Goal: Task Accomplishment & Management: Complete application form

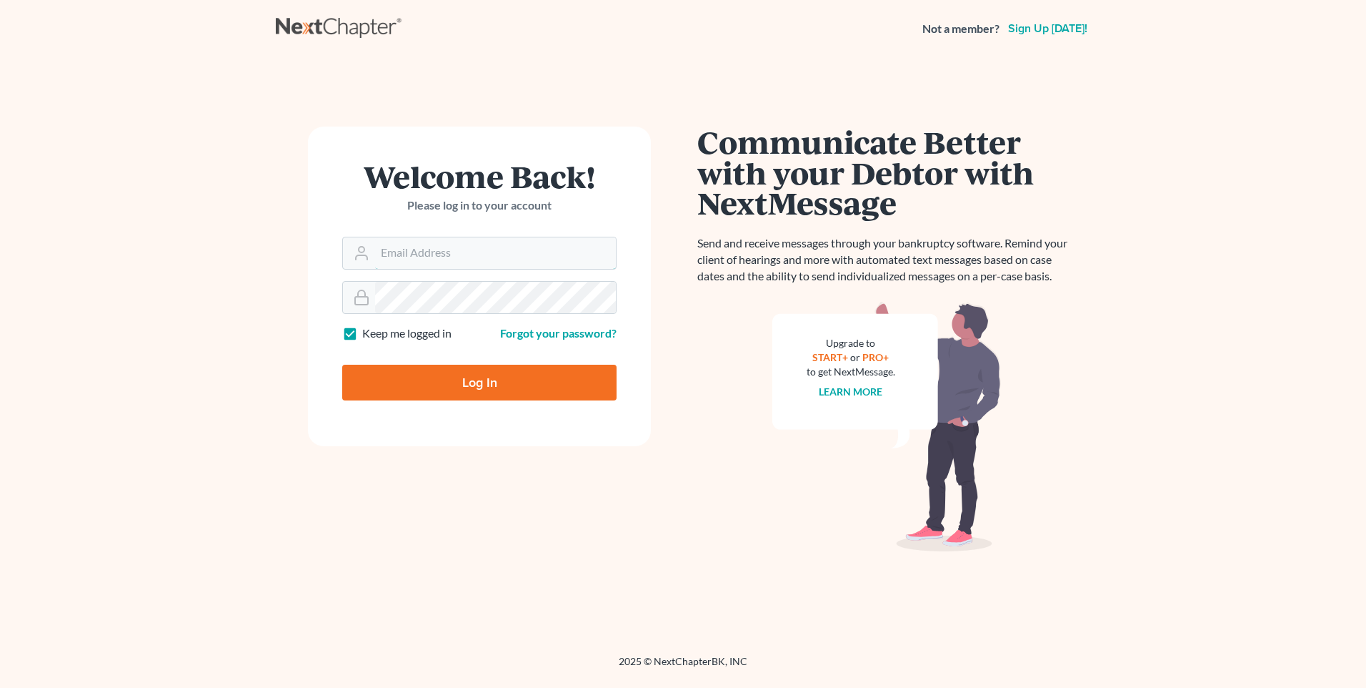
type input "[PERSON_NAME][EMAIL_ADDRESS][DOMAIN_NAME]"
click at [427, 382] on input "Log In" at bounding box center [479, 382] width 274 height 36
type input "Thinking..."
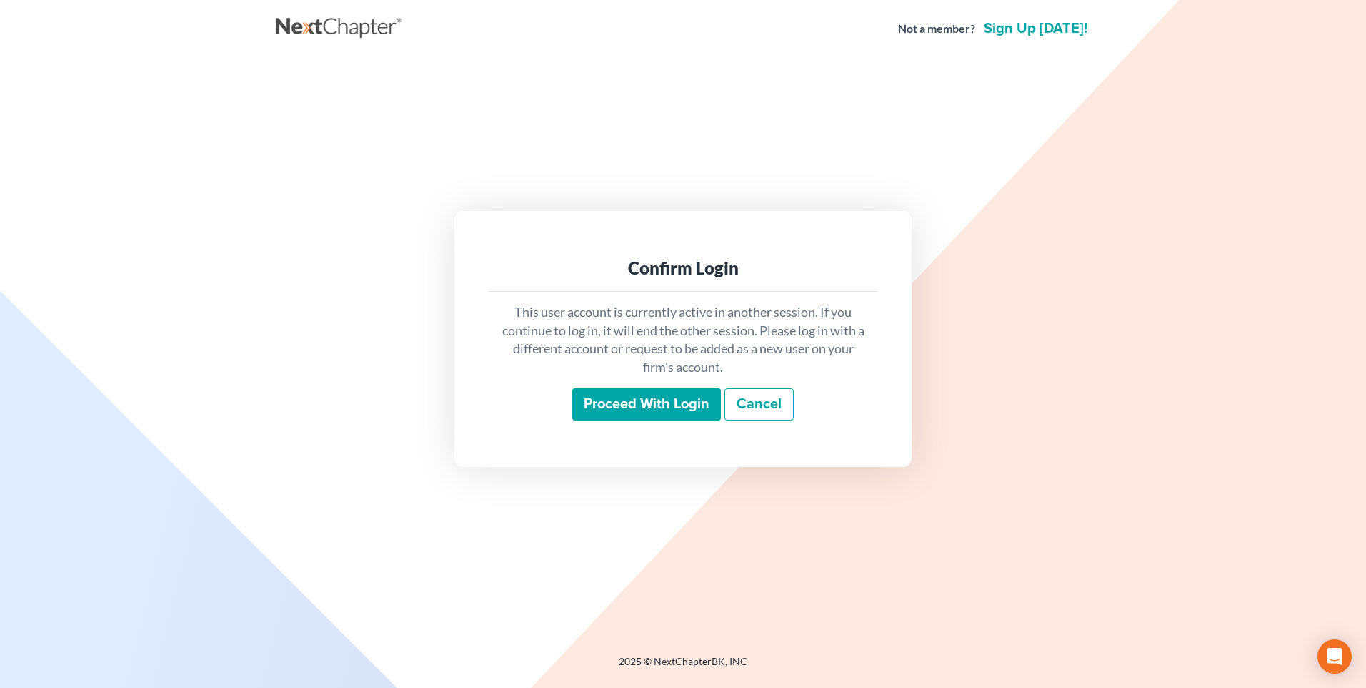
click at [629, 414] on input "Proceed with login" at bounding box center [646, 404] width 149 height 33
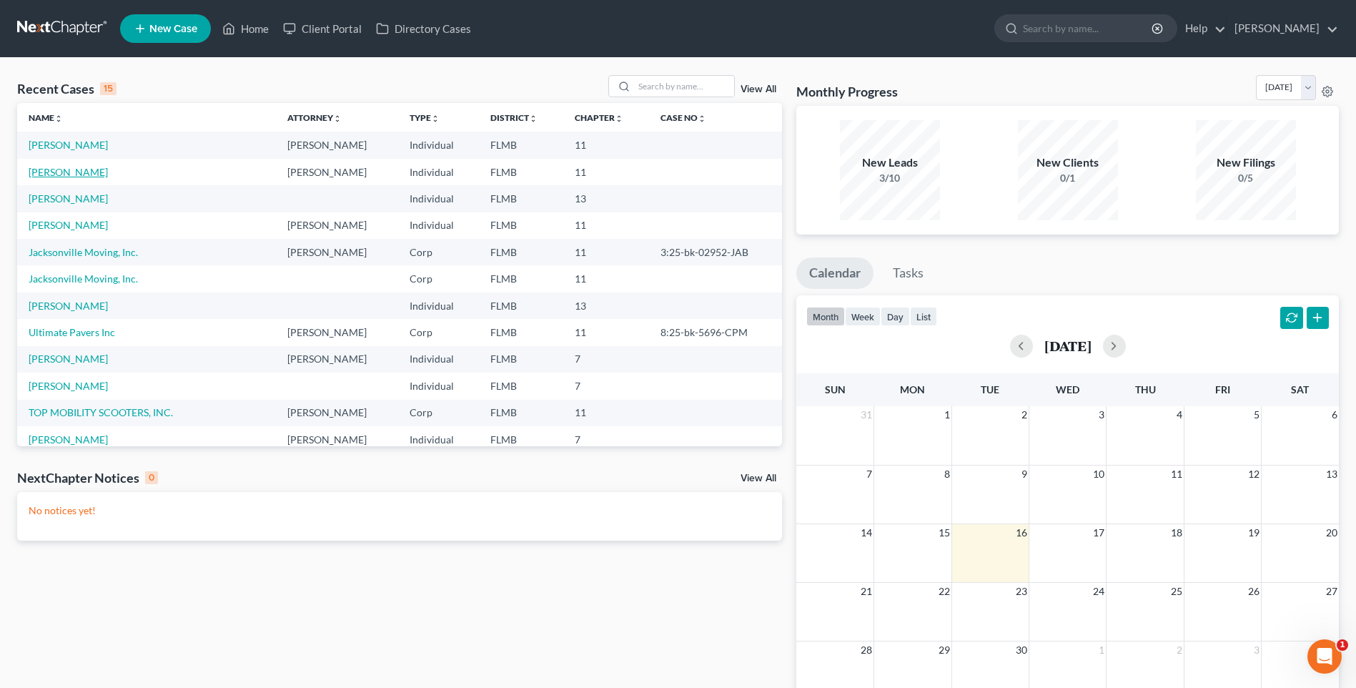
click at [55, 172] on link "Pertile, Brandon" at bounding box center [68, 172] width 79 height 12
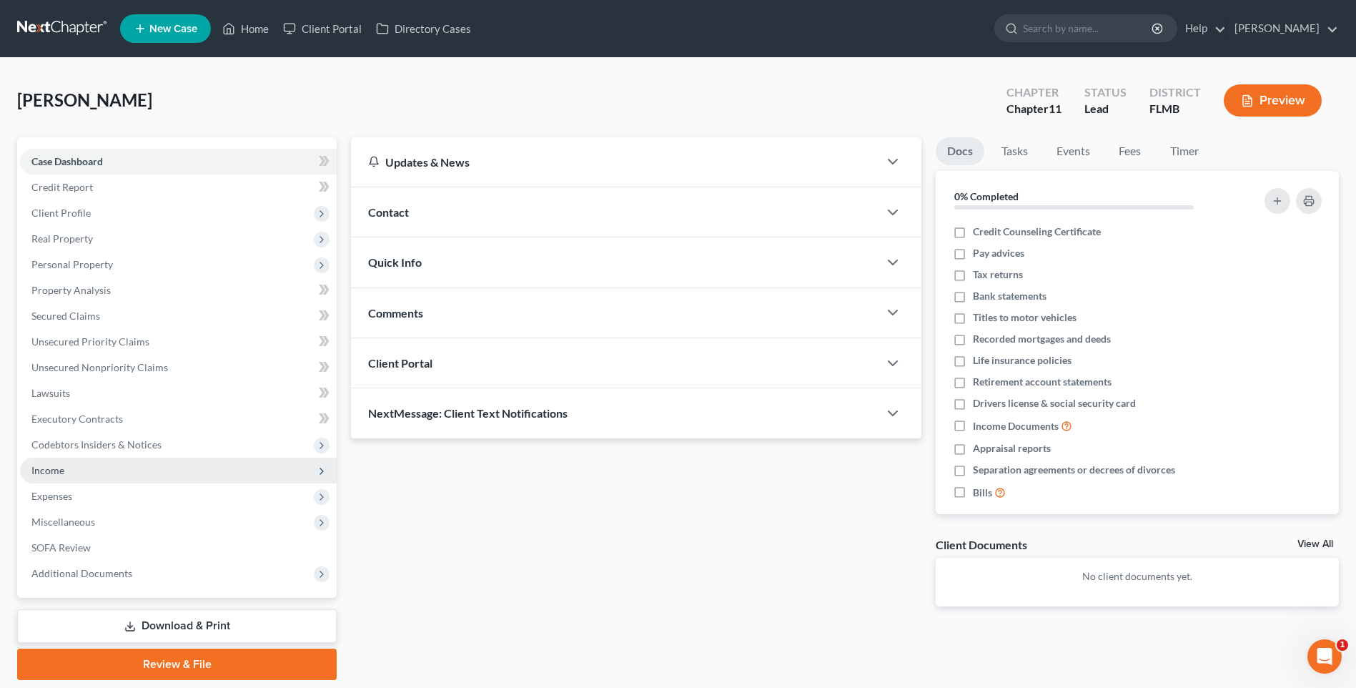
click at [58, 467] on span "Income" at bounding box center [47, 470] width 33 height 12
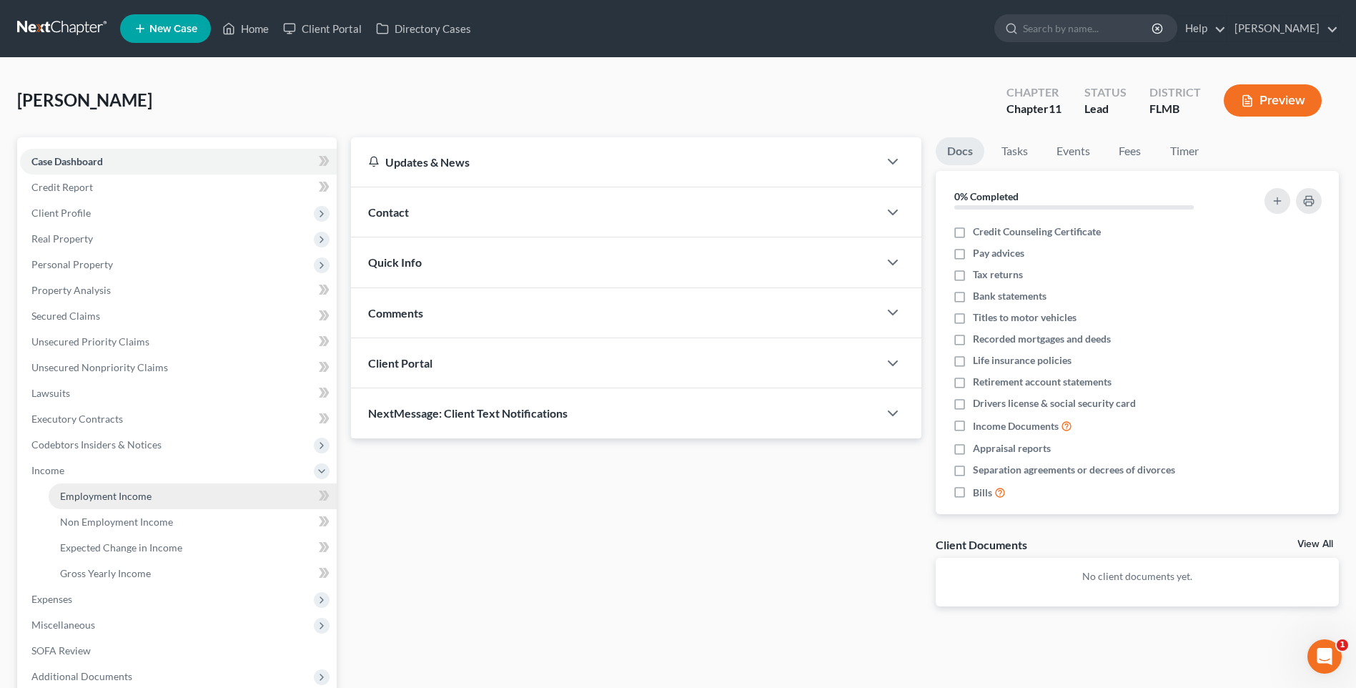
click at [81, 495] on span "Employment Income" at bounding box center [105, 496] width 91 height 12
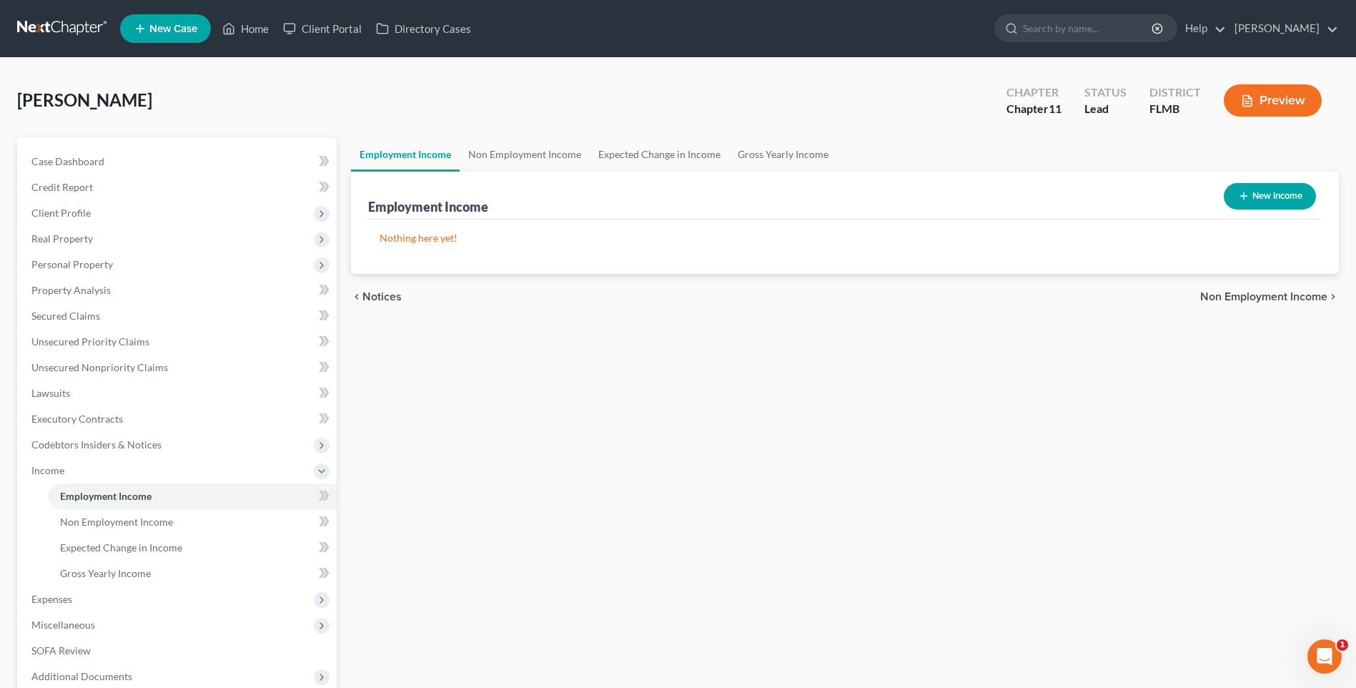
click at [1266, 195] on button "New Income" at bounding box center [1270, 196] width 92 height 26
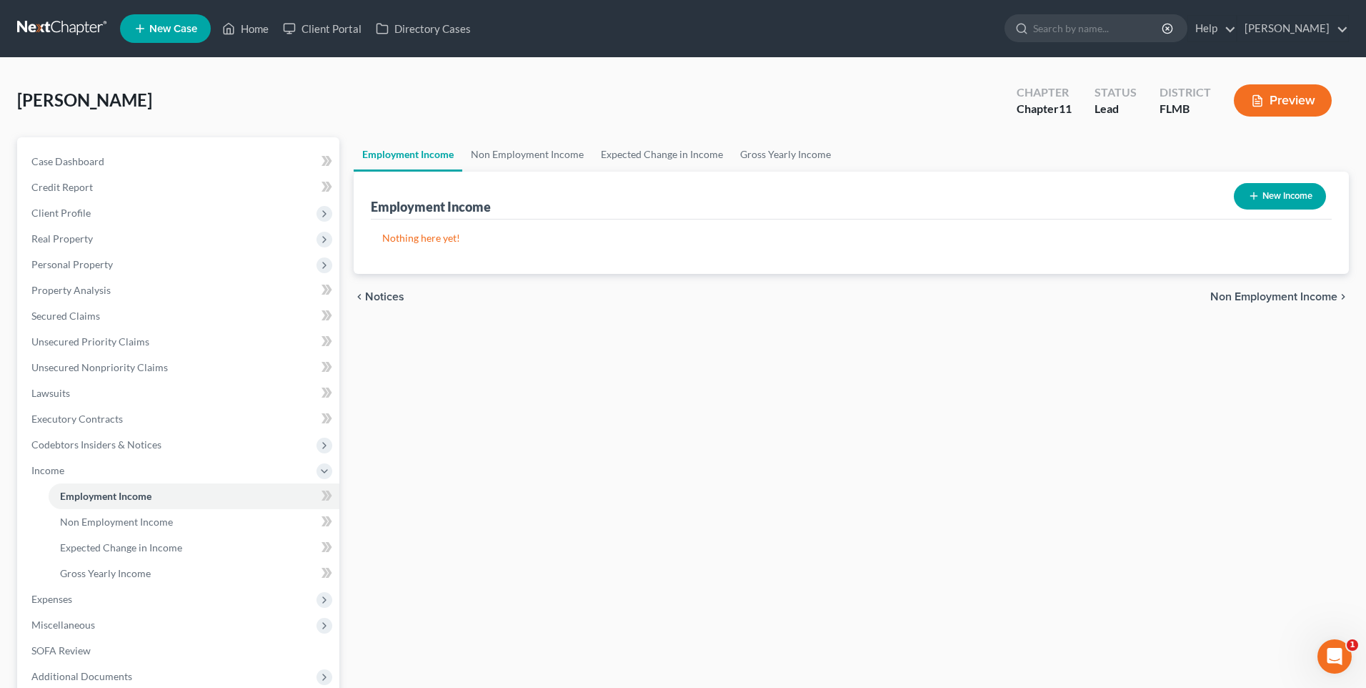
select select "0"
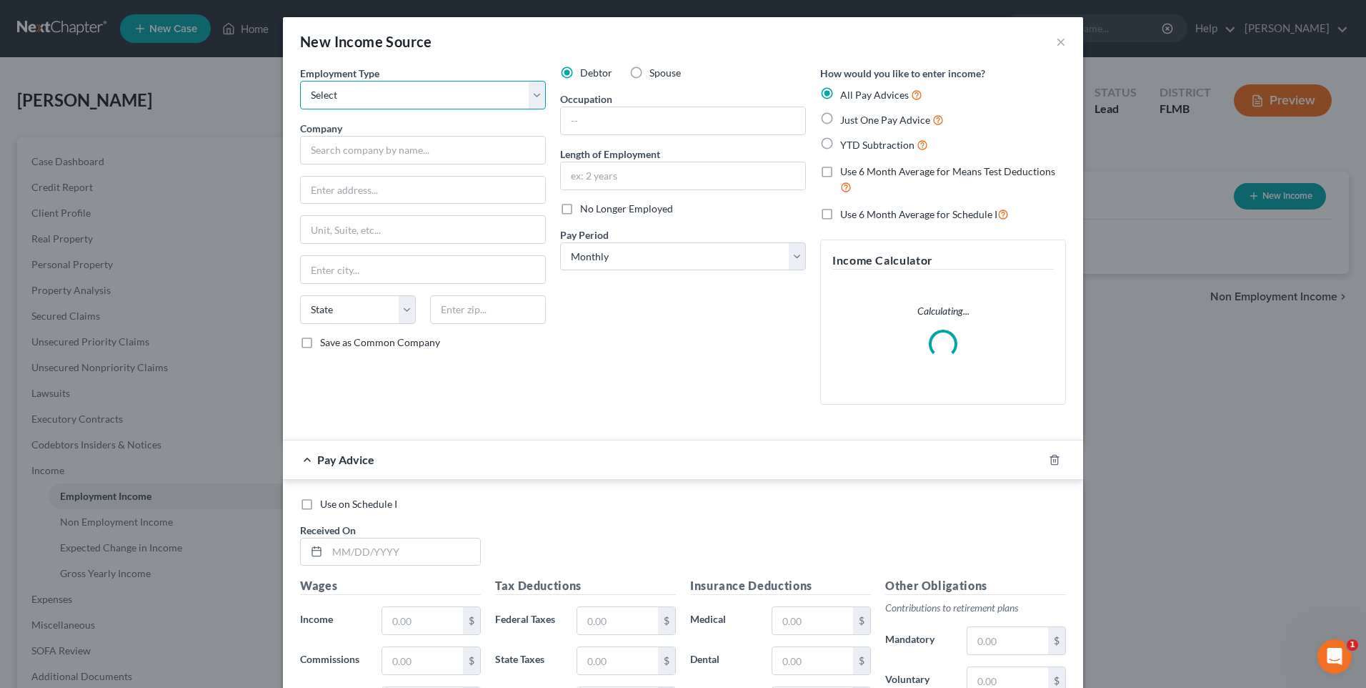
click at [533, 94] on select "Select Full or Part Time Employment Self Employment" at bounding box center [423, 95] width 246 height 29
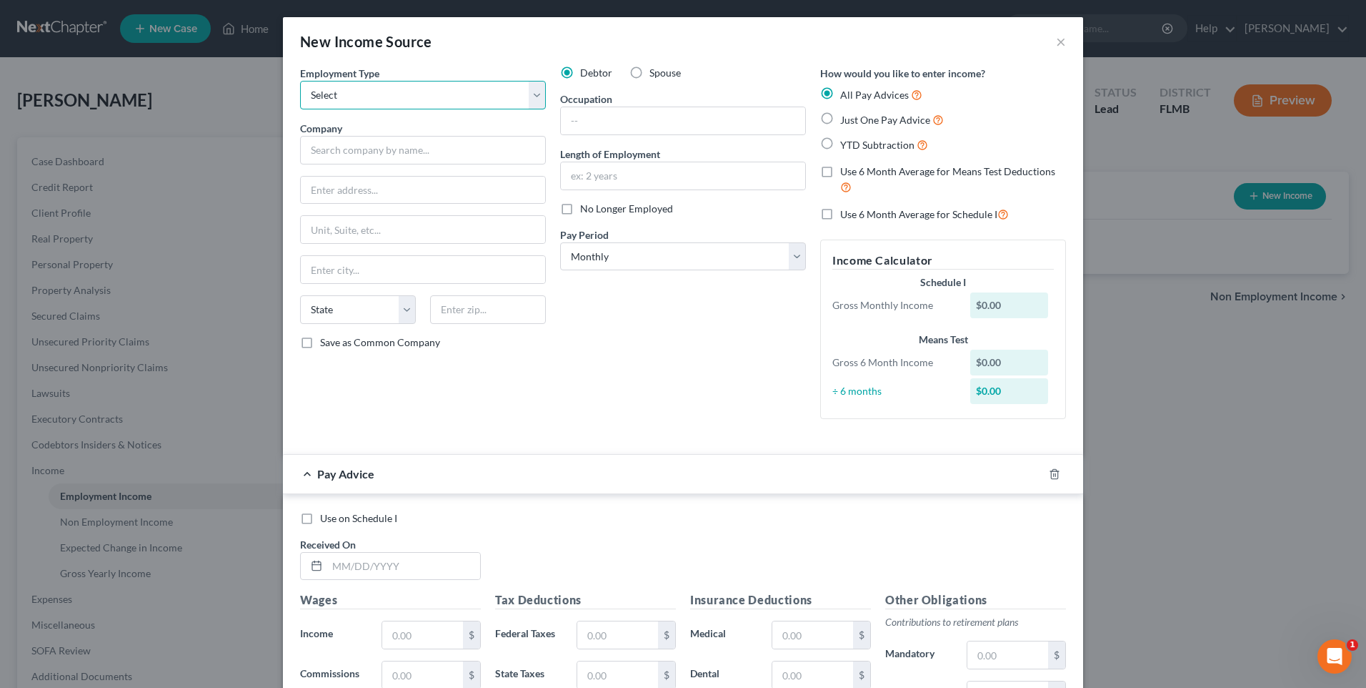
select select "0"
click at [300, 81] on select "Select Full or Part Time Employment Self Employment" at bounding box center [423, 95] width 246 height 29
drag, startPoint x: 344, startPoint y: 155, endPoint x: 607, endPoint y: 136, distance: 263.7
click at [344, 155] on input "text" at bounding box center [423, 150] width 246 height 29
type input "MedaHealth Associates, Inc."
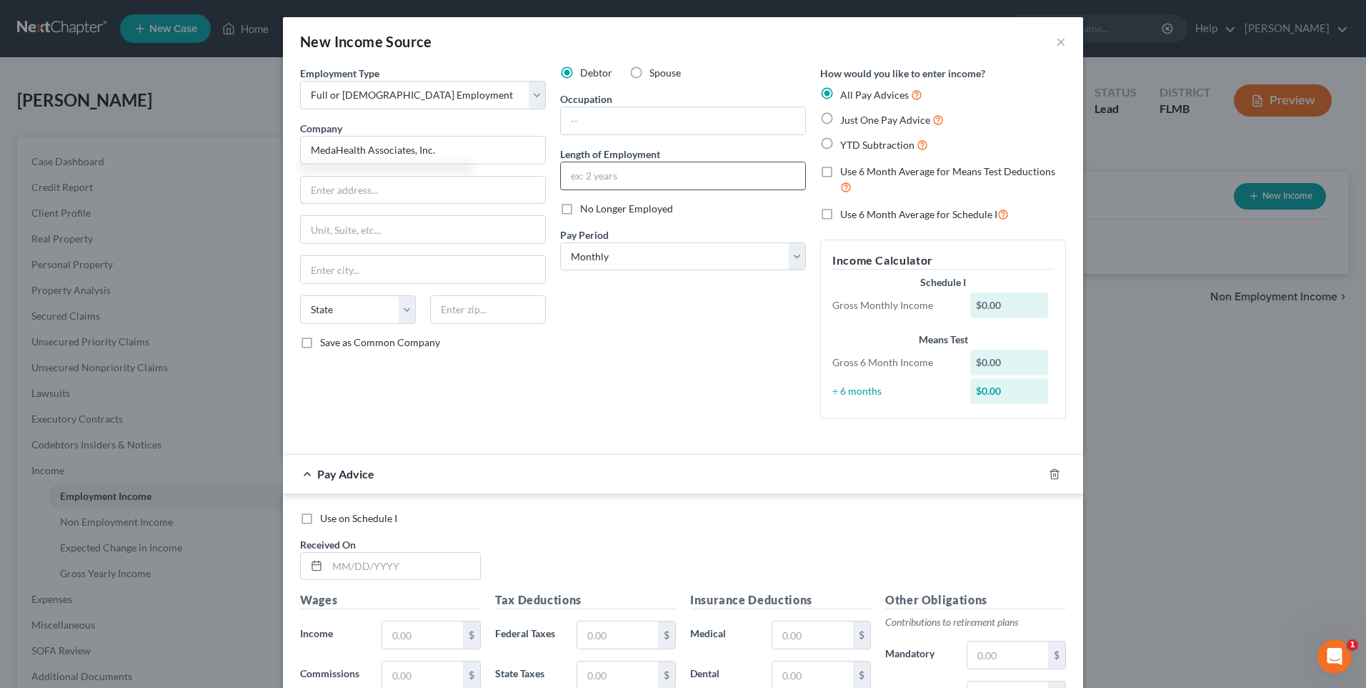
type input "501 E. Kennedy Blvd."
type input "Suite 100"
type input "Tampa"
select select "9"
type input "33602"
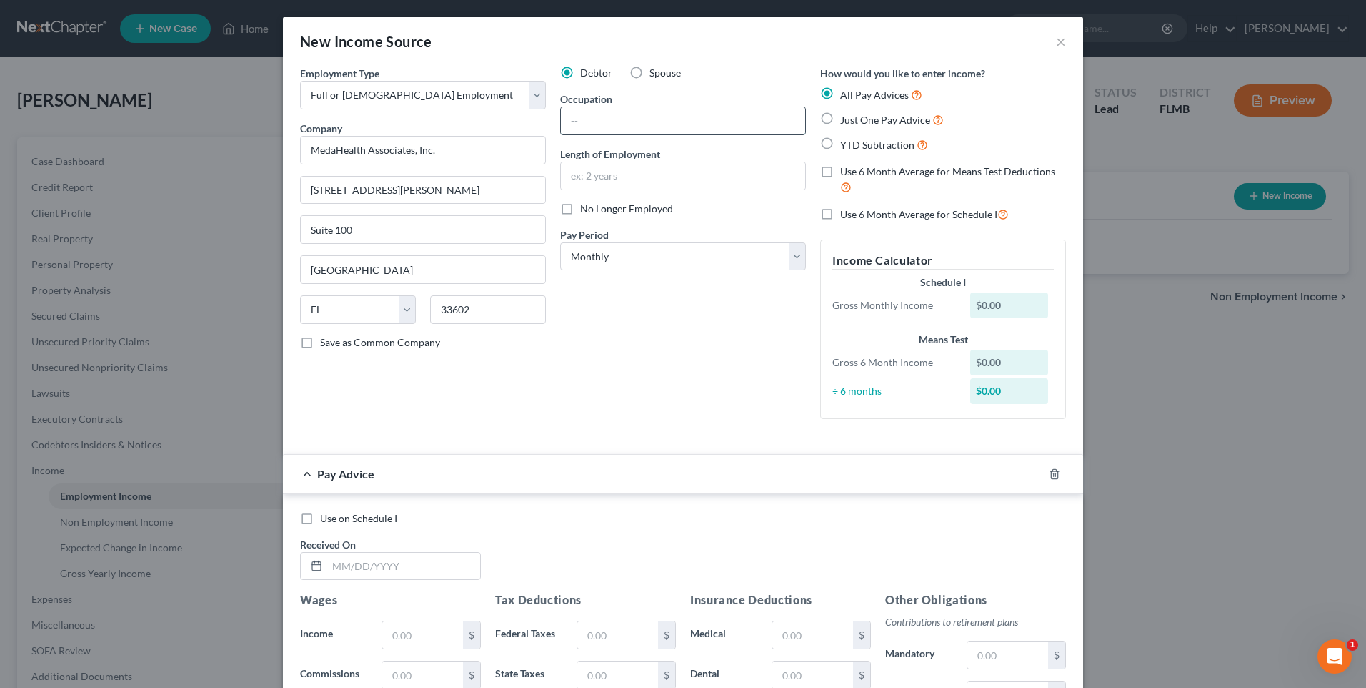
click at [680, 127] on input "text" at bounding box center [683, 120] width 244 height 27
click at [643, 124] on input "text" at bounding box center [683, 120] width 244 height 27
type input "President"
click at [670, 333] on div "Debtor Spouse Occupation President Length of Employment No Longer Employed Pay …" at bounding box center [683, 248] width 260 height 364
click at [625, 173] on input "text" at bounding box center [683, 175] width 244 height 27
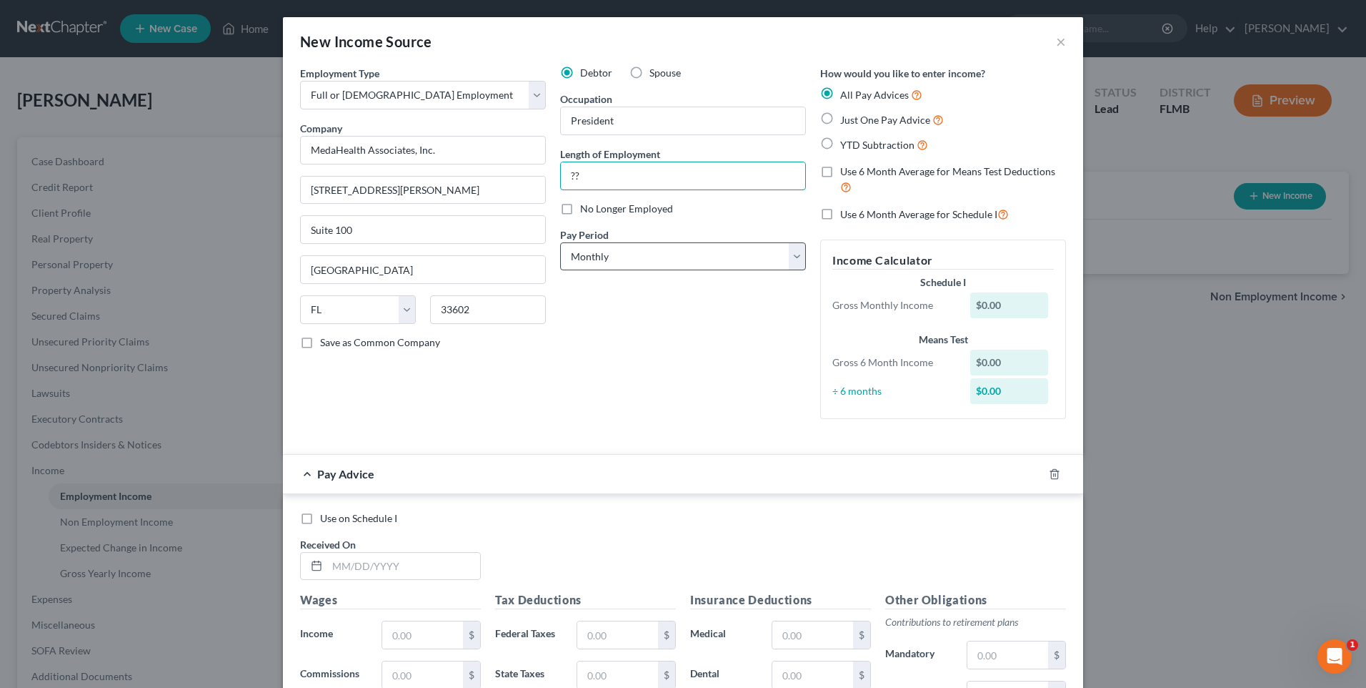
type input "??"
click at [641, 253] on select "Select Monthly Twice Monthly Every Other Week Weekly" at bounding box center [683, 256] width 246 height 29
click at [665, 259] on select "Select Monthly Twice Monthly Every Other Week Weekly" at bounding box center [683, 256] width 246 height 29
click at [701, 369] on div "Debtor Spouse Occupation President Length of Employment ?? No Longer Employed P…" at bounding box center [683, 248] width 260 height 364
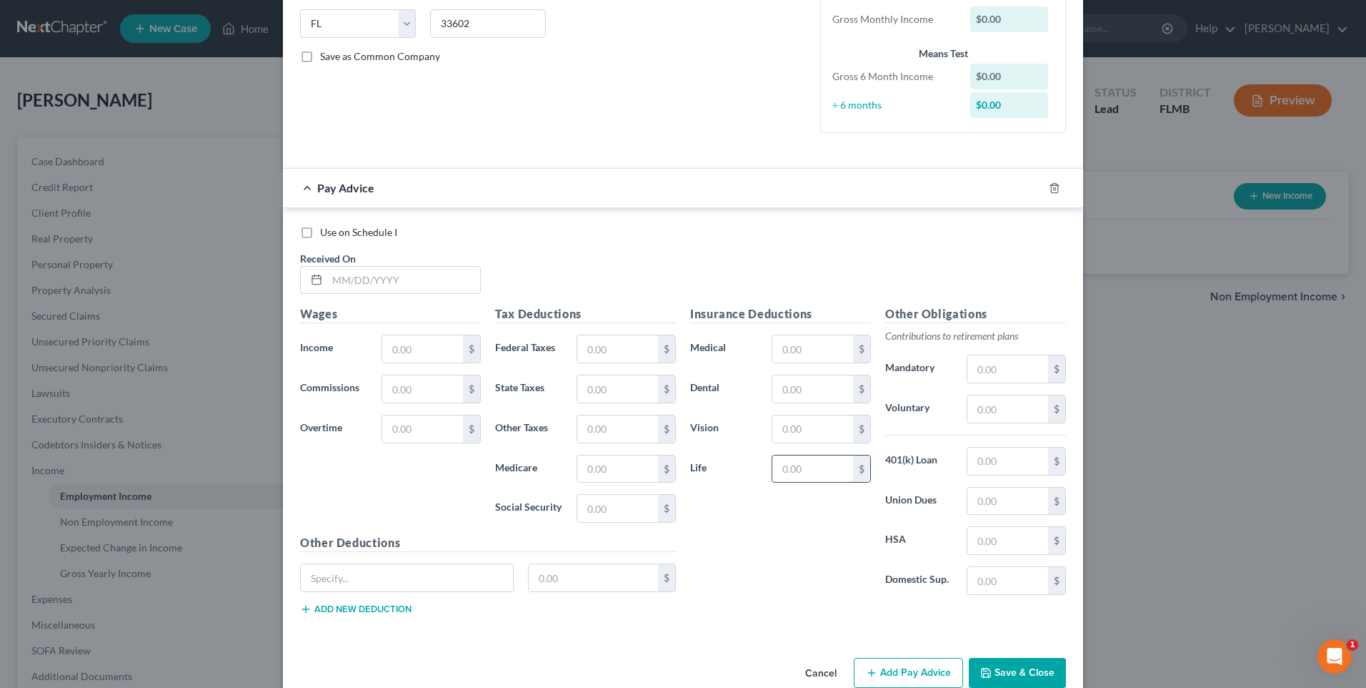
scroll to position [314, 0]
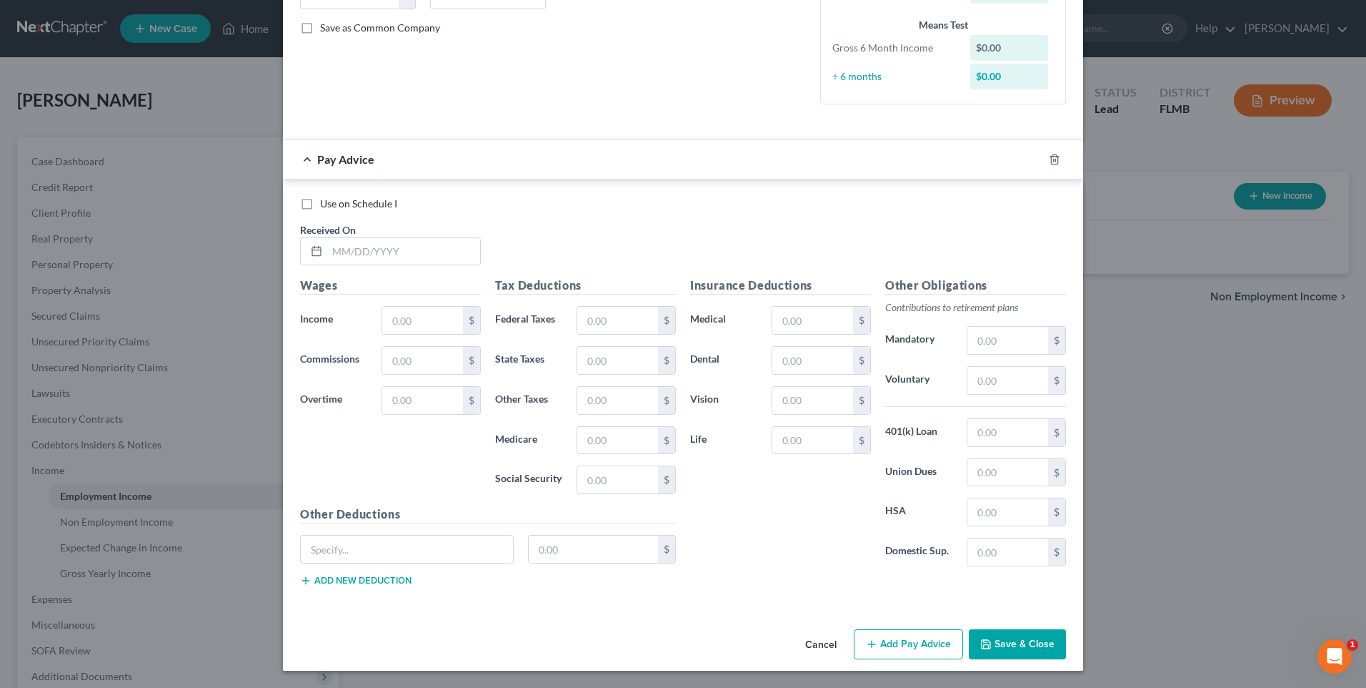
click at [1011, 645] on button "Save & Close" at bounding box center [1017, 644] width 97 height 30
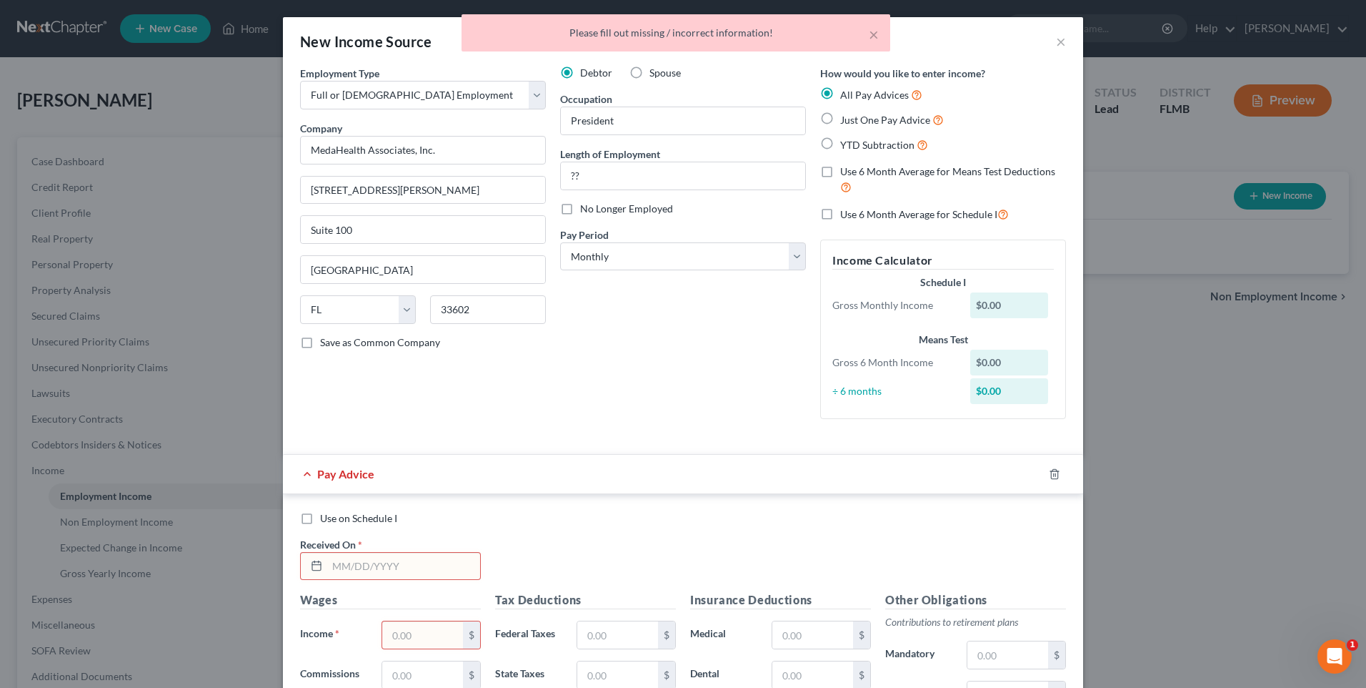
scroll to position [214, 0]
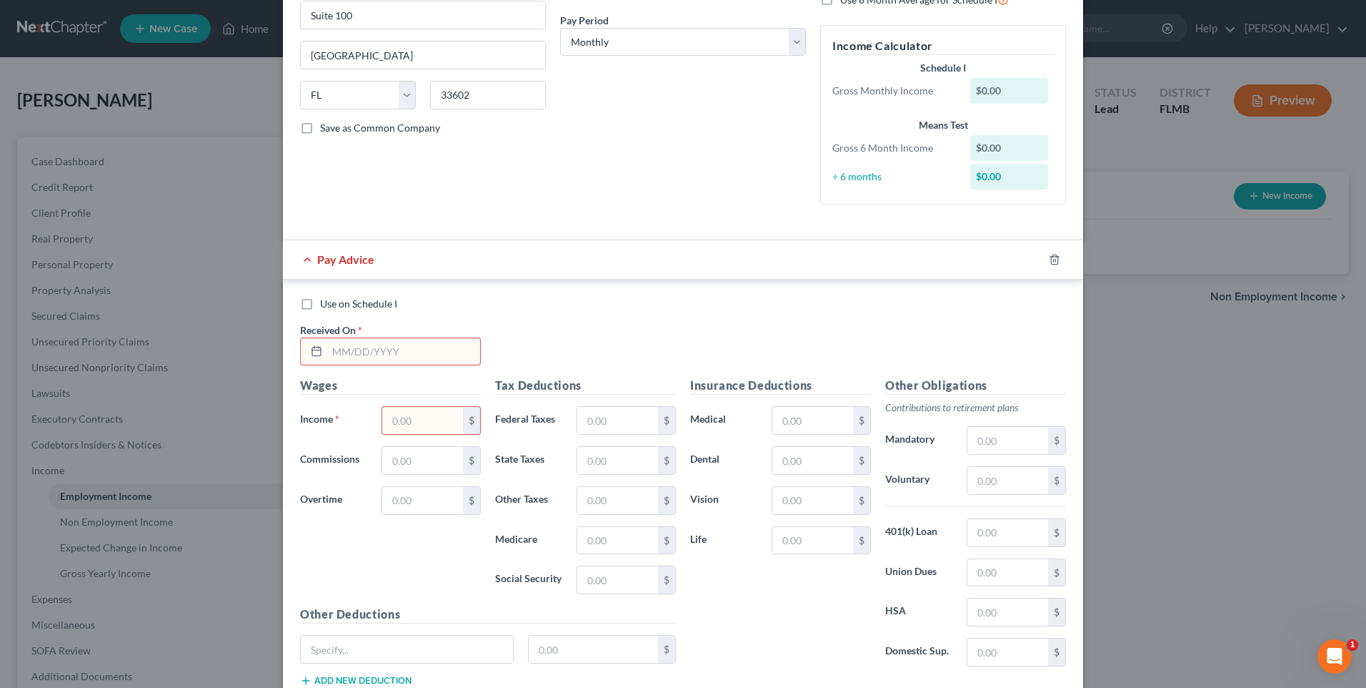
click at [408, 351] on input "text" at bounding box center [403, 351] width 153 height 27
click at [393, 352] on input "text" at bounding box center [403, 351] width 153 height 27
click at [626, 307] on div "Use on Schedule I" at bounding box center [683, 304] width 766 height 14
click at [320, 306] on label "Use on Schedule I" at bounding box center [358, 304] width 77 height 14
click at [326, 306] on input "Use on Schedule I" at bounding box center [330, 301] width 9 height 9
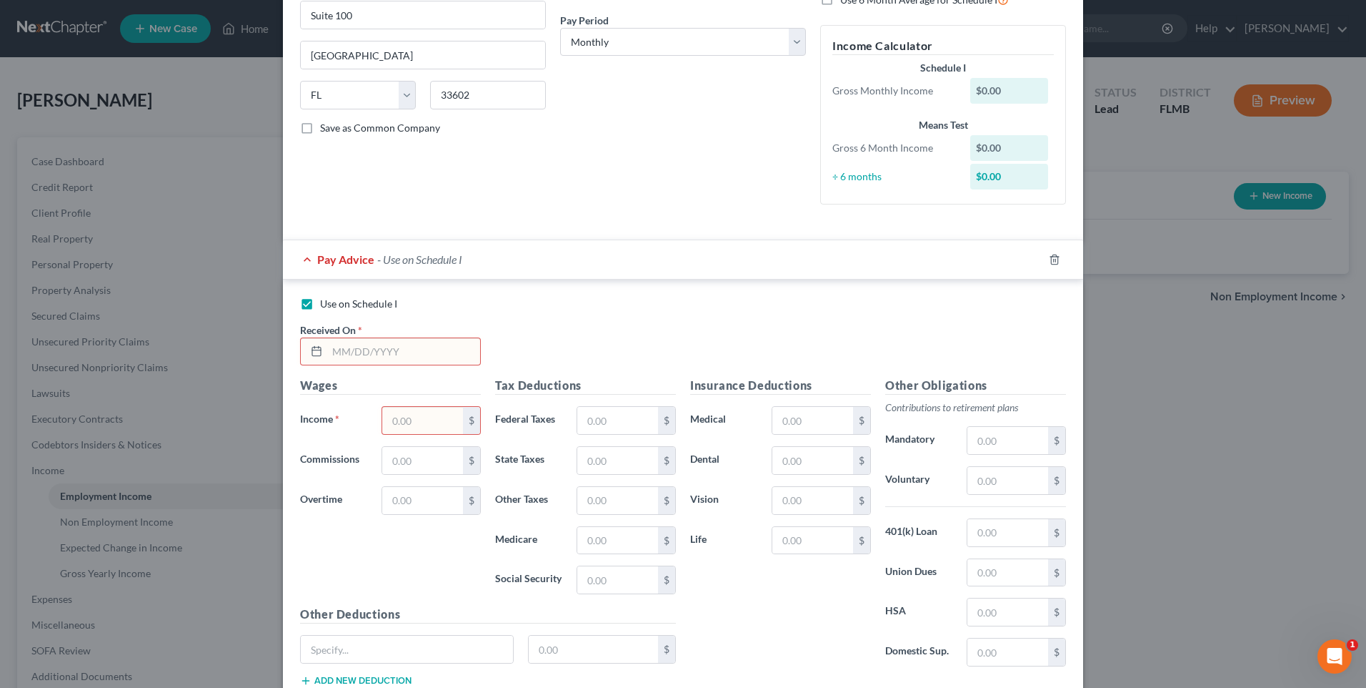
click at [320, 306] on label "Use on Schedule I" at bounding box center [358, 304] width 77 height 14
click at [326, 306] on input "Use on Schedule I" at bounding box center [330, 301] width 9 height 9
checkbox input "false"
click at [637, 306] on div "Use on Schedule I" at bounding box center [683, 304] width 766 height 14
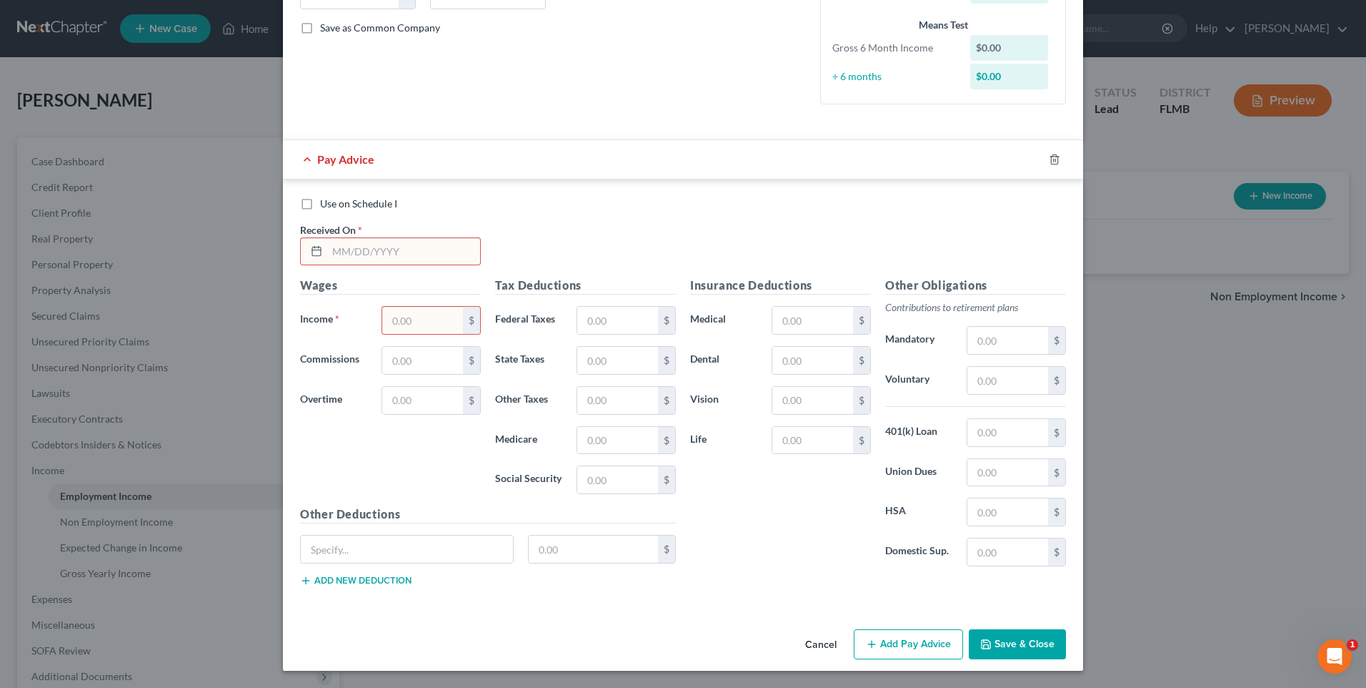
click at [422, 250] on input "text" at bounding box center [403, 251] width 153 height 27
click at [422, 266] on div "Use on Schedule I Received On * 01011901" at bounding box center [683, 237] width 780 height 81
click at [400, 243] on input "01011901" at bounding box center [403, 251] width 153 height 27
drag, startPoint x: 400, startPoint y: 246, endPoint x: 289, endPoint y: 234, distance: 112.2
click at [293, 234] on div "Received On * 01011901" at bounding box center [390, 244] width 195 height 44
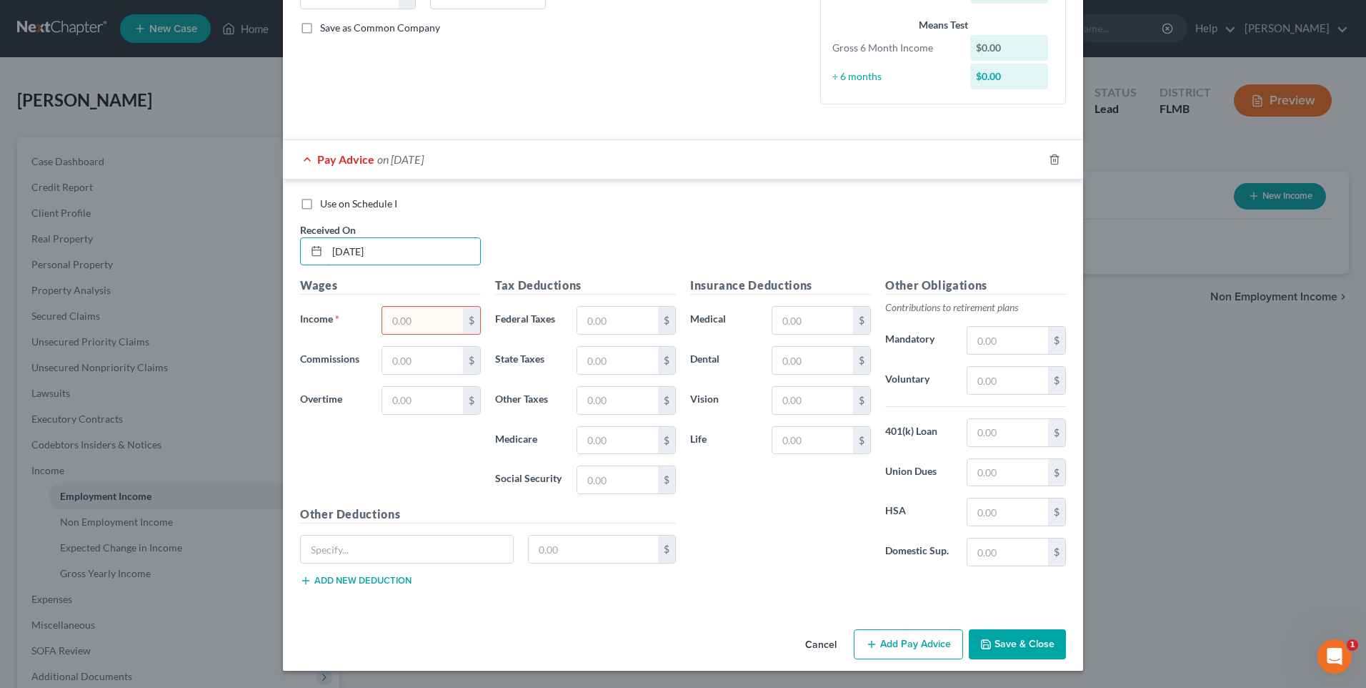
type input "01/01/2001"
click at [1019, 640] on button "Save & Close" at bounding box center [1017, 644] width 97 height 30
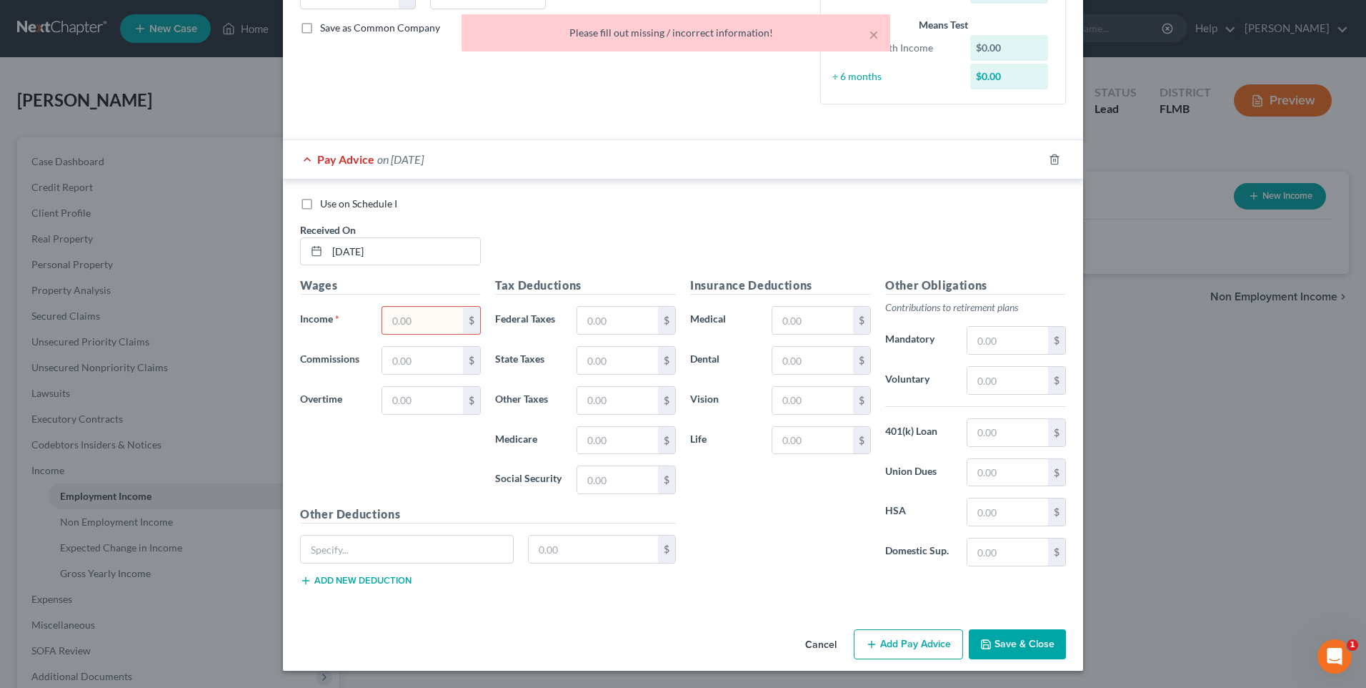
click at [1043, 162] on div at bounding box center [1063, 159] width 40 height 23
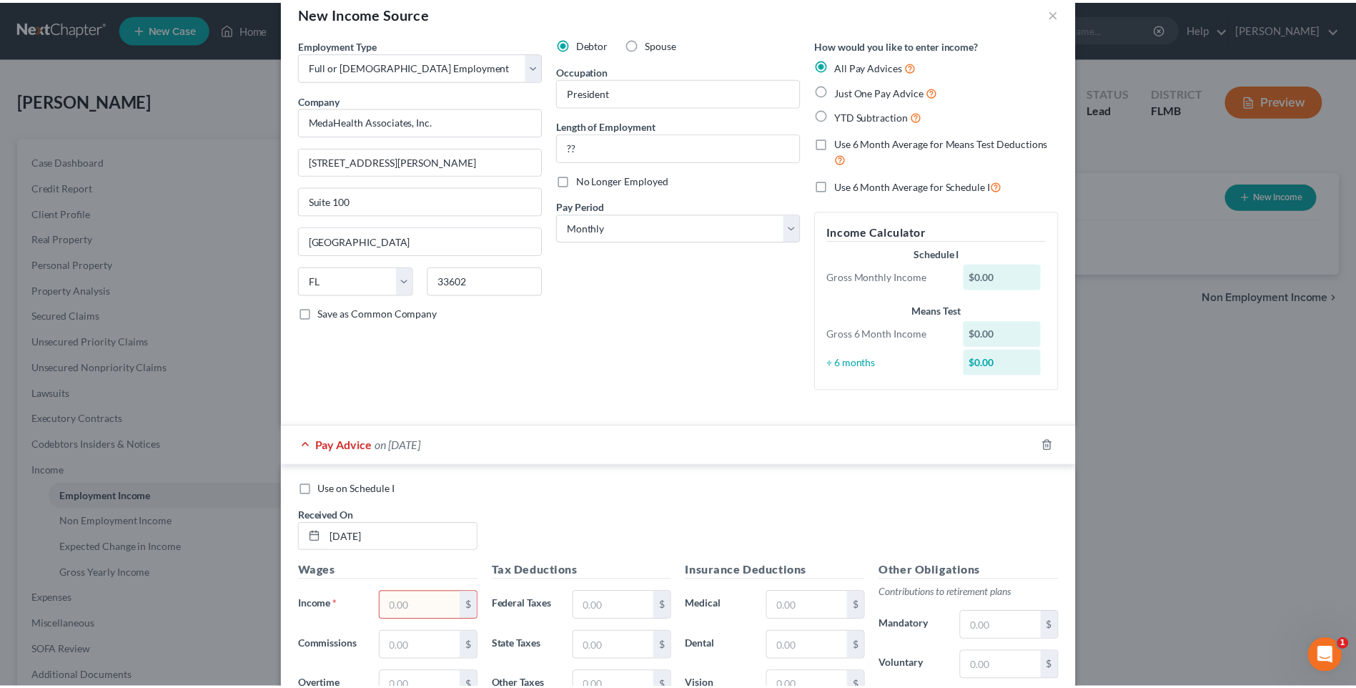
scroll to position [0, 0]
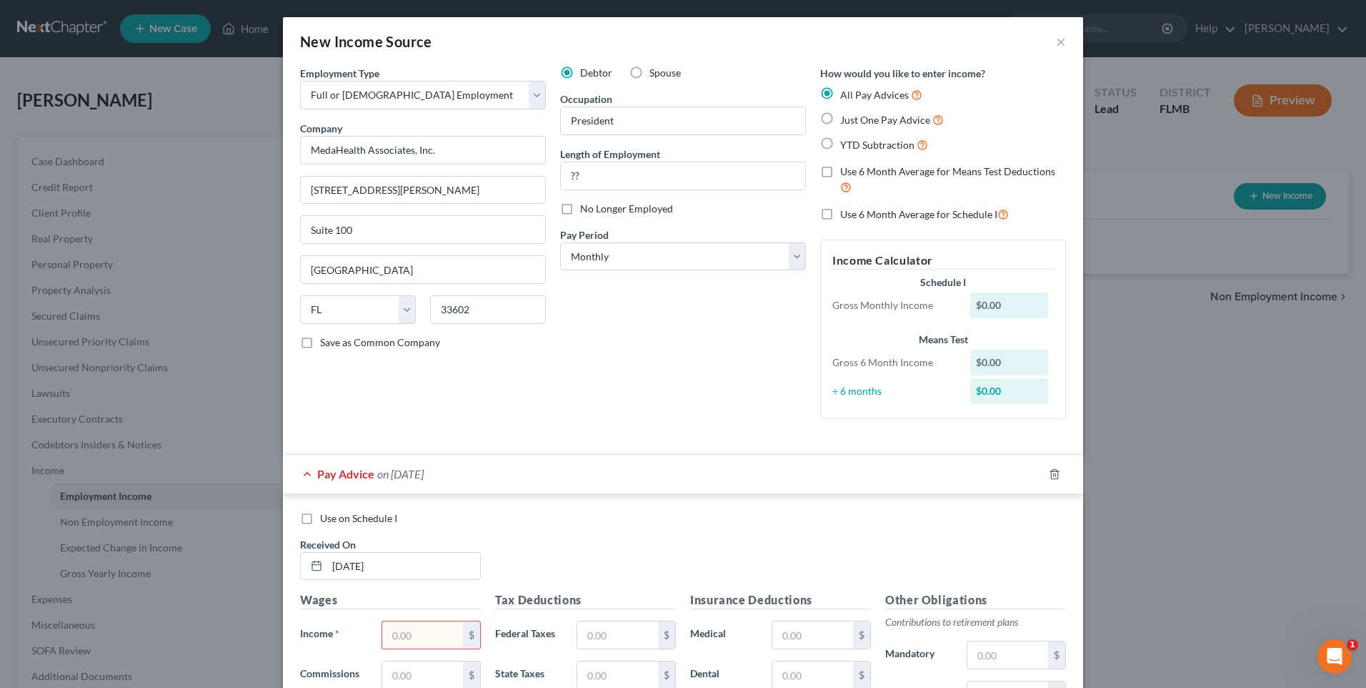
click at [332, 470] on span "Pay Advice" at bounding box center [345, 474] width 57 height 14
click at [305, 472] on div "Pay Advice on 01/01/2001" at bounding box center [663, 474] width 760 height 38
click at [1054, 473] on line "button" at bounding box center [1054, 474] width 0 height 3
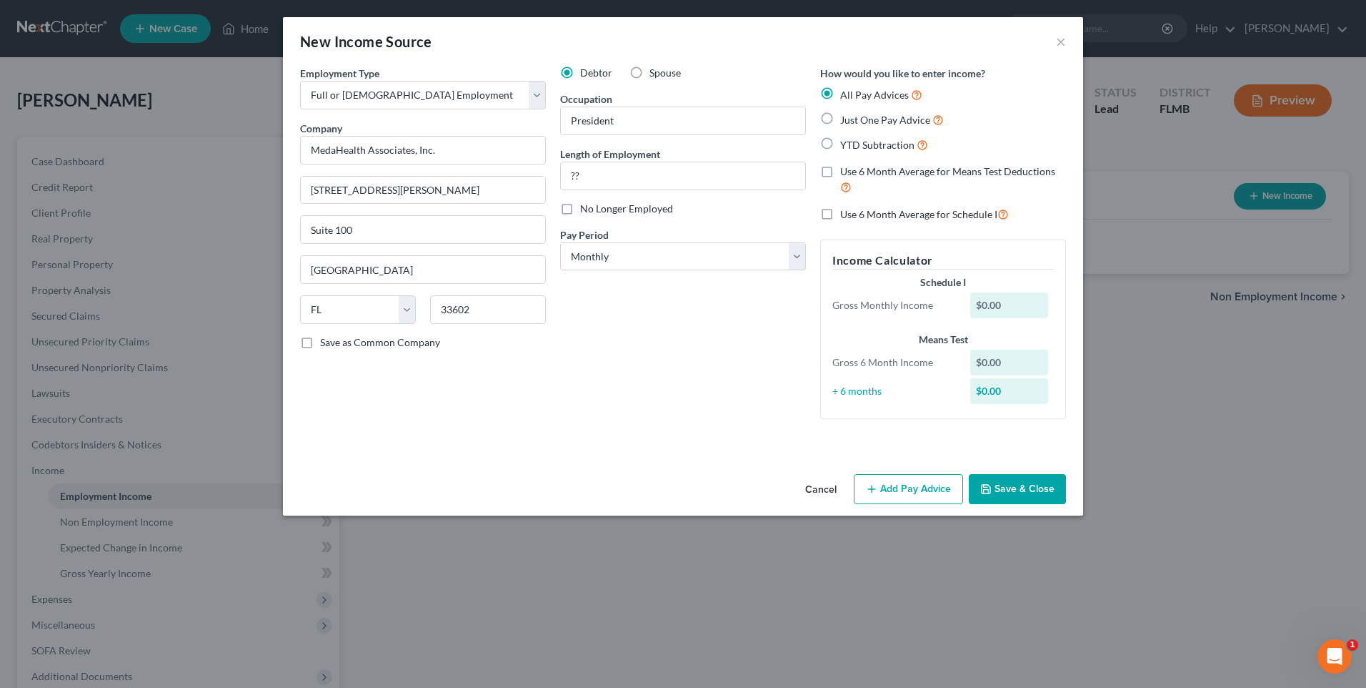
click at [992, 487] on icon "button" at bounding box center [986, 488] width 11 height 11
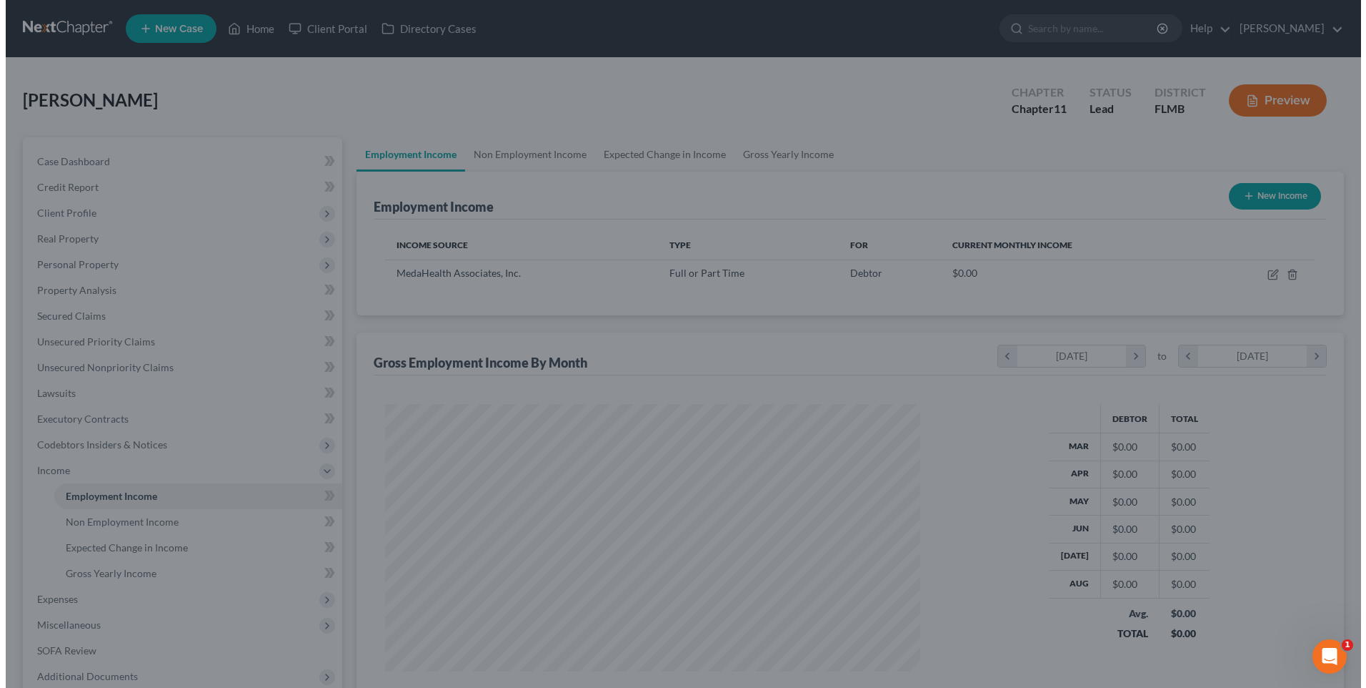
scroll to position [714424, 714130]
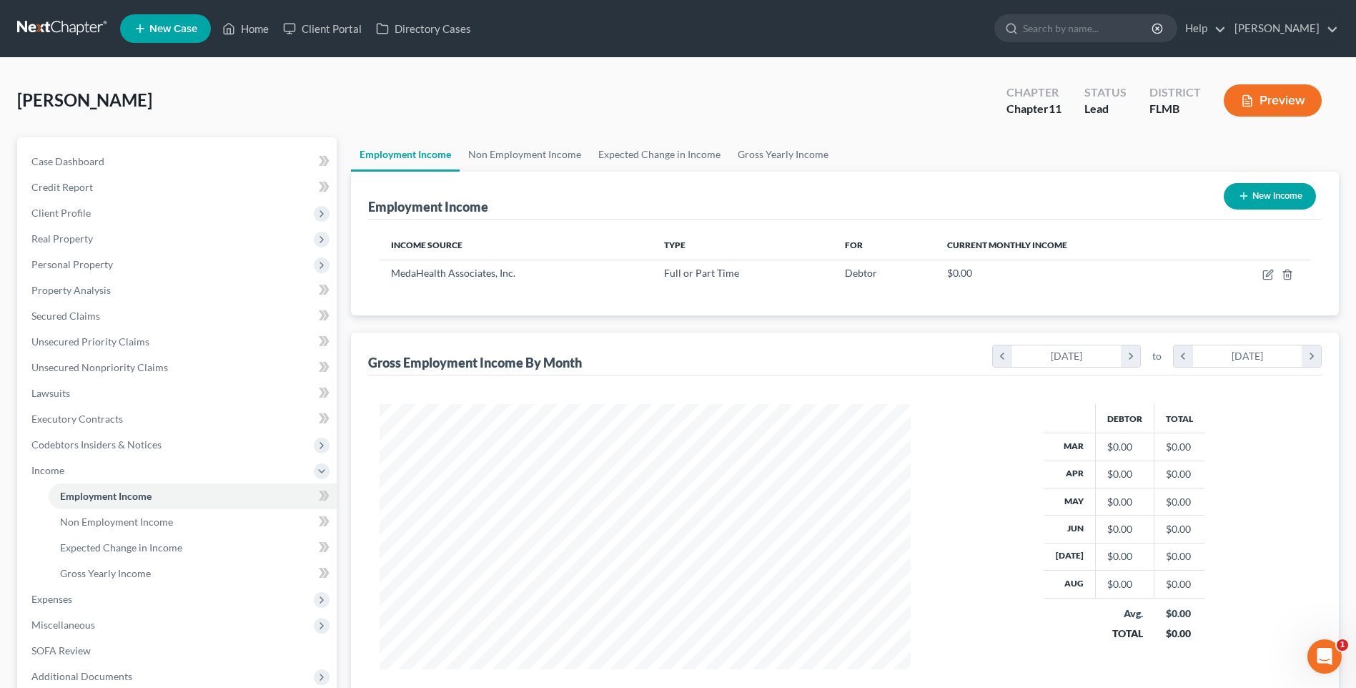
click at [1249, 196] on button "New Income" at bounding box center [1270, 196] width 92 height 26
select select "0"
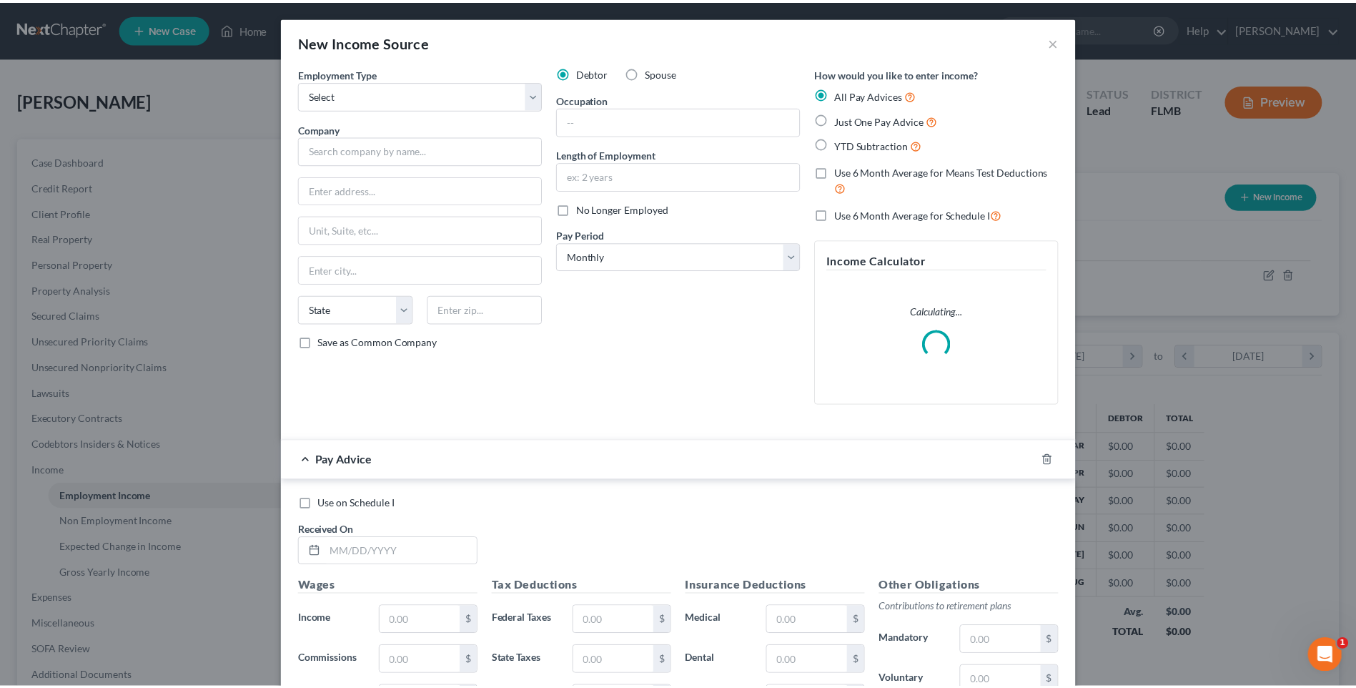
scroll to position [267, 565]
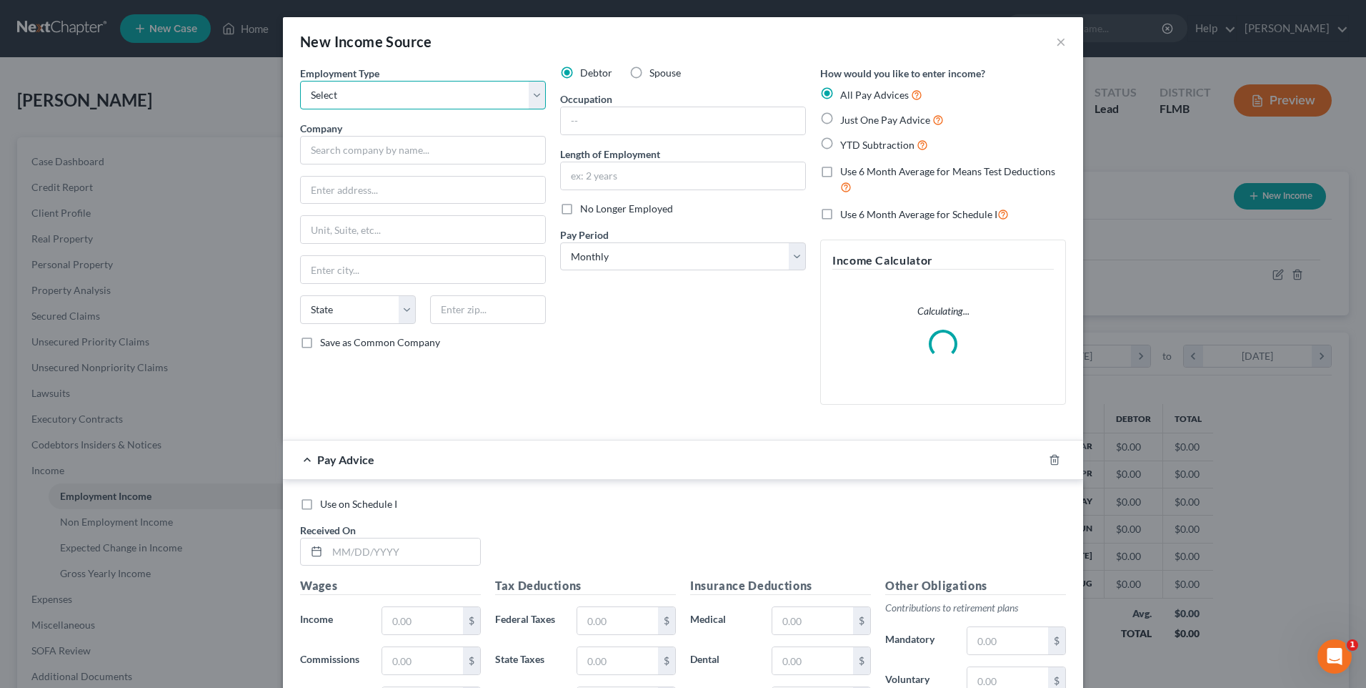
click at [526, 95] on select "Select Full or Part Time Employment Self Employment" at bounding box center [423, 95] width 246 height 29
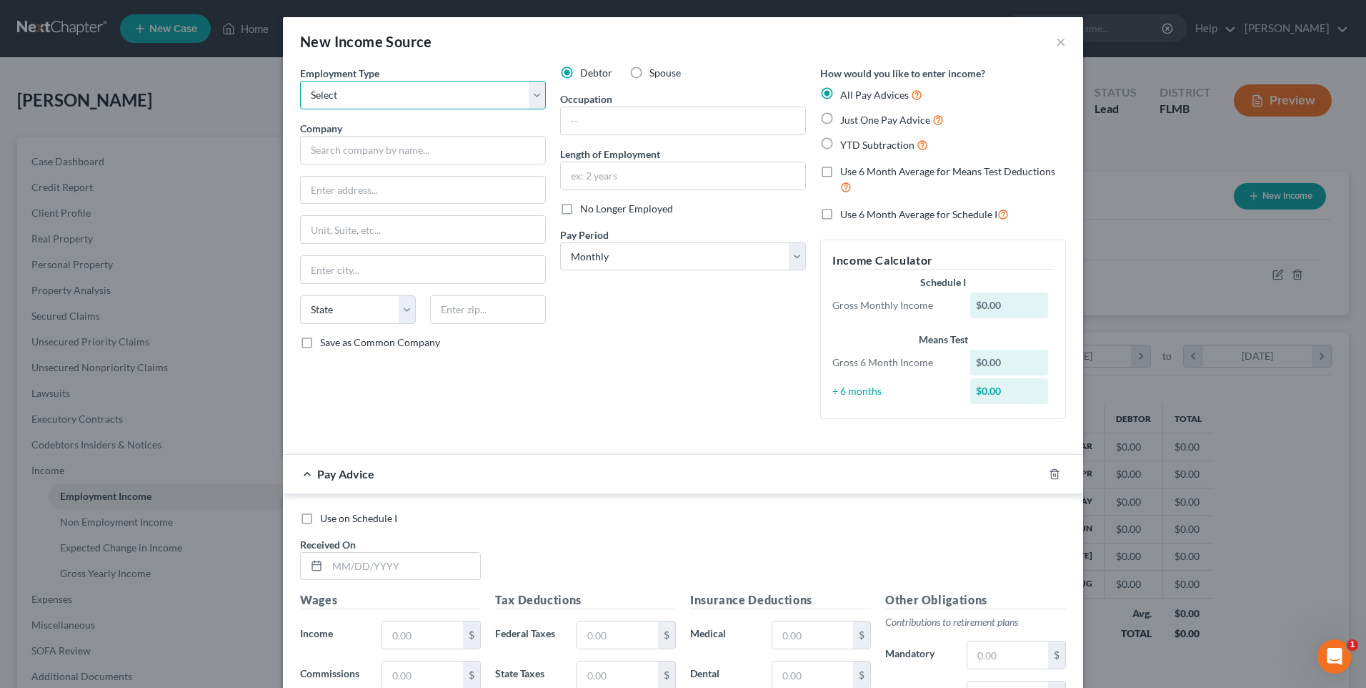
select select "1"
click at [300, 81] on select "Select Full or Part Time Employment Self Employment" at bounding box center [423, 95] width 246 height 29
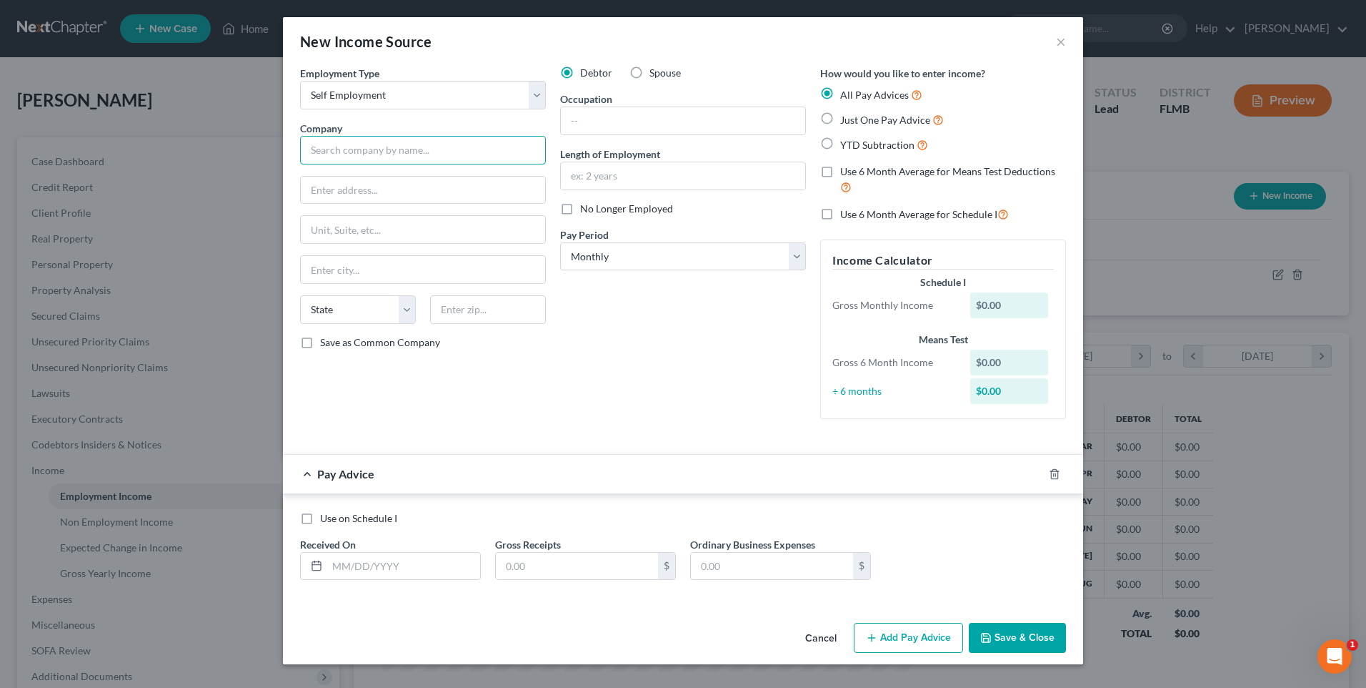
drag, startPoint x: 392, startPoint y: 156, endPoint x: 436, endPoint y: 149, distance: 44.9
click at [392, 156] on input "text" at bounding box center [423, 150] width 246 height 29
type input "Pertile Enterprises, Inc."
type input "15002 Patterson Road"
type input "Odessa"
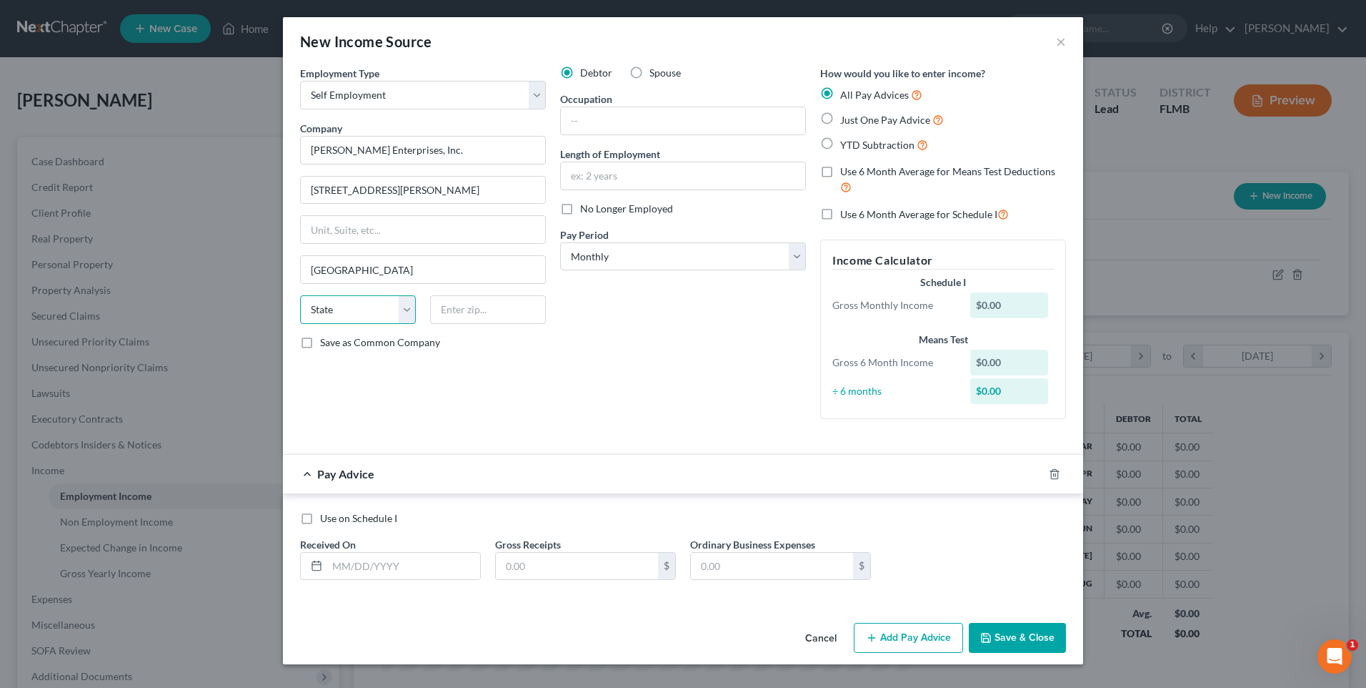
select select "9"
type input "33556"
click at [701, 117] on input "text" at bounding box center [683, 120] width 244 height 27
type input "Owner"
click at [840, 214] on label "Use 6 Month Average for Schedule I" at bounding box center [924, 214] width 169 height 16
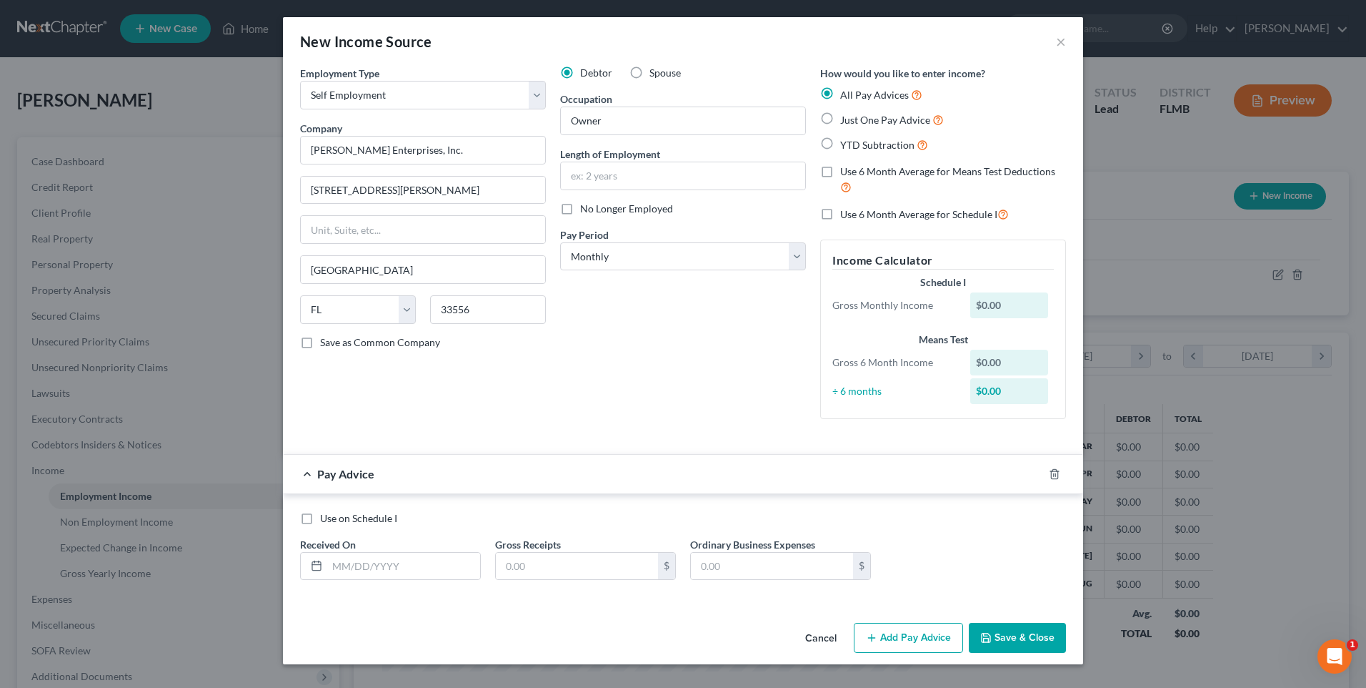
click at [846, 214] on input "Use 6 Month Average for Schedule I" at bounding box center [850, 210] width 9 height 9
checkbox input "true"
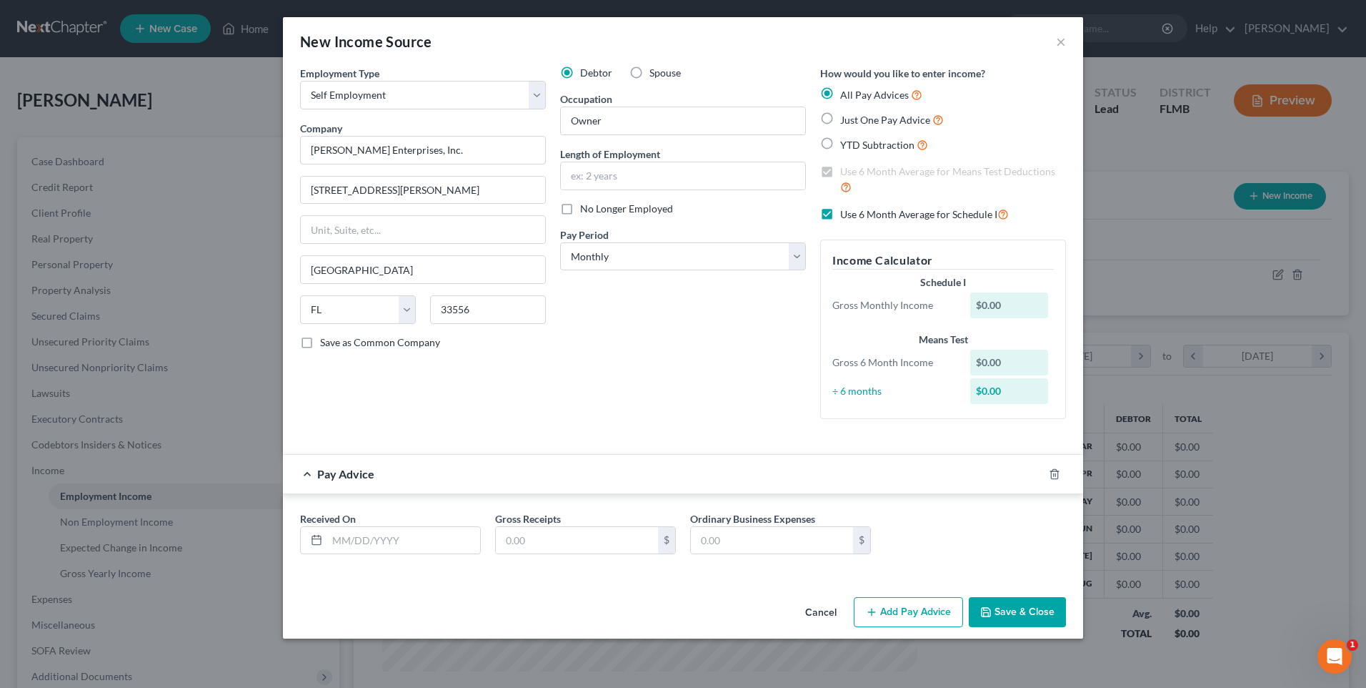
click at [1011, 302] on div "$0.00" at bounding box center [1010, 305] width 79 height 26
click at [1008, 304] on div "$0.00" at bounding box center [1010, 305] width 79 height 26
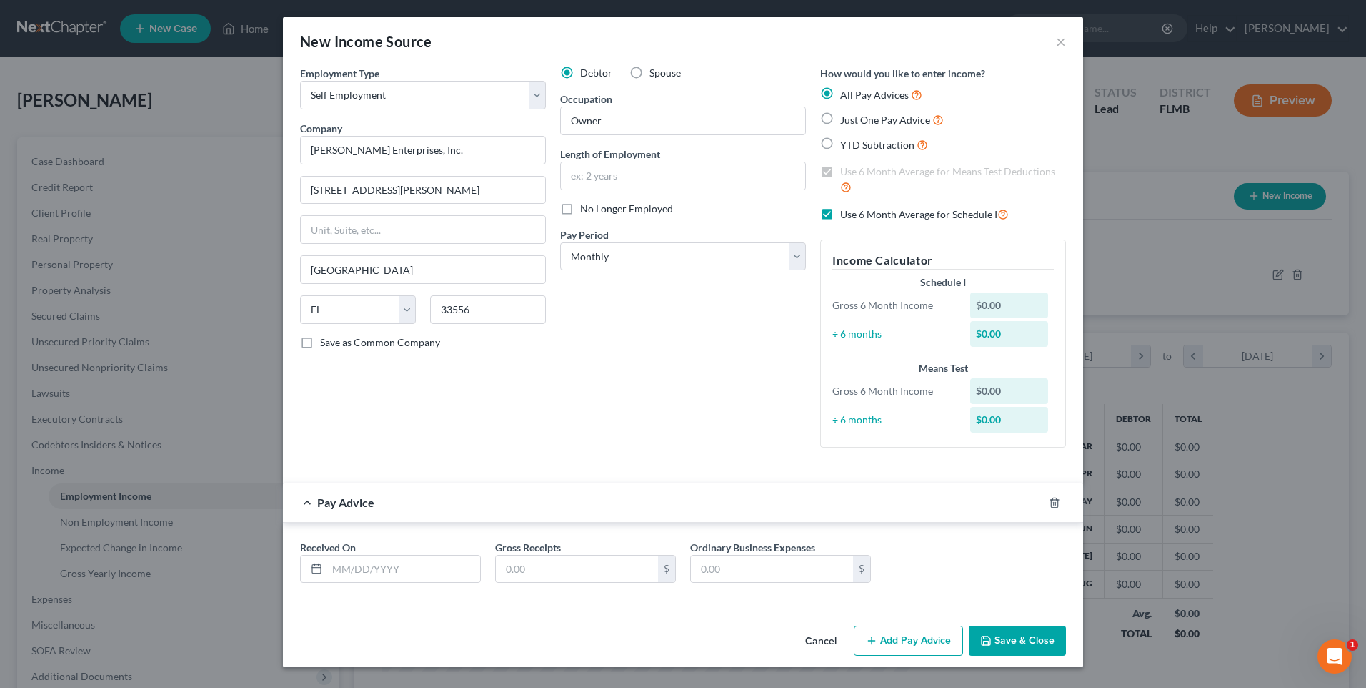
click at [1016, 301] on div "$0.00" at bounding box center [1010, 305] width 79 height 26
click at [425, 568] on input "text" at bounding box center [403, 568] width 153 height 27
type input "09/01/2025"
click at [605, 566] on input "text" at bounding box center [577, 568] width 162 height 27
type input "17,500"
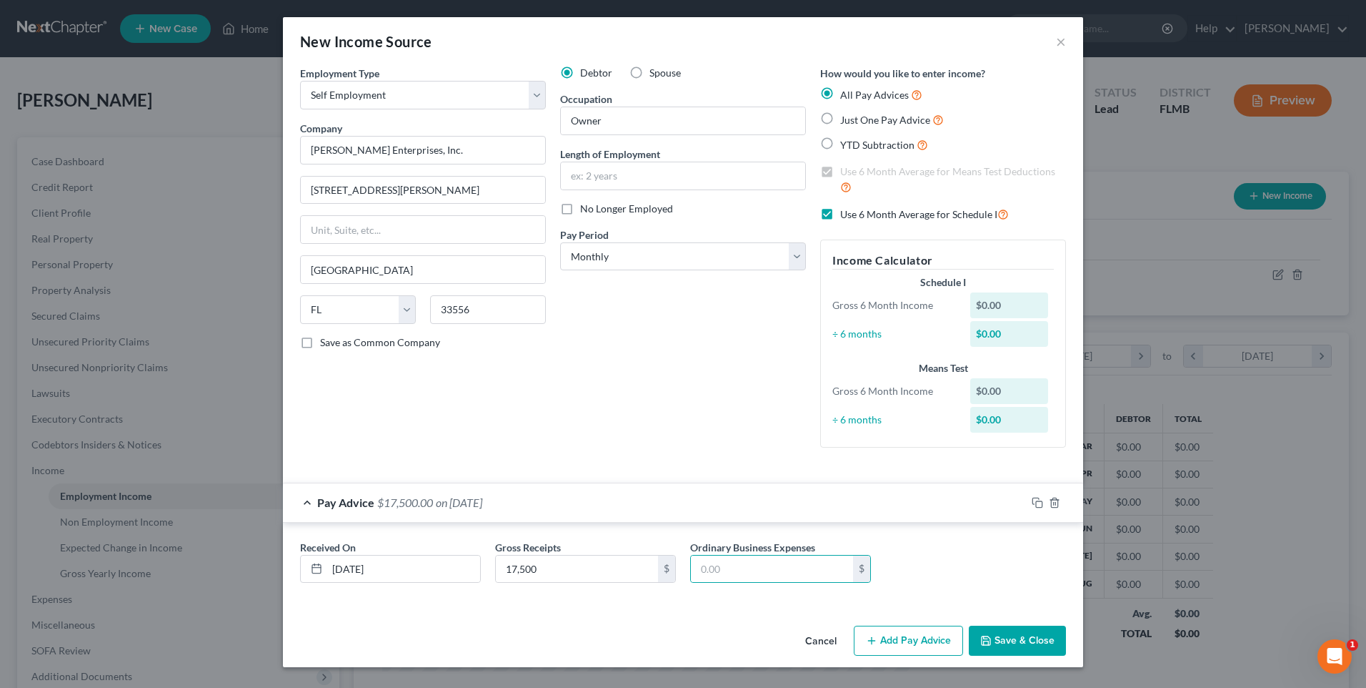
click at [746, 600] on div "Received On * 09/01/2025 Gross Receipts 17,500 $ Ordinary Business Expenses $" at bounding box center [683, 564] width 800 height 84
click at [1016, 638] on button "Save & Close" at bounding box center [1017, 640] width 97 height 30
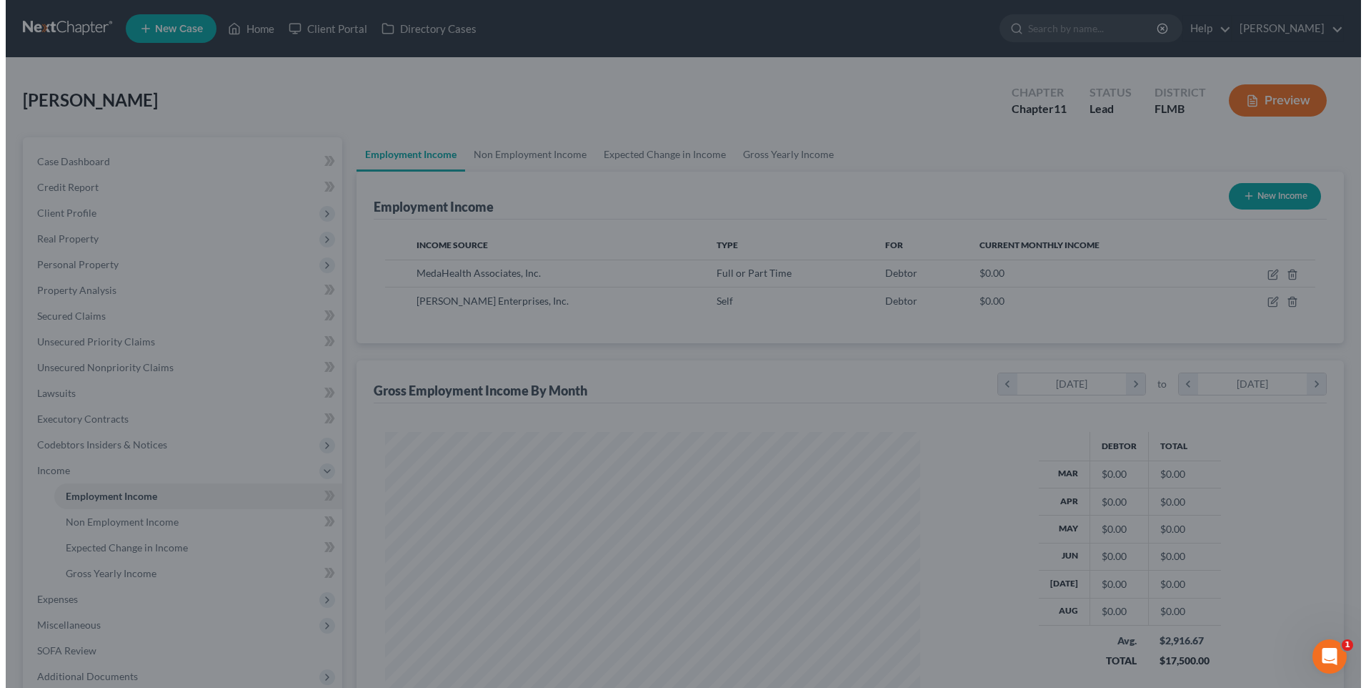
scroll to position [714424, 714130]
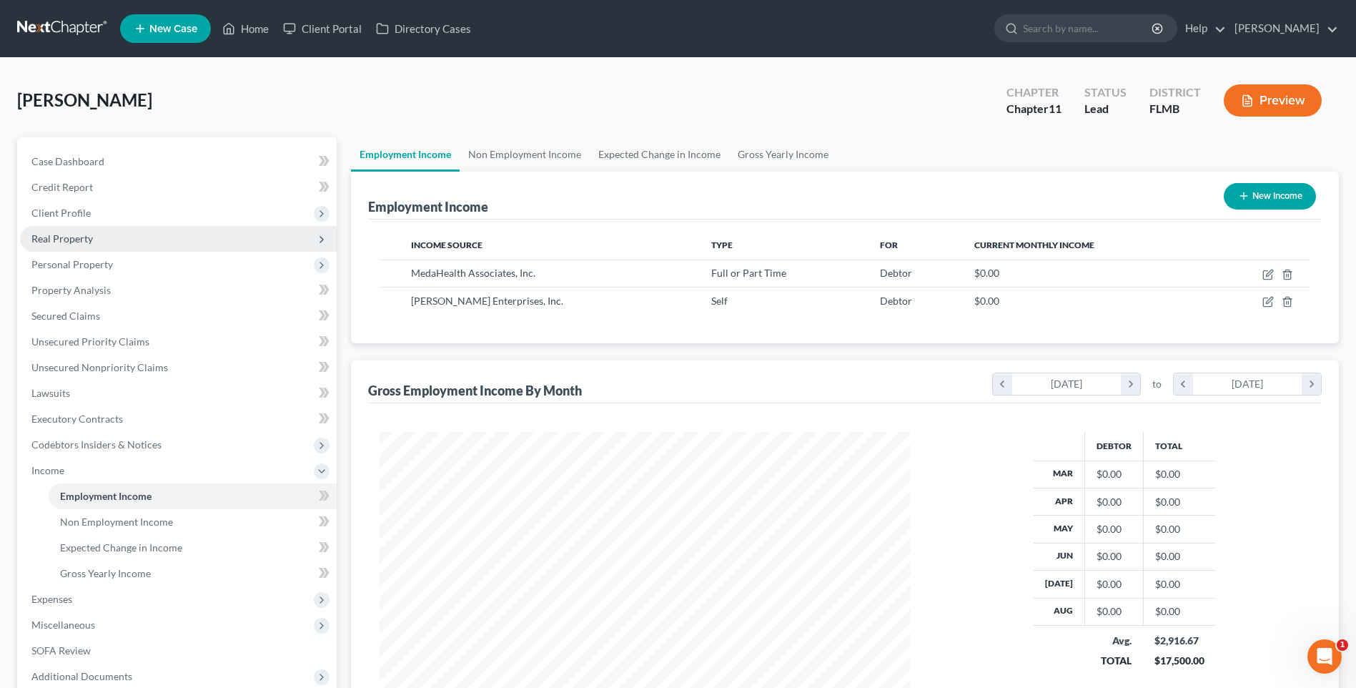
click at [60, 239] on span "Real Property" at bounding box center [61, 238] width 61 height 12
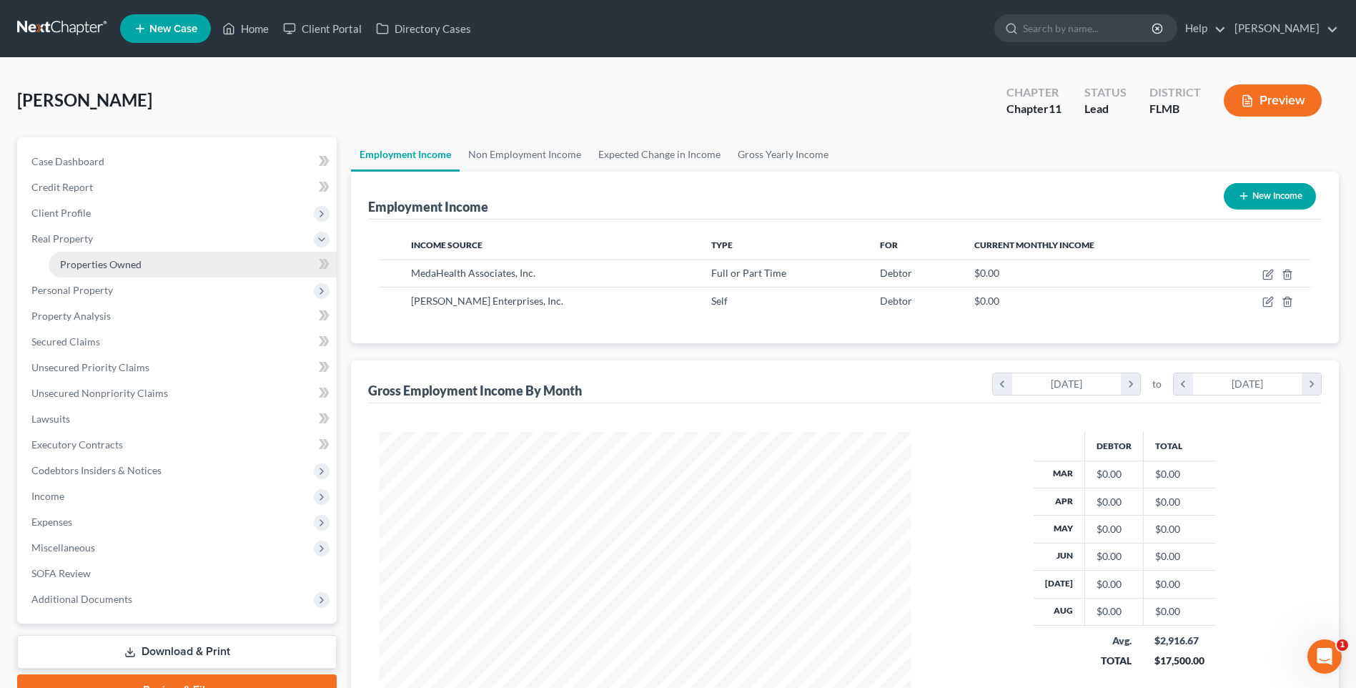
click at [102, 267] on span "Properties Owned" at bounding box center [100, 264] width 81 height 12
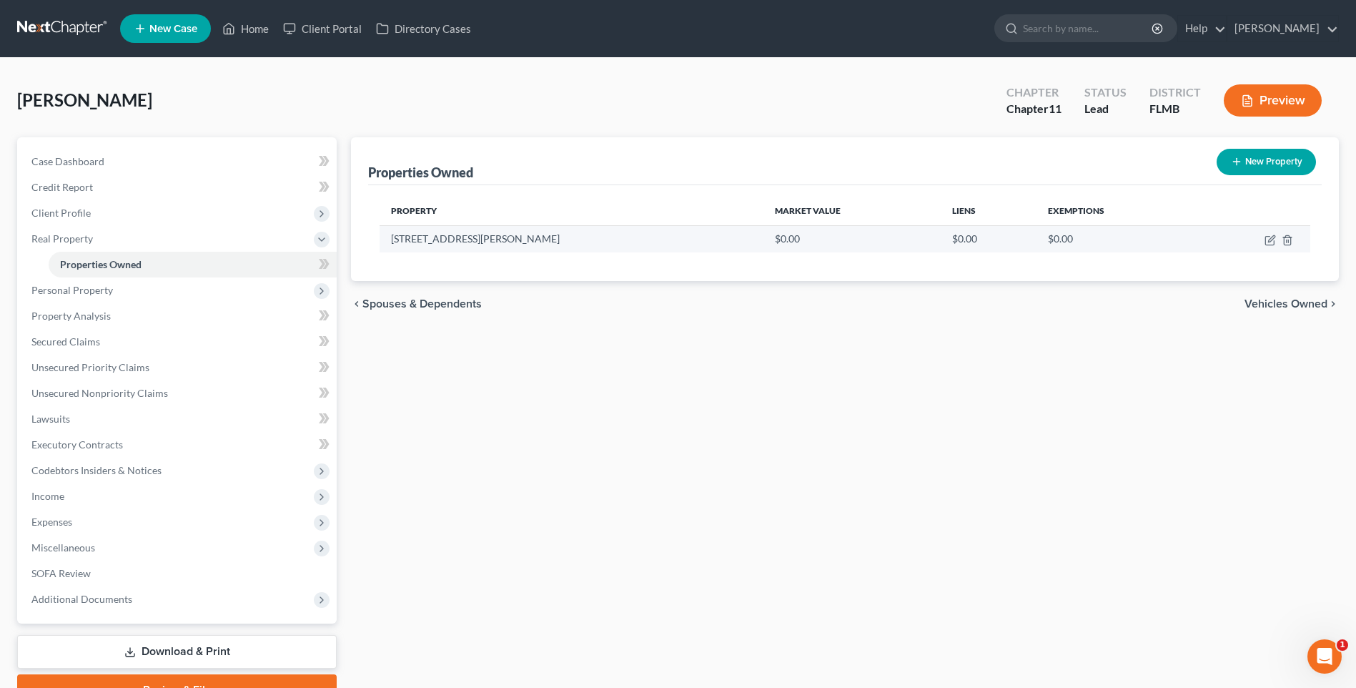
click at [445, 240] on td "15002 Patterson Rd" at bounding box center [572, 238] width 384 height 27
click at [1270, 234] on icon "button" at bounding box center [1269, 239] width 11 height 11
select select "9"
select select "3"
select select "5"
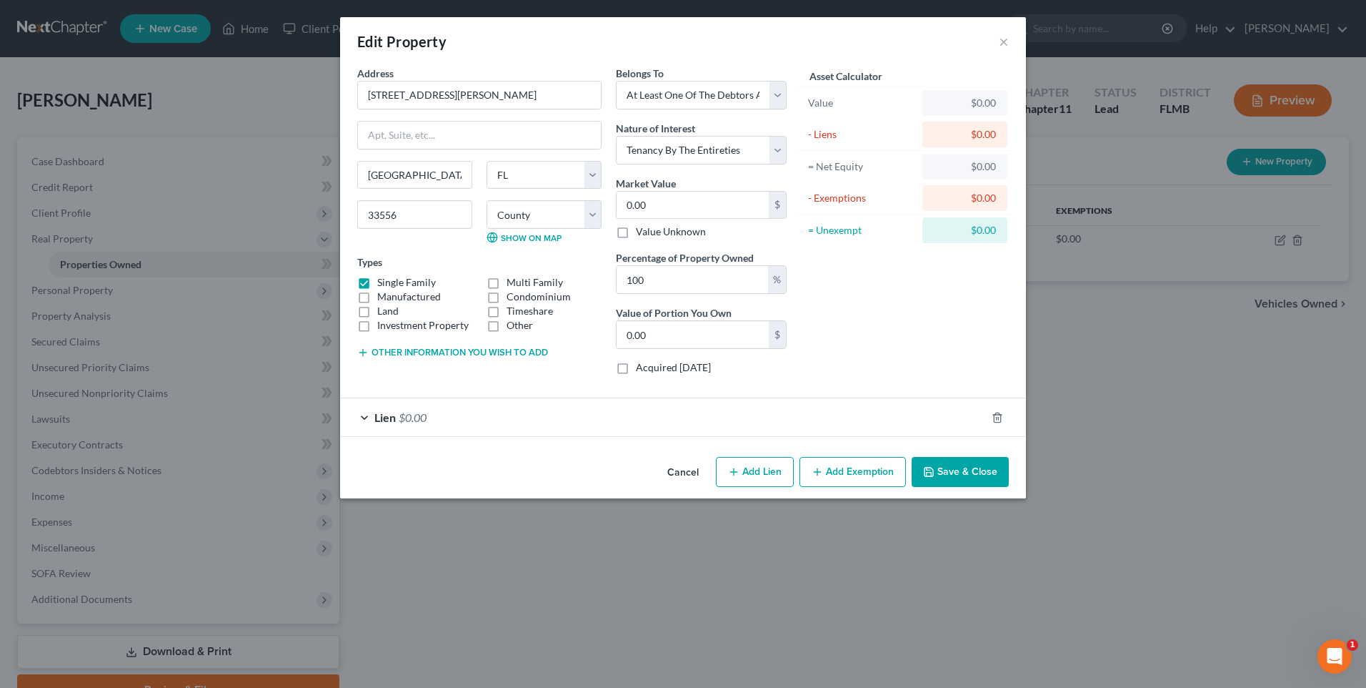
click at [359, 414] on div "Lien $0.00" at bounding box center [663, 417] width 646 height 38
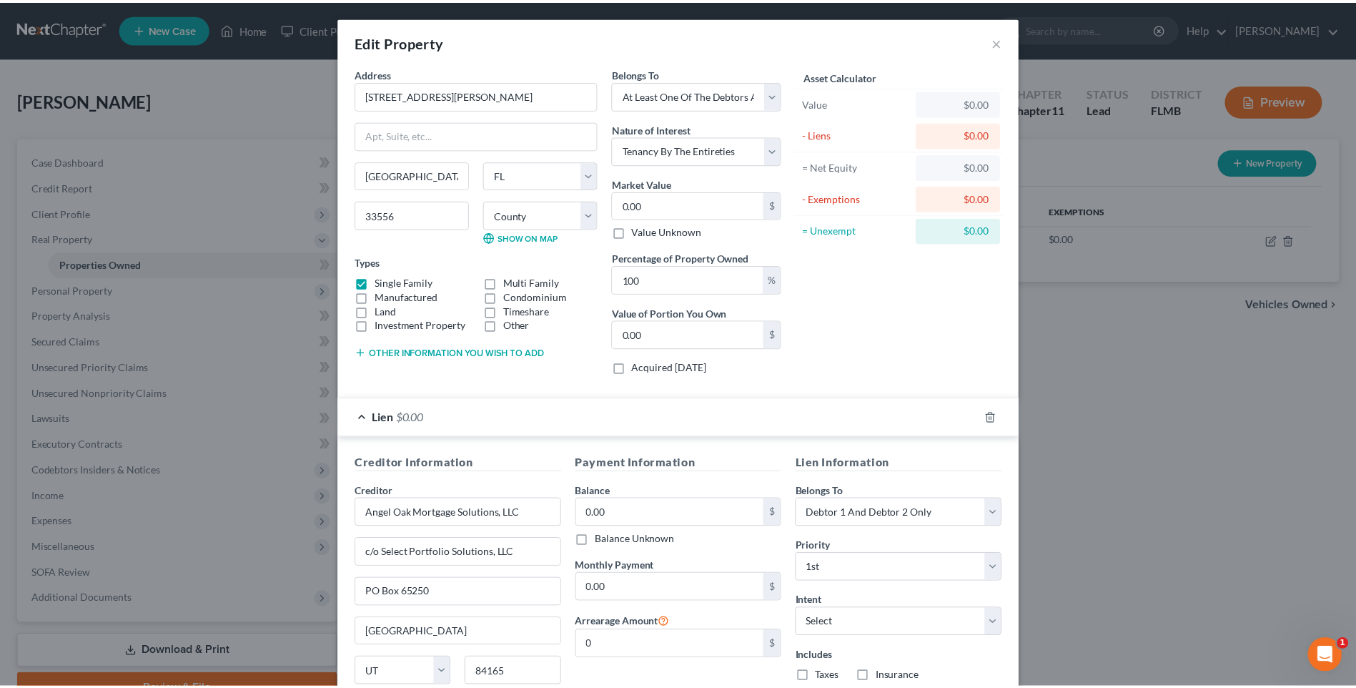
scroll to position [126, 0]
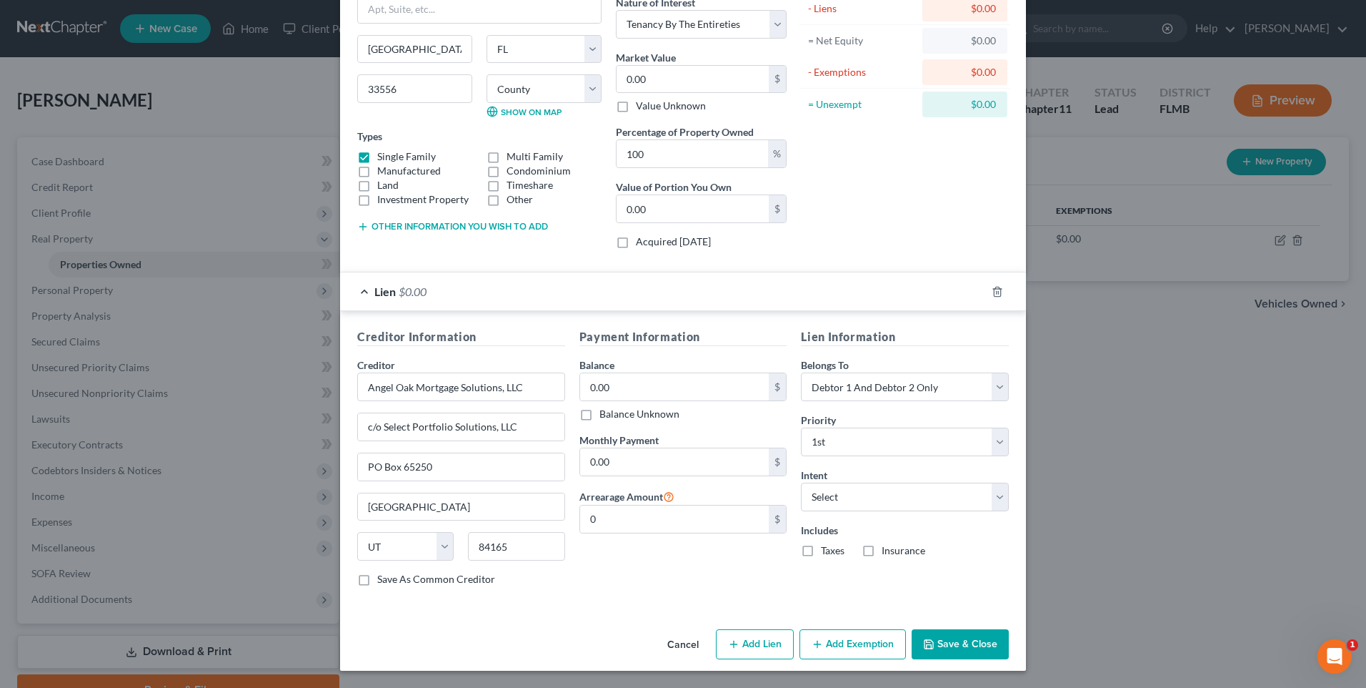
click at [949, 645] on button "Save & Close" at bounding box center [960, 644] width 97 height 30
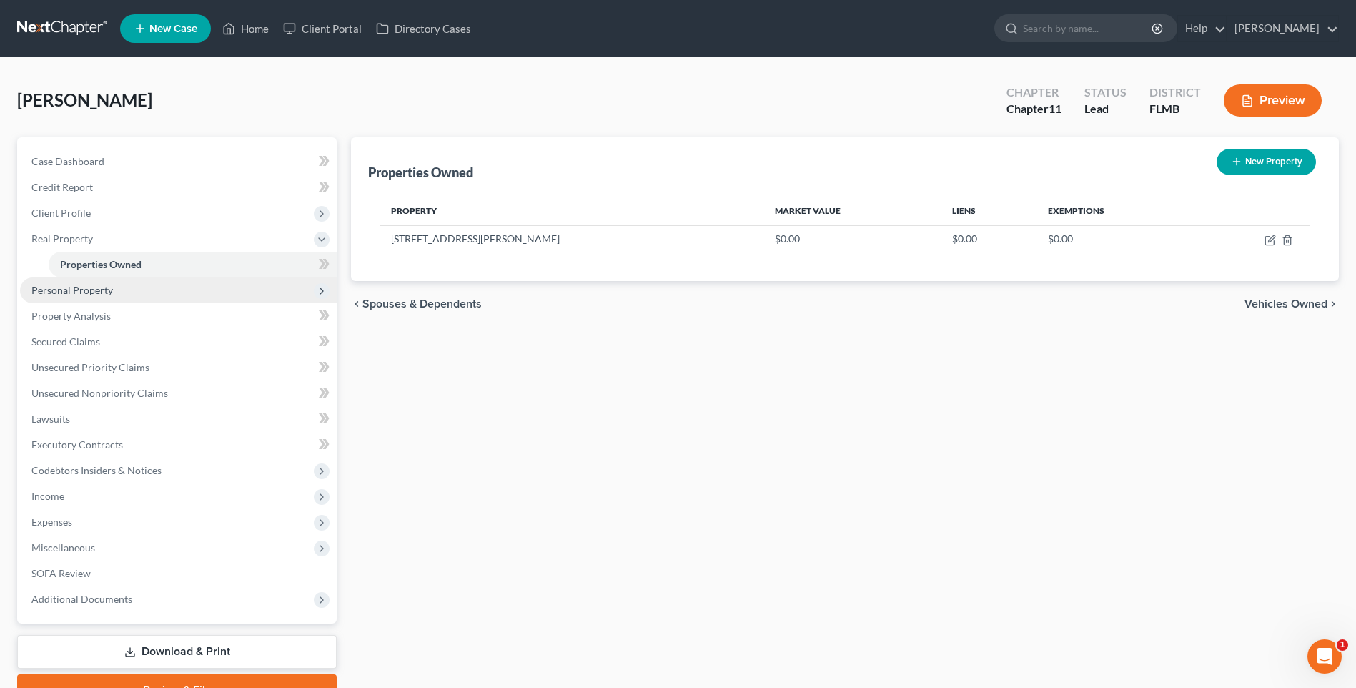
click at [79, 289] on span "Personal Property" at bounding box center [71, 290] width 81 height 12
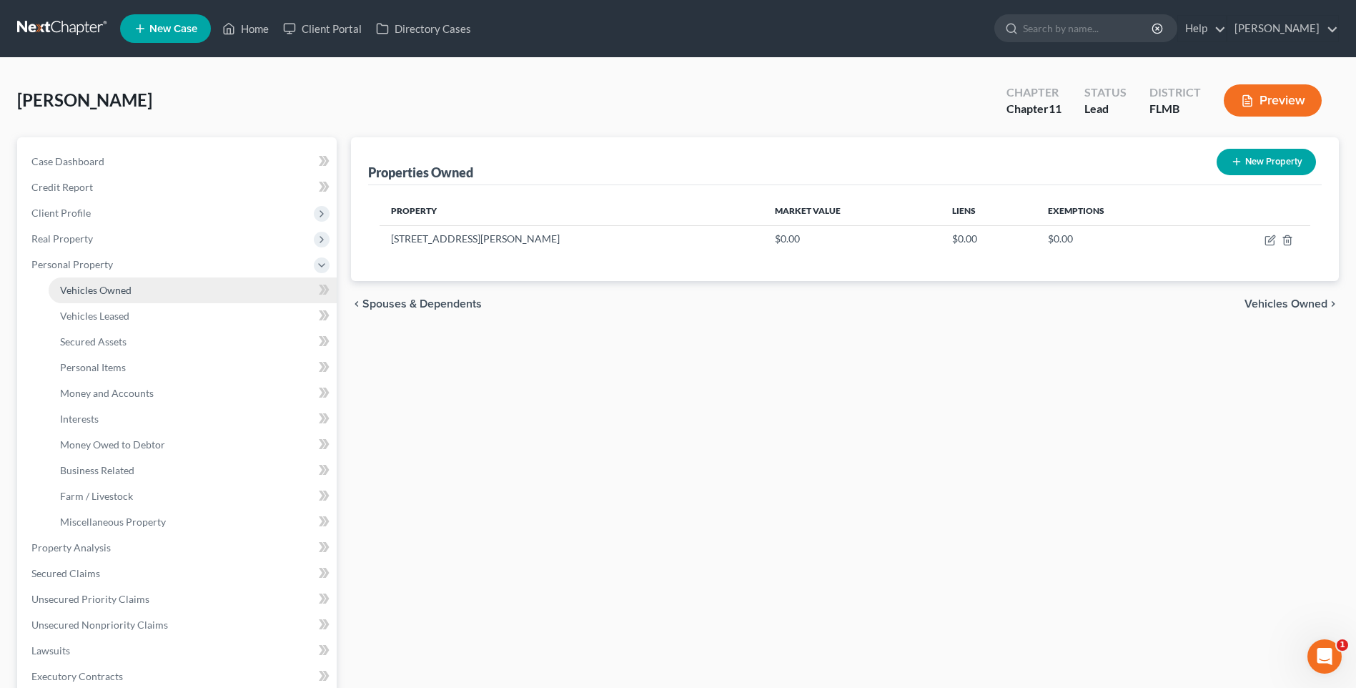
click at [78, 292] on span "Vehicles Owned" at bounding box center [95, 290] width 71 height 12
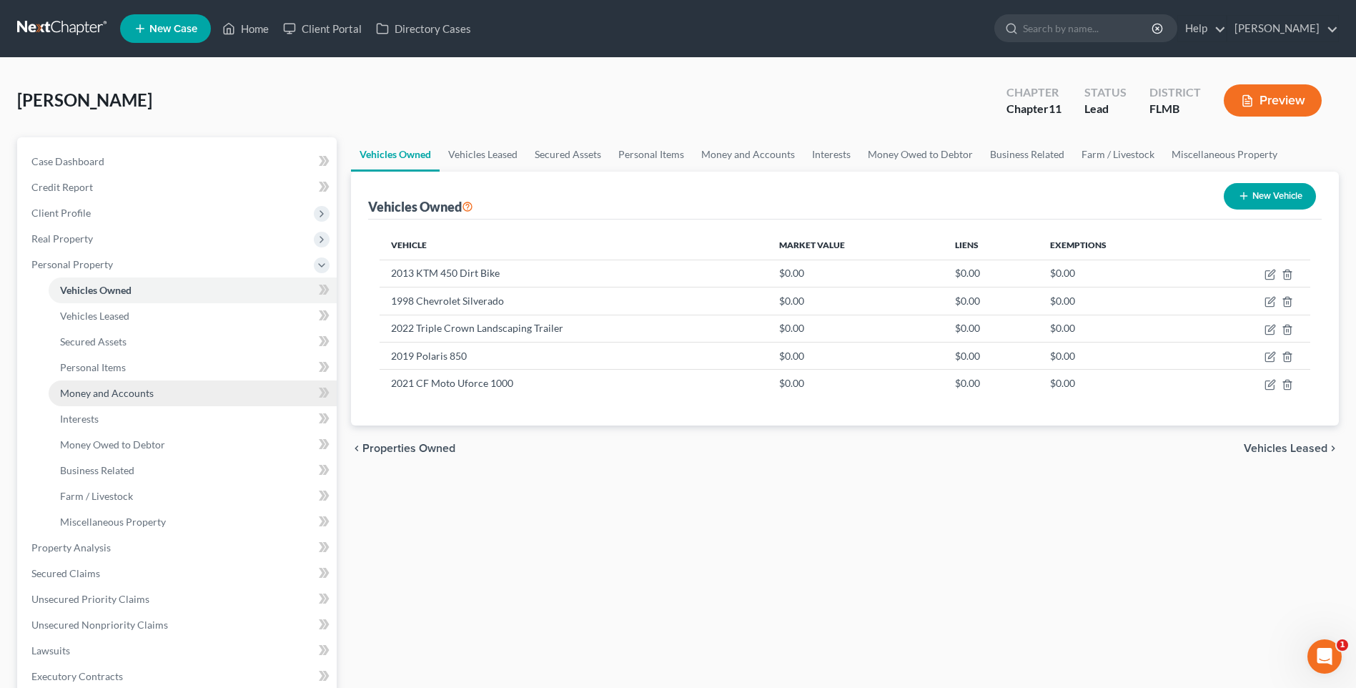
click at [90, 391] on span "Money and Accounts" at bounding box center [107, 393] width 94 height 12
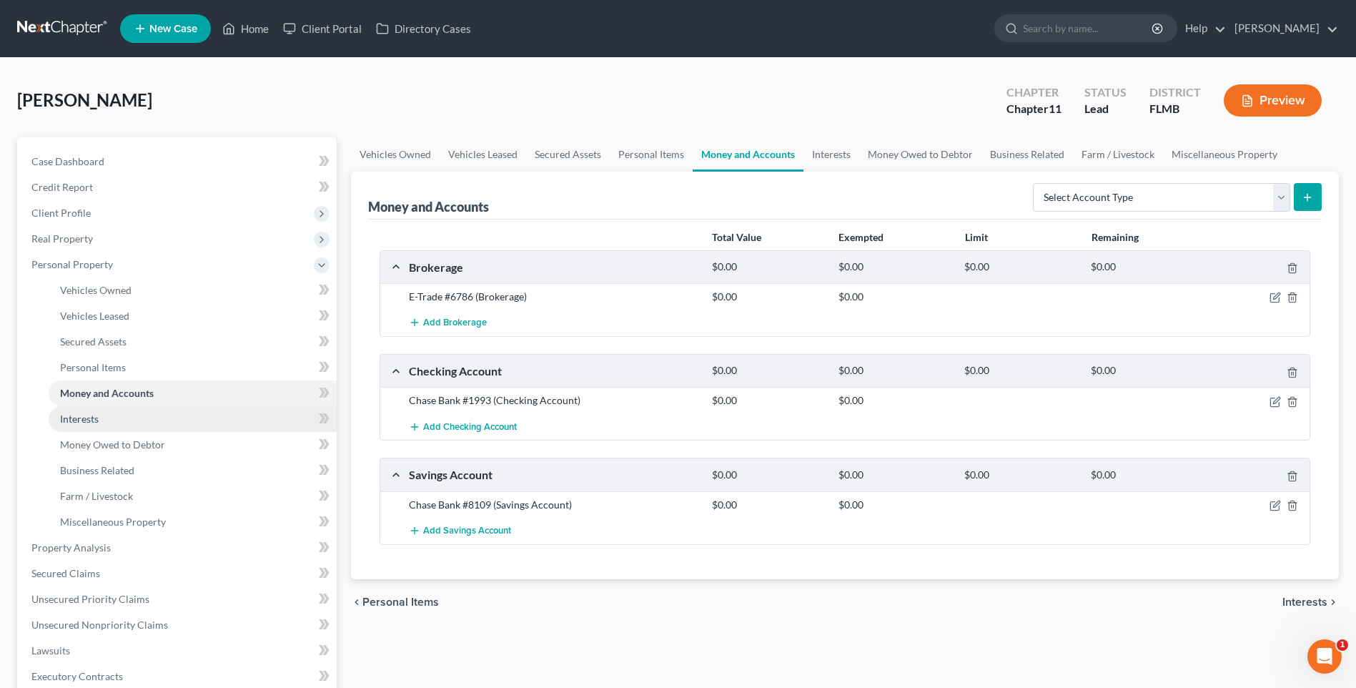
click at [84, 420] on span "Interests" at bounding box center [79, 418] width 39 height 12
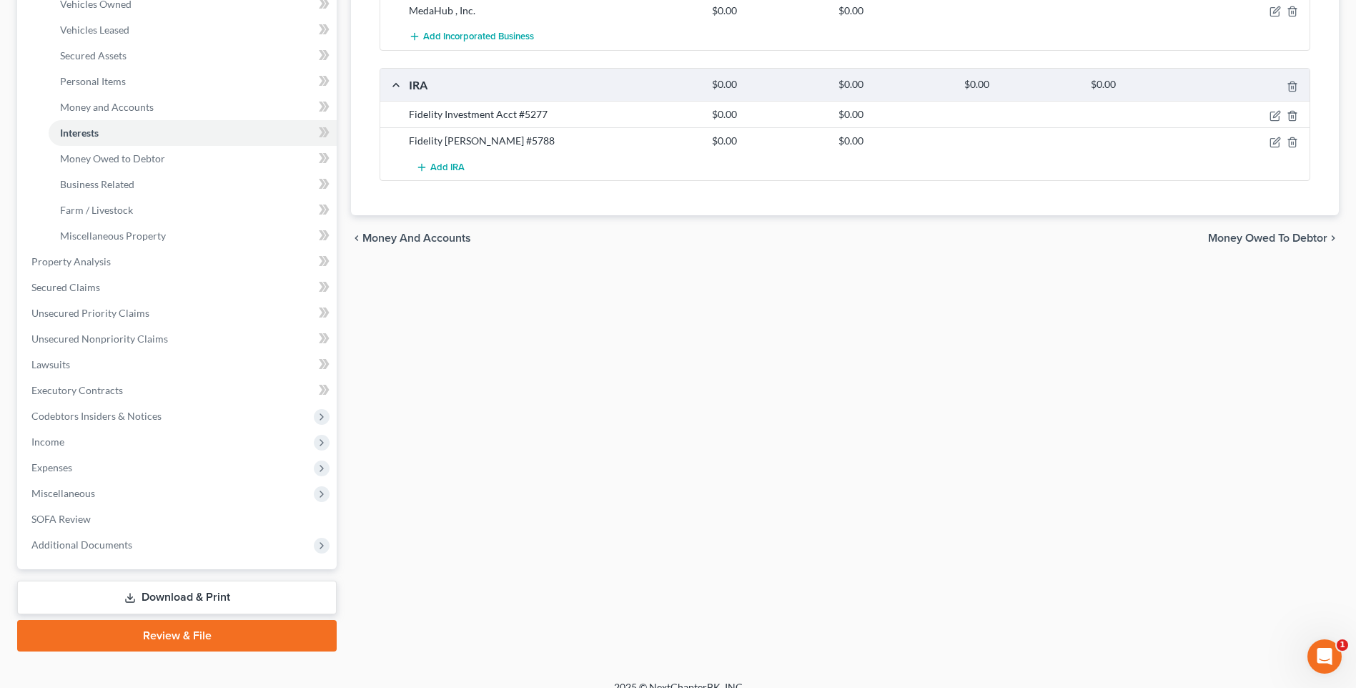
scroll to position [304, 0]
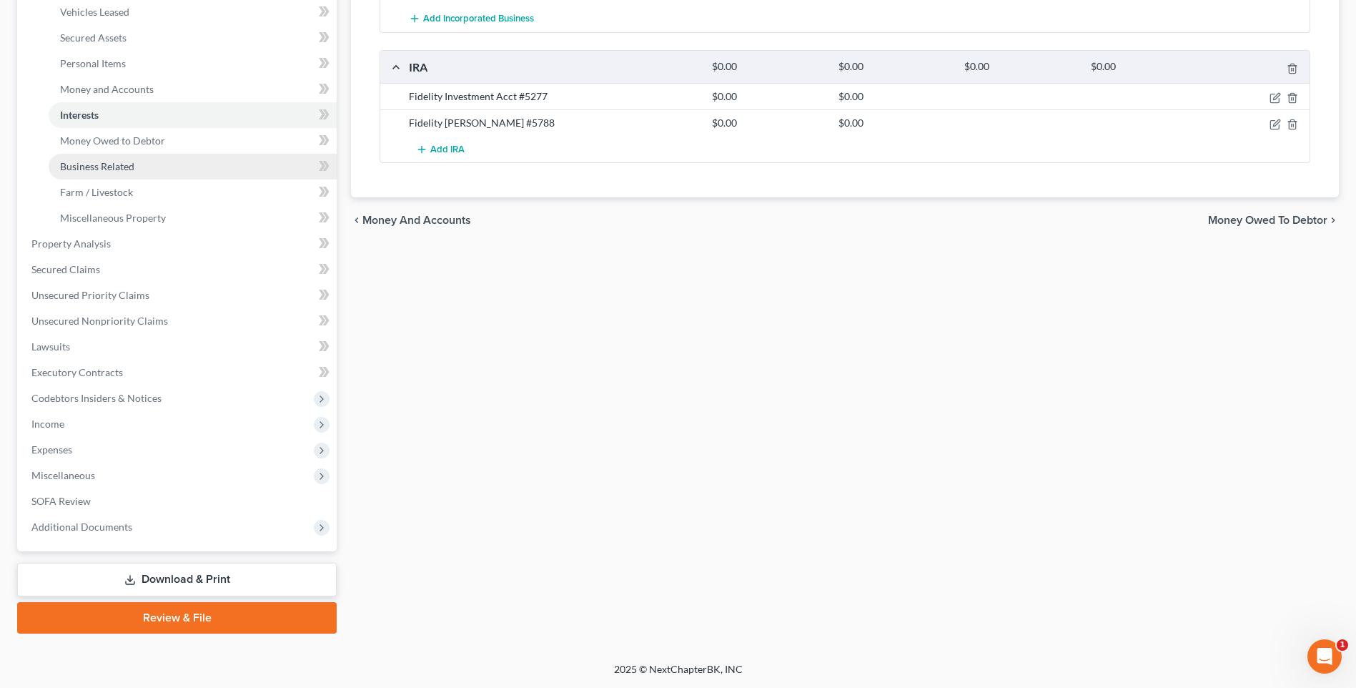
click at [88, 165] on span "Business Related" at bounding box center [97, 166] width 74 height 12
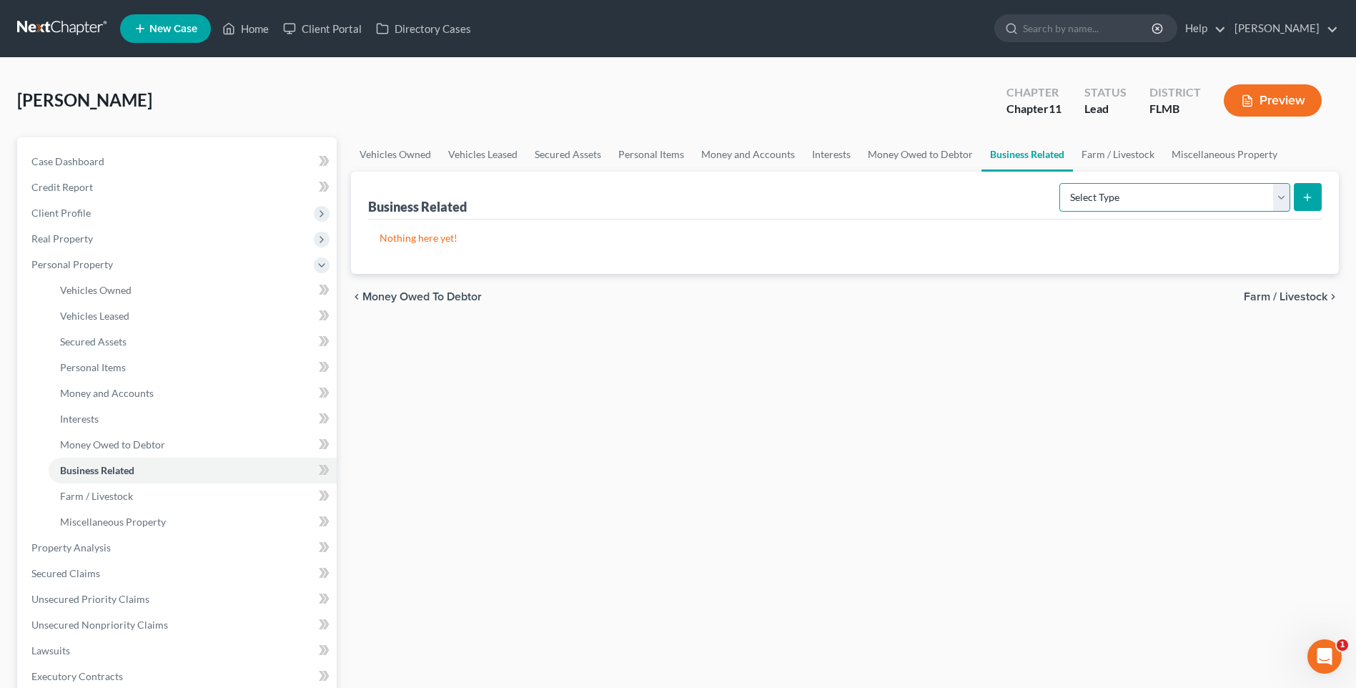
click at [1279, 199] on select "Select Type Customer Lists Franchises Inventory Licenses Machinery Office Equip…" at bounding box center [1174, 197] width 231 height 29
click at [81, 418] on span "Interests" at bounding box center [79, 418] width 39 height 12
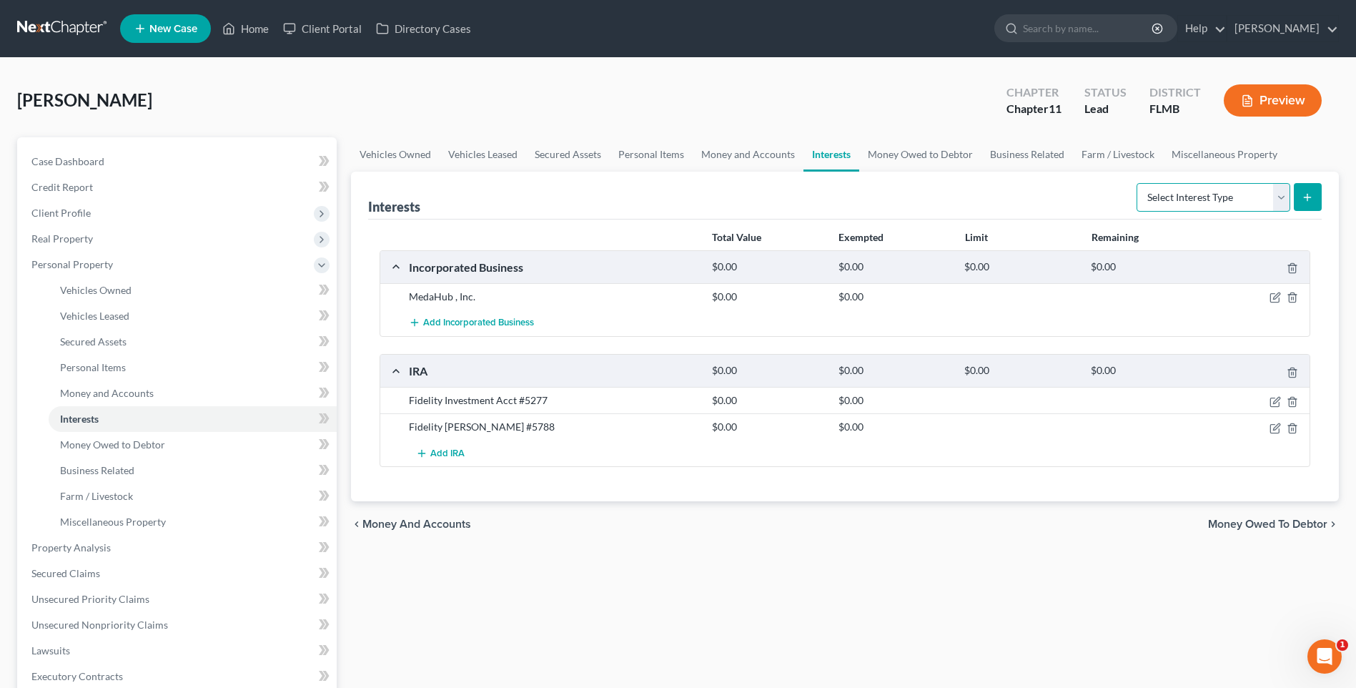
click at [1280, 199] on select "Select Interest Type 401K Annuity Bond Education IRA Government Bond Government…" at bounding box center [1213, 197] width 154 height 29
select select "incorporated_business"
click at [1138, 183] on select "Select Interest Type 401K Annuity Bond Education IRA Government Bond Government…" at bounding box center [1213, 197] width 154 height 29
click at [1317, 190] on button "submit" at bounding box center [1308, 197] width 28 height 28
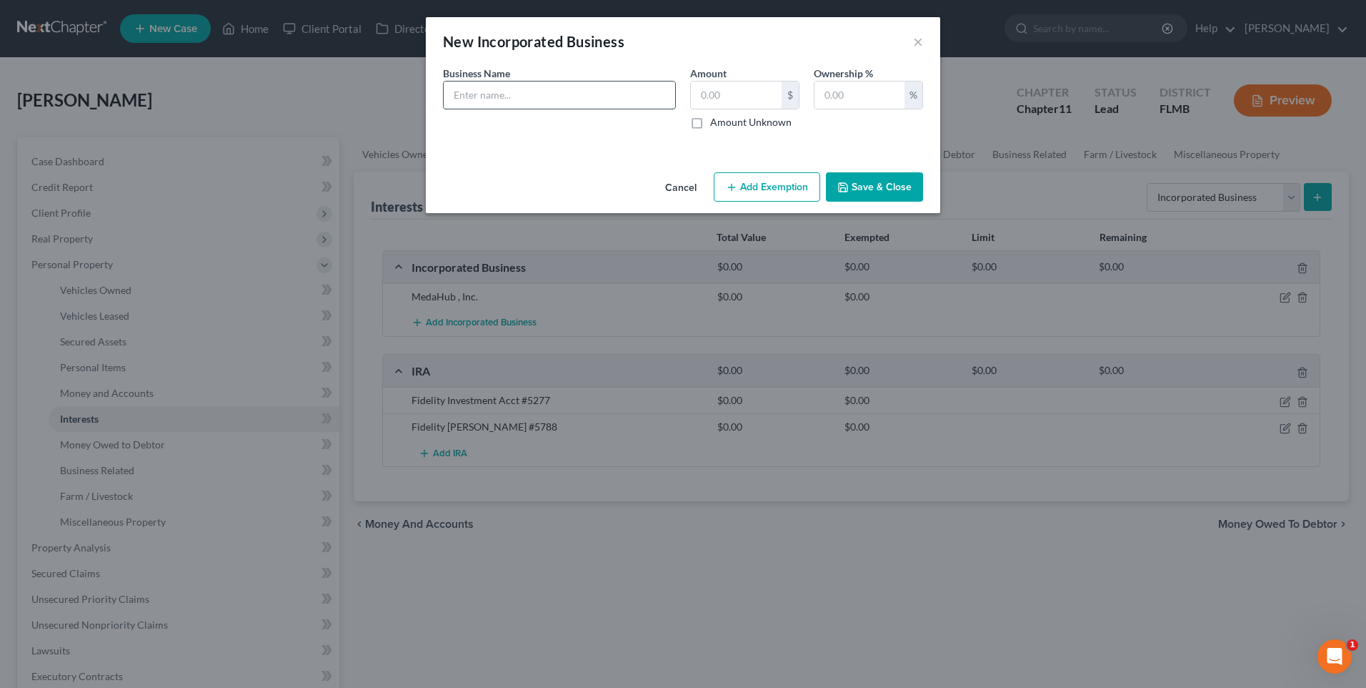
click at [615, 102] on input "text" at bounding box center [560, 94] width 232 height 27
type input "Pertile Enterprises, Inc."
click at [888, 184] on button "Save & Close" at bounding box center [874, 187] width 97 height 30
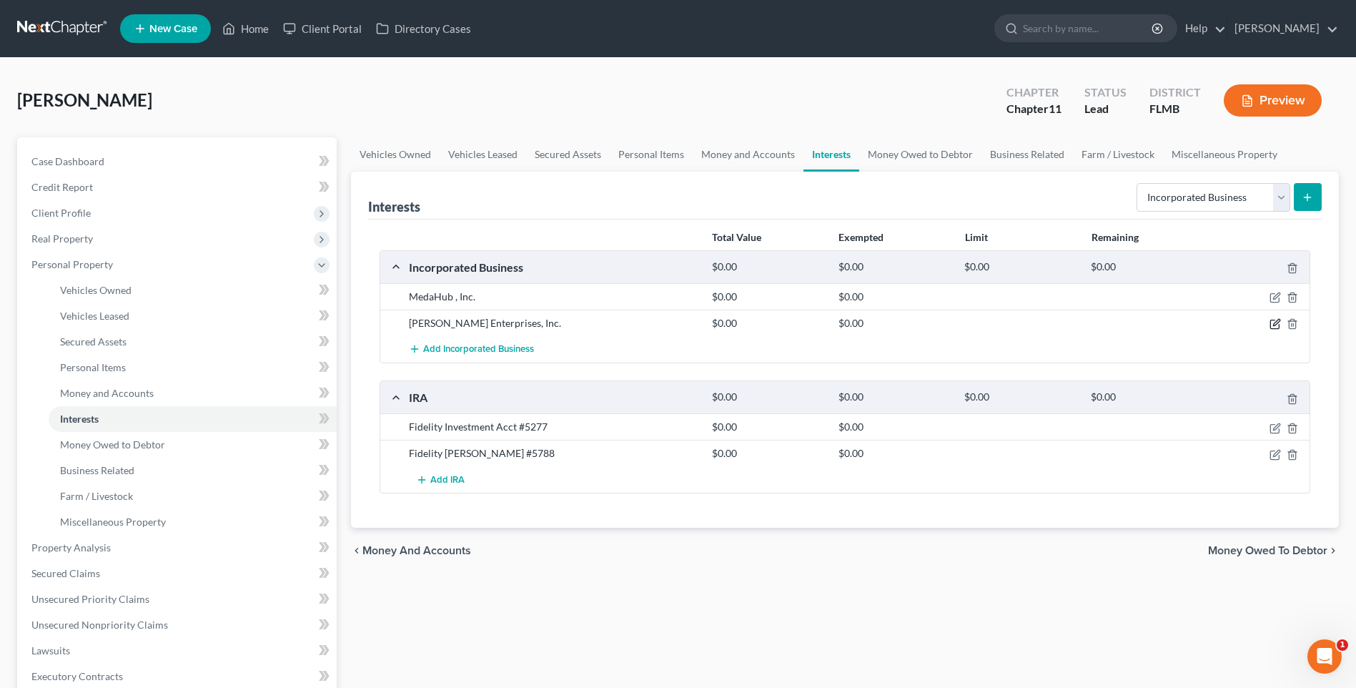
click at [1279, 322] on icon "button" at bounding box center [1276, 322] width 6 height 6
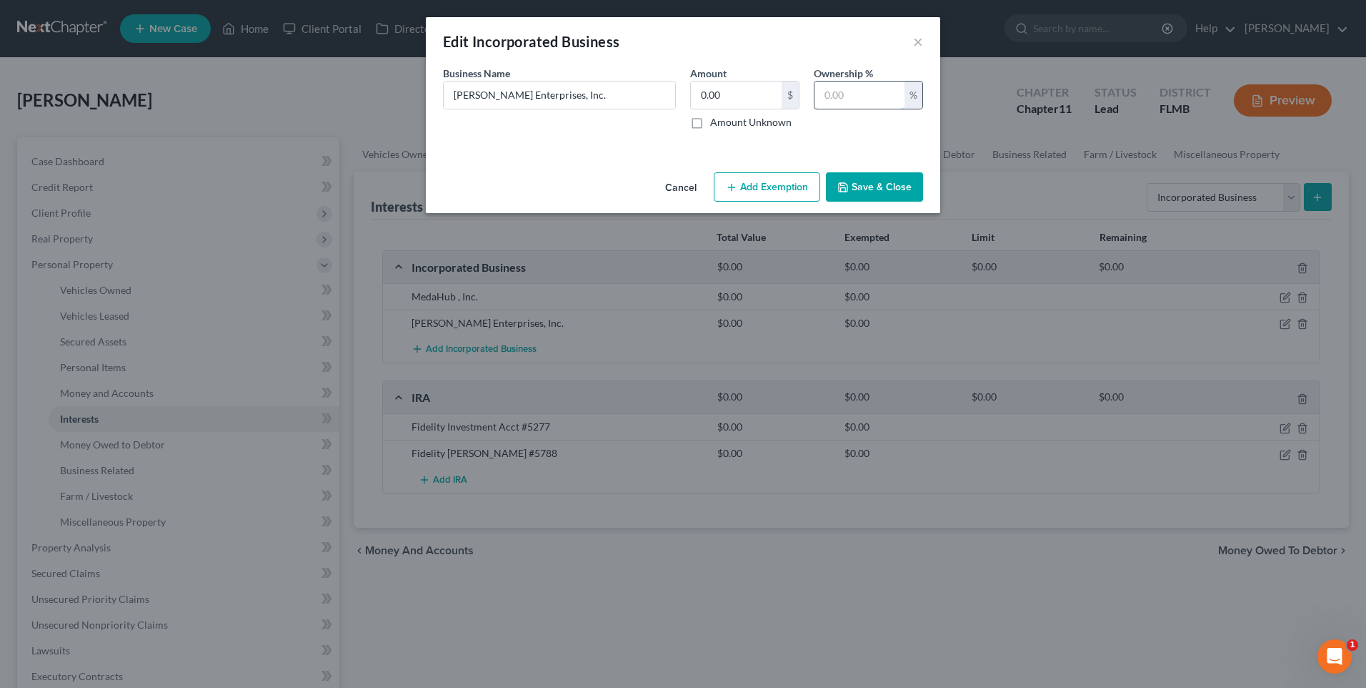
click at [898, 98] on input "text" at bounding box center [860, 94] width 90 height 27
type input "50"
click at [883, 187] on button "Save & Close" at bounding box center [874, 187] width 97 height 30
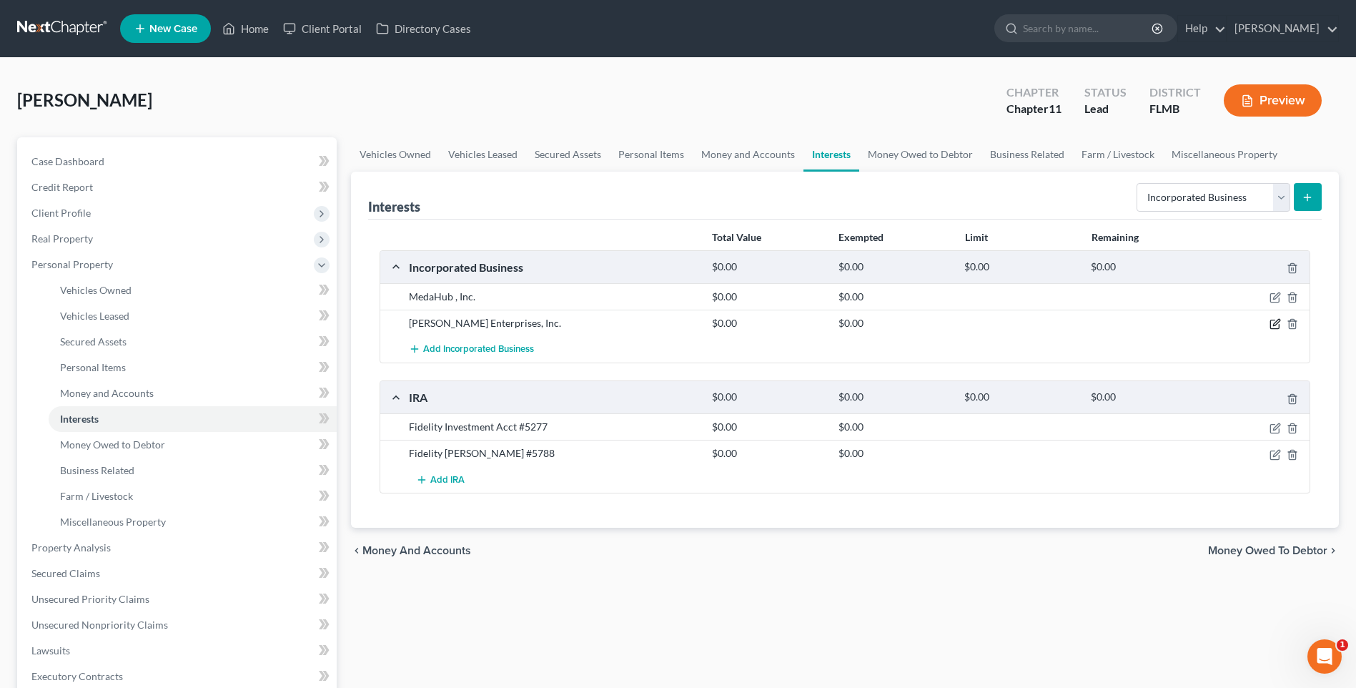
click at [1275, 325] on icon "button" at bounding box center [1276, 322] width 6 height 6
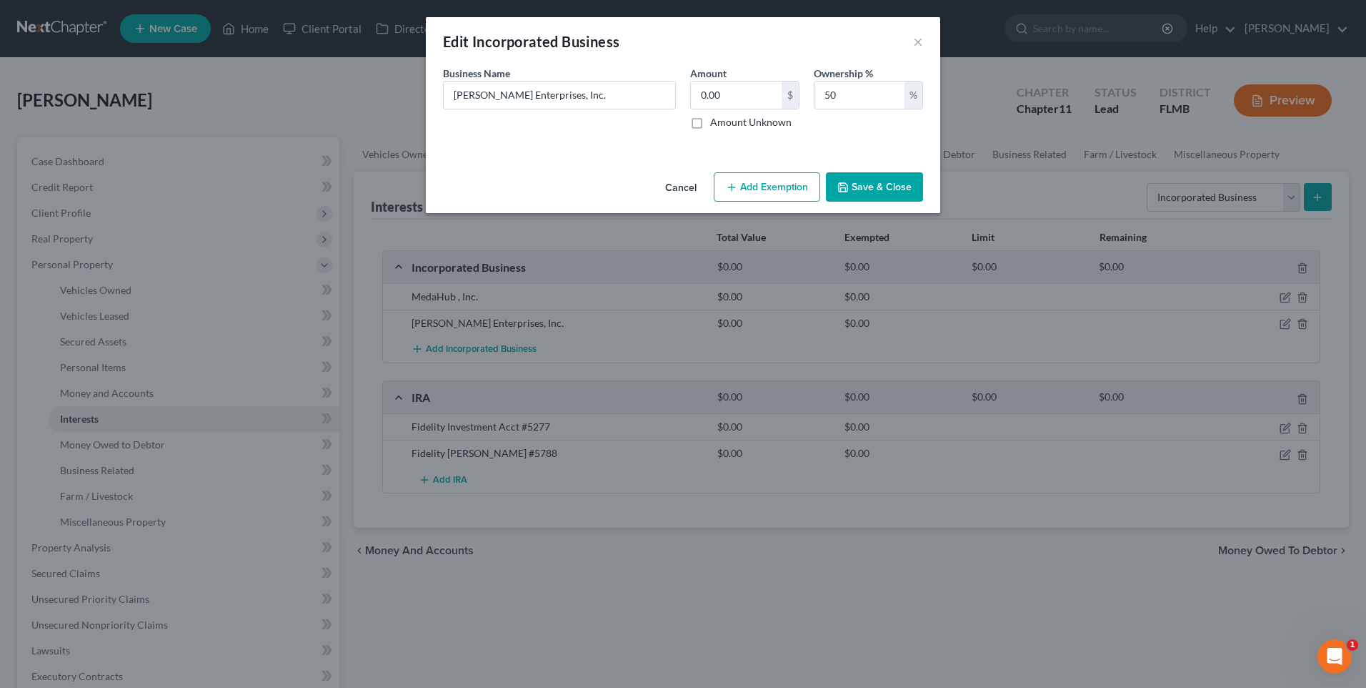
click at [770, 187] on button "Add Exemption" at bounding box center [767, 187] width 106 height 30
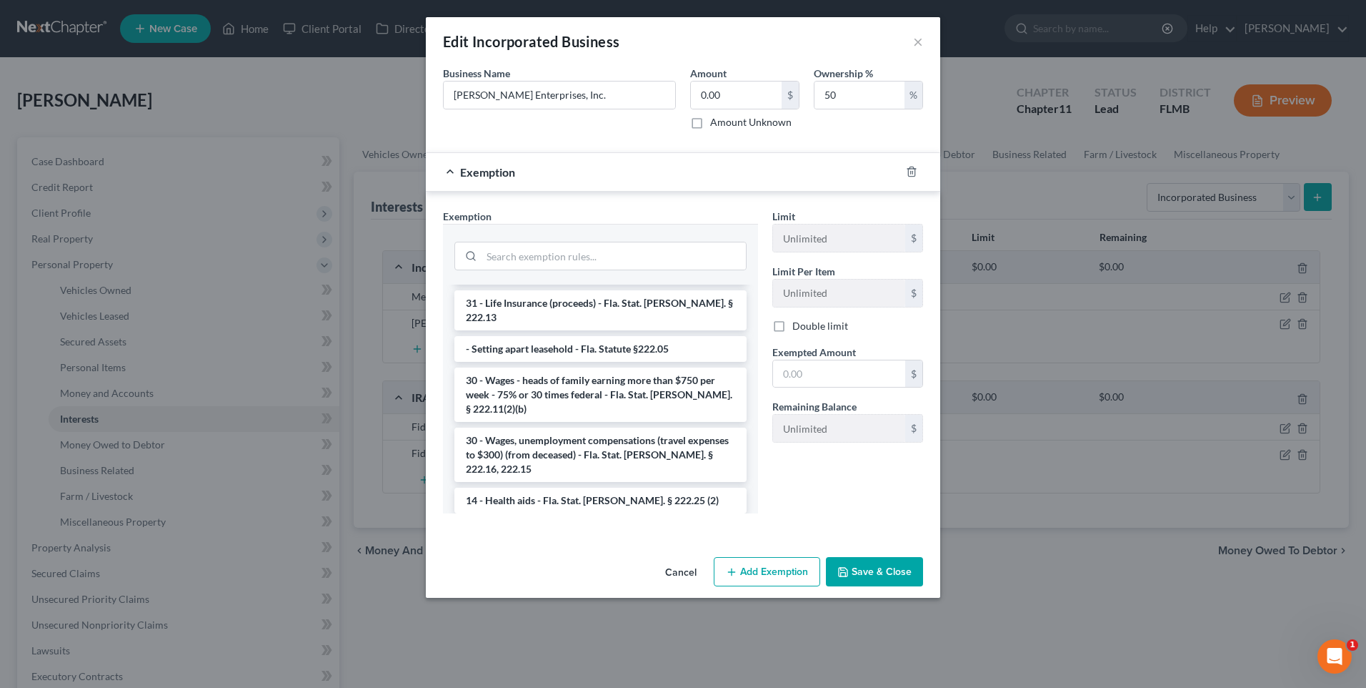
scroll to position [1215, 0]
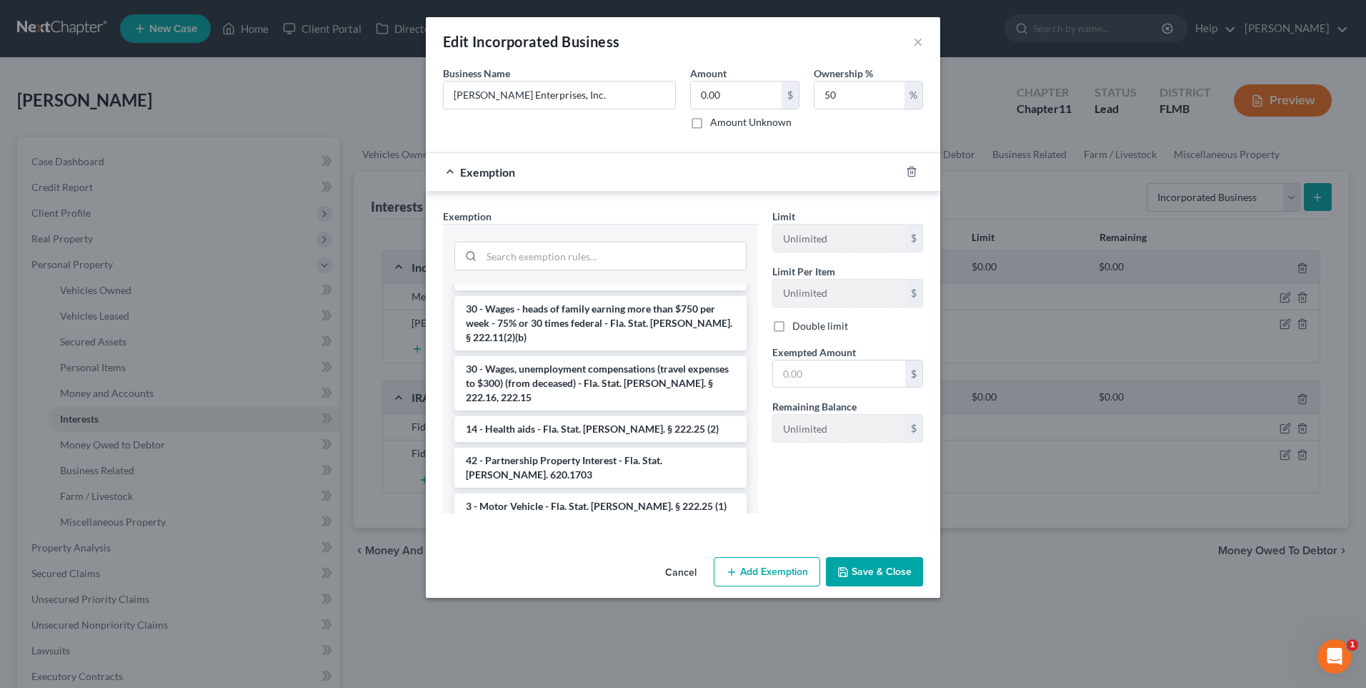
click at [568, 556] on li "- Tenancy by Entirety - 11 USC 522(b)(3)(B); Havoco of America, Ltd. v. Hill, 1…" at bounding box center [601, 583] width 292 height 54
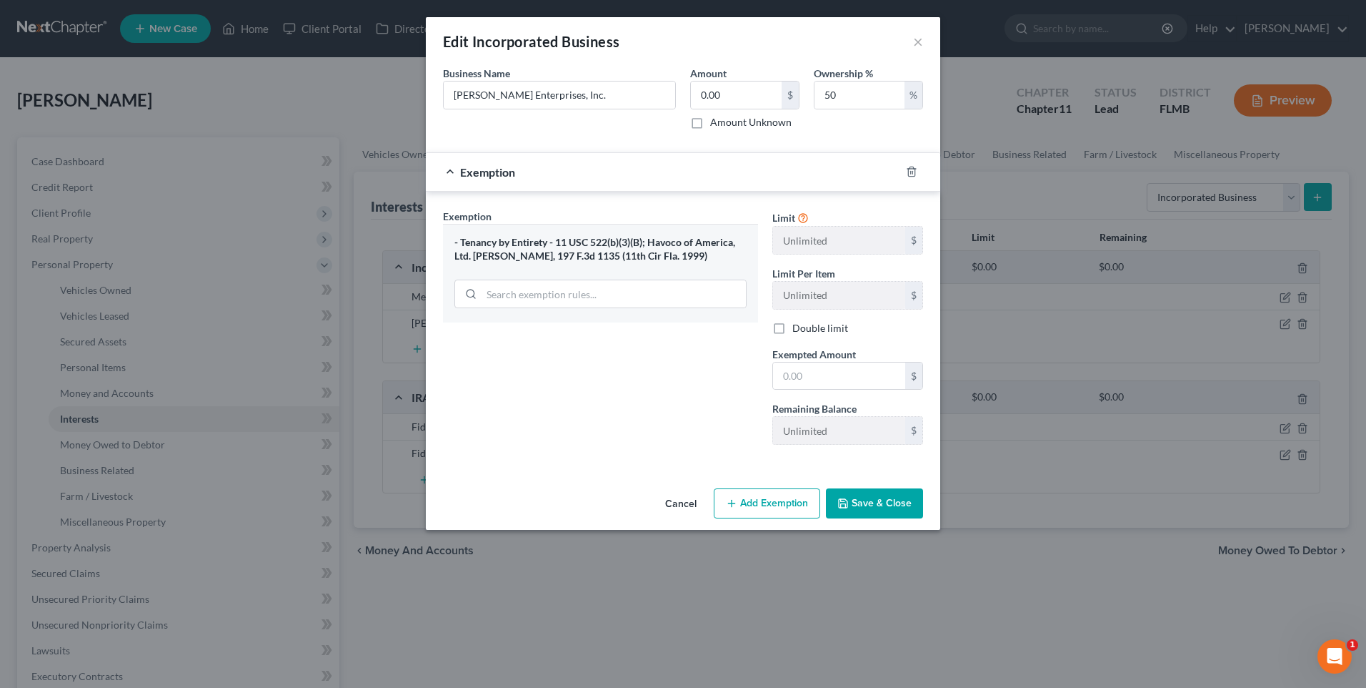
click at [881, 500] on button "Save & Close" at bounding box center [874, 503] width 97 height 30
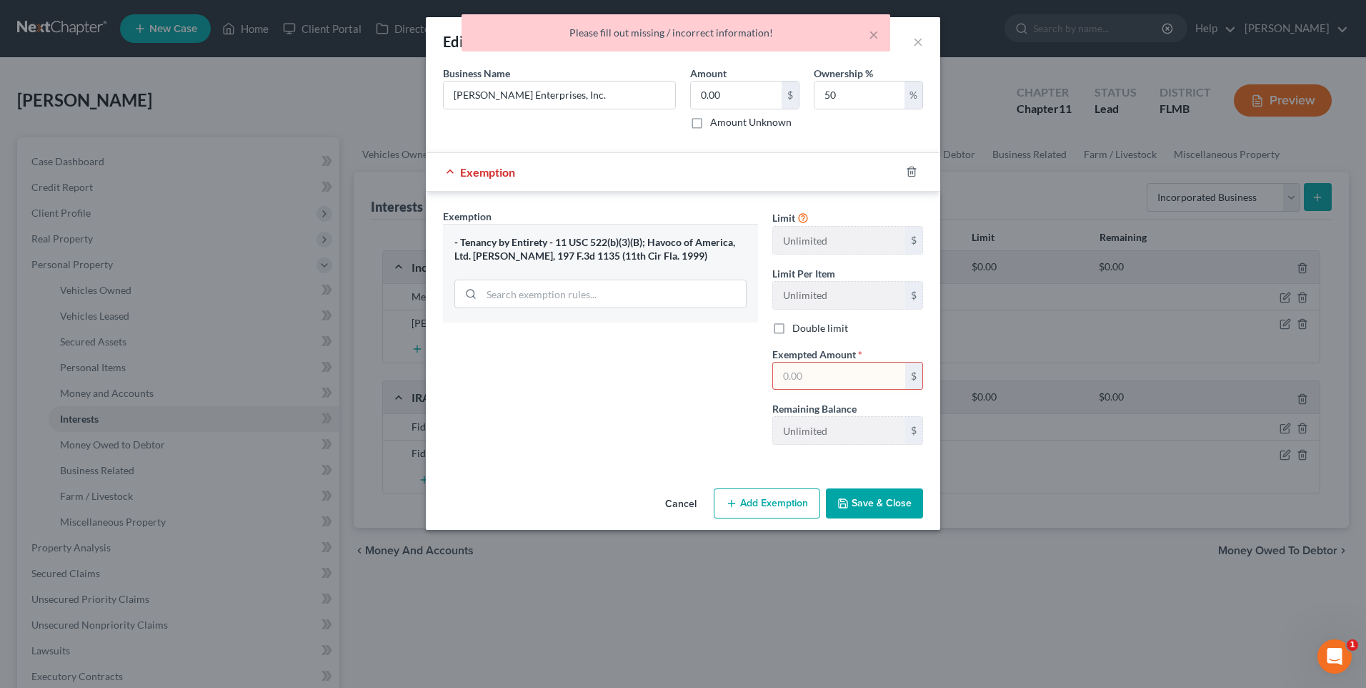
click at [810, 374] on input "text" at bounding box center [839, 375] width 132 height 27
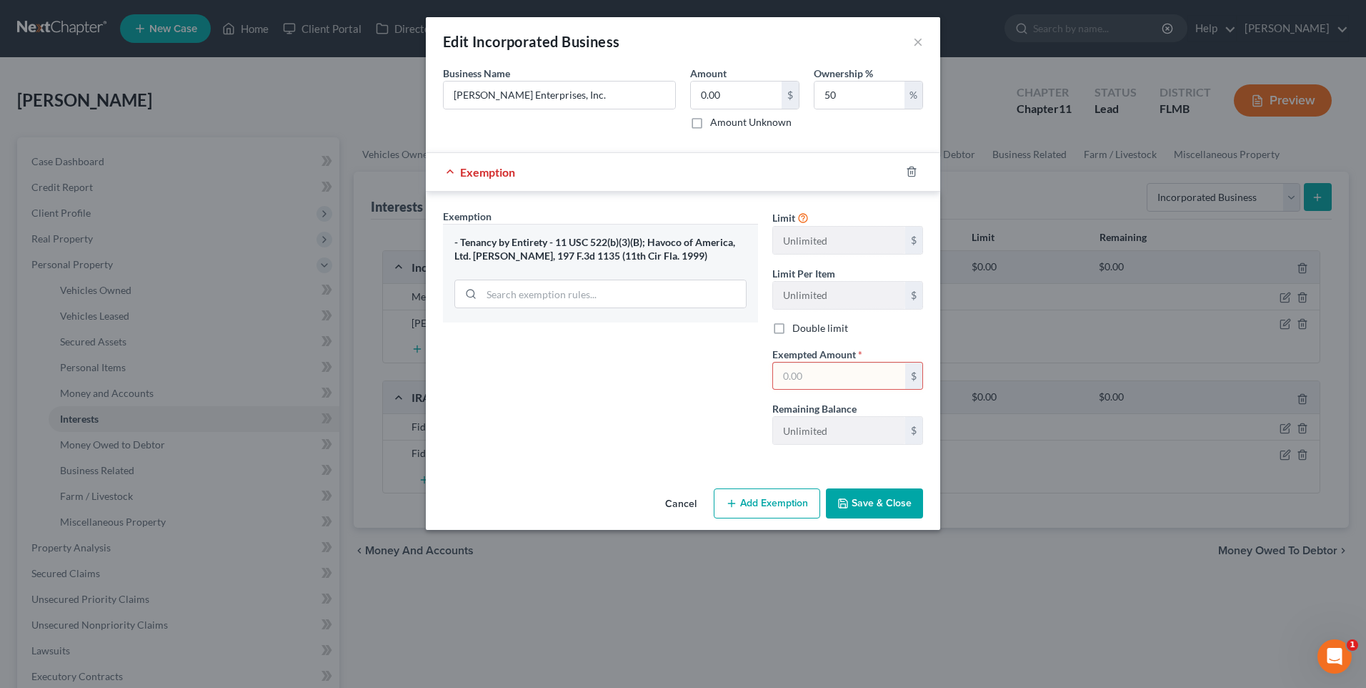
click at [575, 377] on div "Exemption Set must be selected for CA. Exemption * - Tenancy by Entirety - 11 U…" at bounding box center [600, 332] width 329 height 247
click at [815, 370] on input "text" at bounding box center [839, 375] width 132 height 27
type input "0.00"
click at [854, 503] on button "Save & Close" at bounding box center [874, 503] width 97 height 30
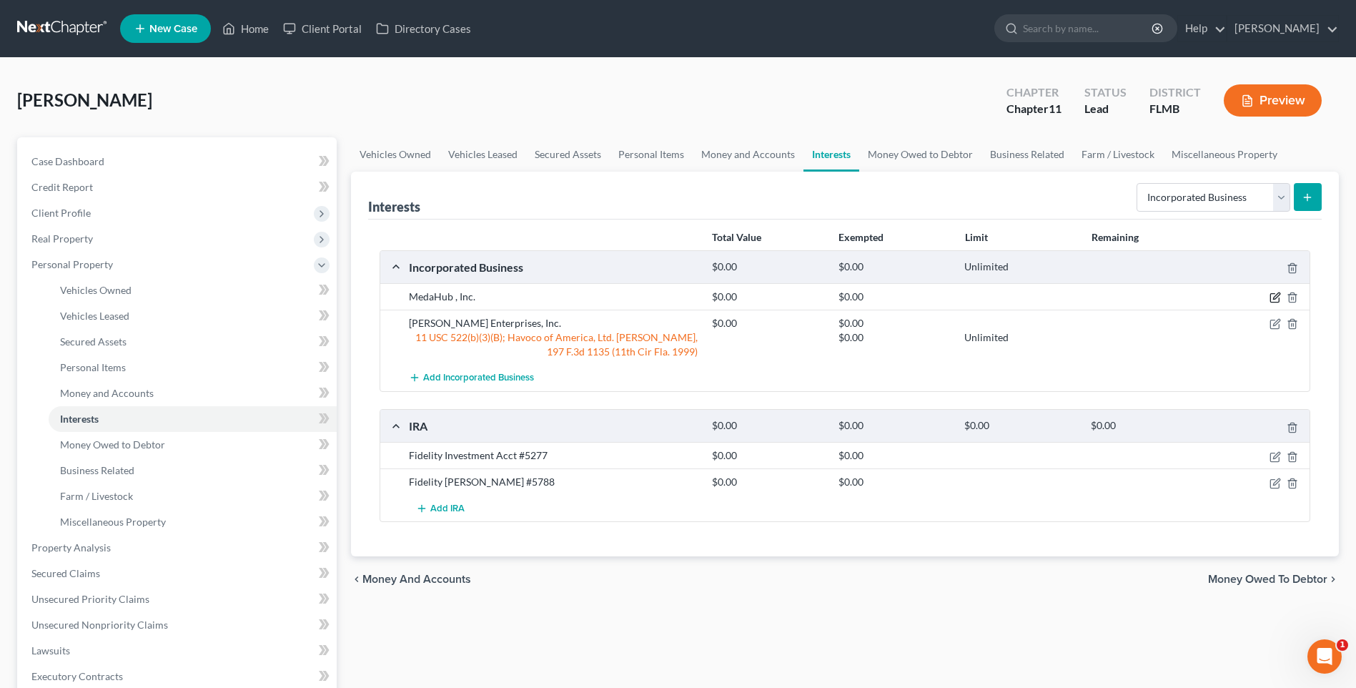
click at [1273, 296] on icon "button" at bounding box center [1274, 297] width 11 height 11
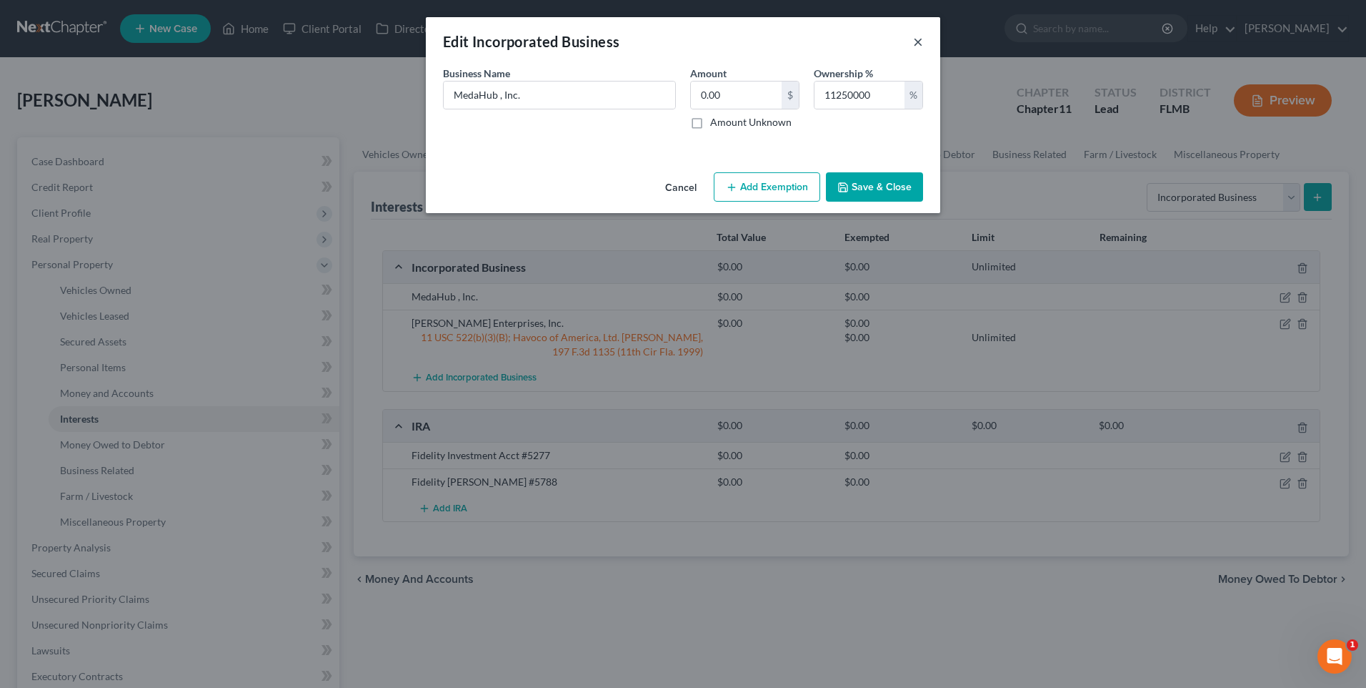
click at [922, 41] on button "×" at bounding box center [918, 41] width 10 height 17
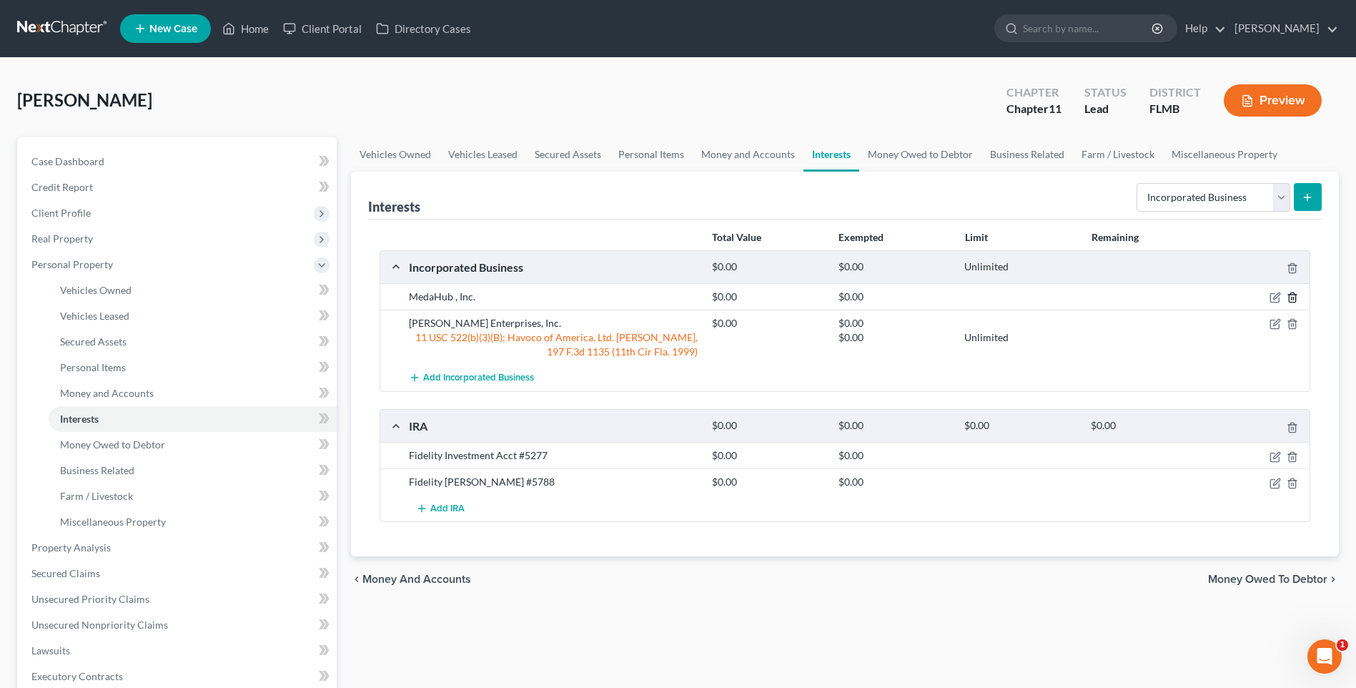
click at [1293, 299] on line "button" at bounding box center [1293, 298] width 0 height 3
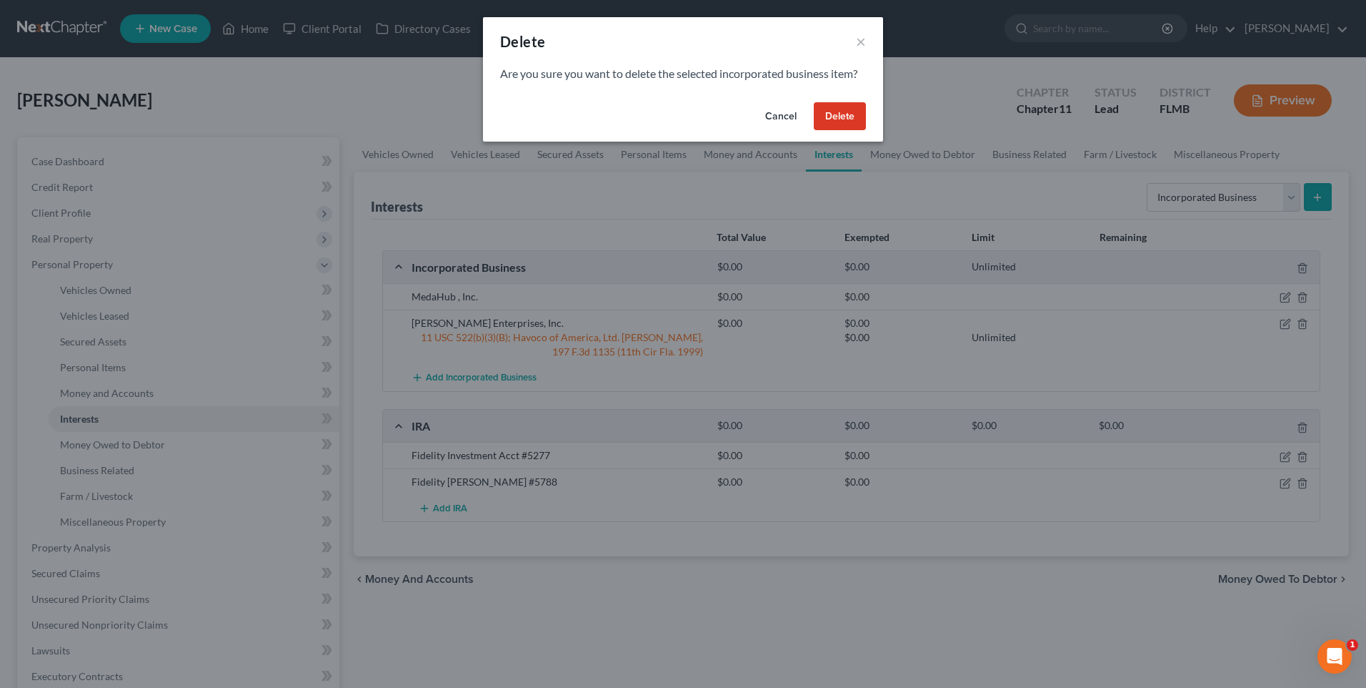
click at [853, 116] on button "Delete" at bounding box center [840, 116] width 52 height 29
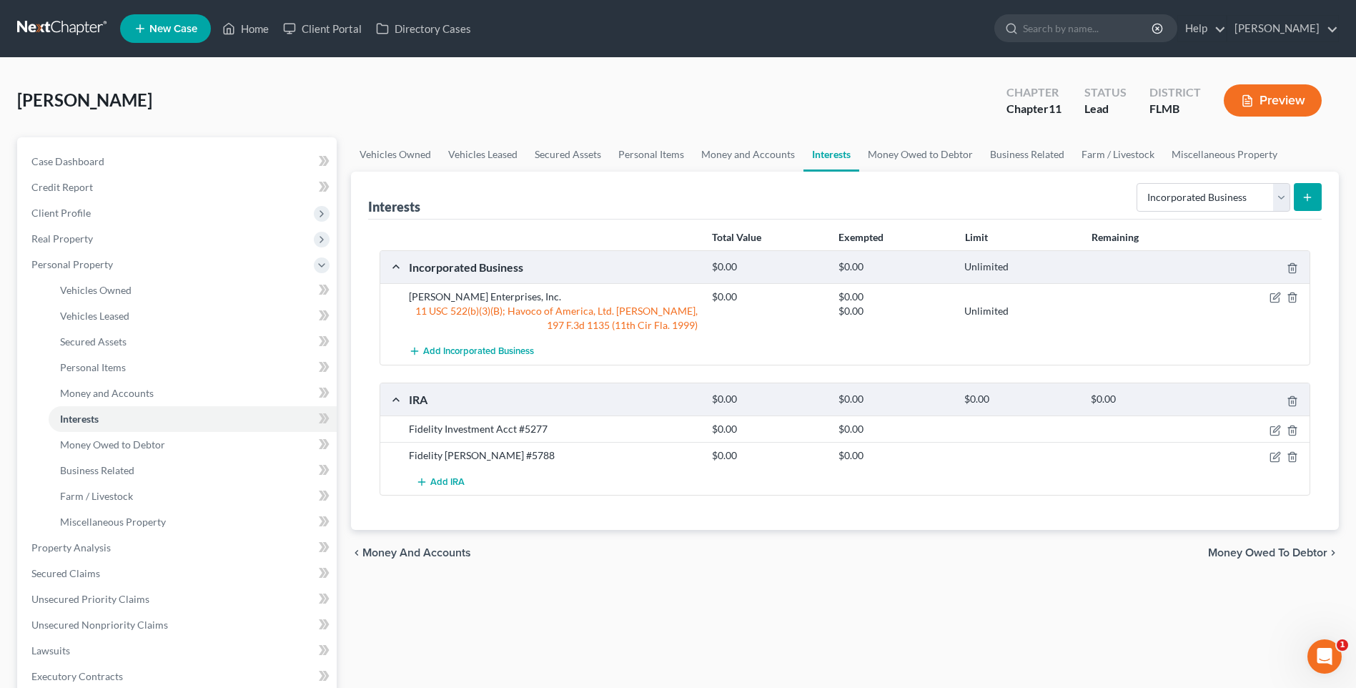
click at [1304, 199] on icon "submit" at bounding box center [1306, 197] width 11 height 11
click at [1309, 202] on icon "submit" at bounding box center [1306, 197] width 11 height 11
click at [1304, 195] on icon "submit" at bounding box center [1306, 197] width 11 height 11
click at [515, 347] on span "Add Incorporated Business" at bounding box center [478, 351] width 111 height 11
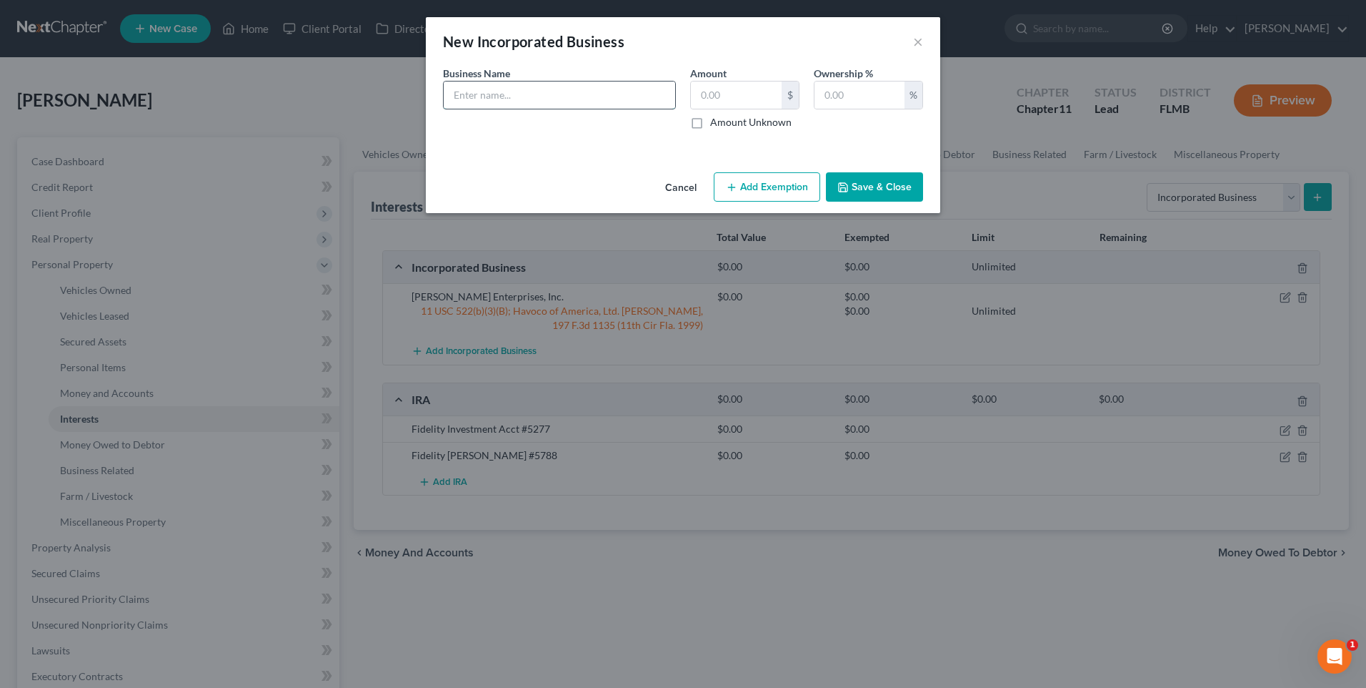
drag, startPoint x: 503, startPoint y: 93, endPoint x: 514, endPoint y: 92, distance: 10.7
click at [503, 93] on input "text" at bounding box center [560, 94] width 232 height 27
type input "Pertile Family Farms, LLC"
click at [710, 120] on label "Amount Unknown" at bounding box center [750, 122] width 81 height 14
click at [716, 120] on input "Amount Unknown" at bounding box center [720, 119] width 9 height 9
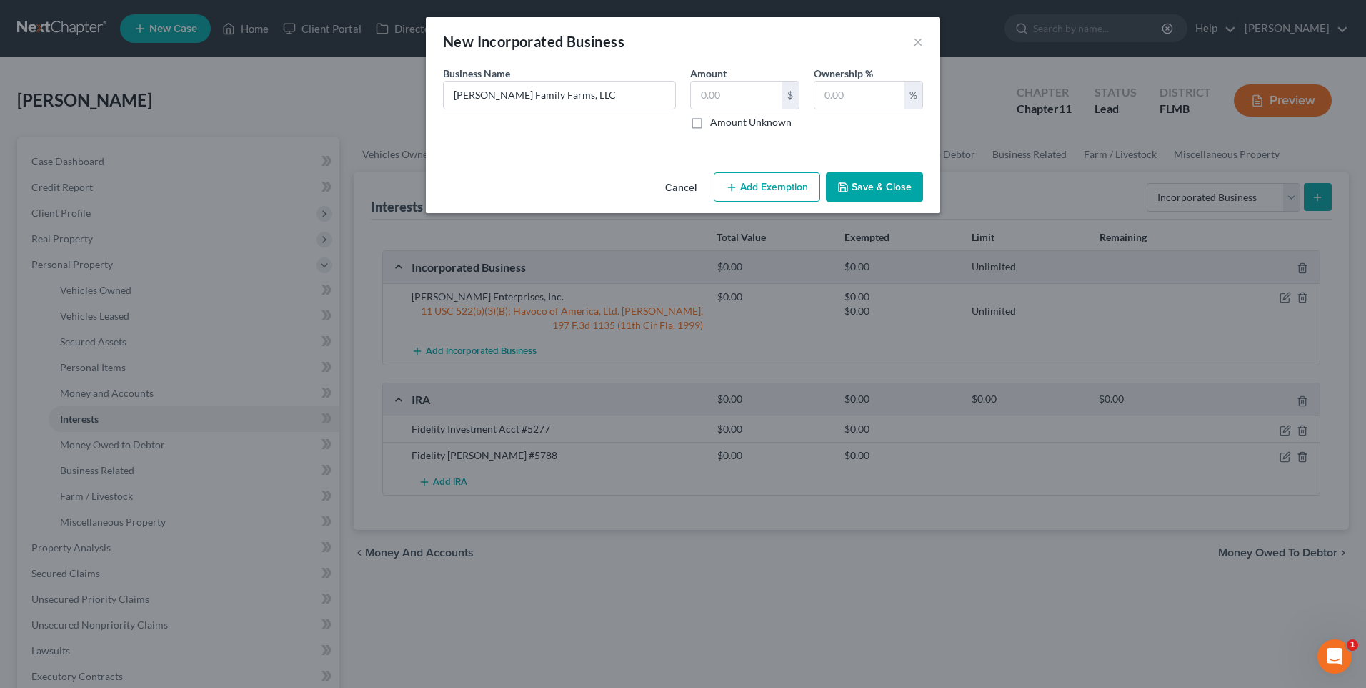
checkbox input "true"
click at [885, 96] on input "text" at bounding box center [860, 94] width 90 height 27
type input "50"
click at [887, 184] on button "Save & Close" at bounding box center [874, 187] width 97 height 30
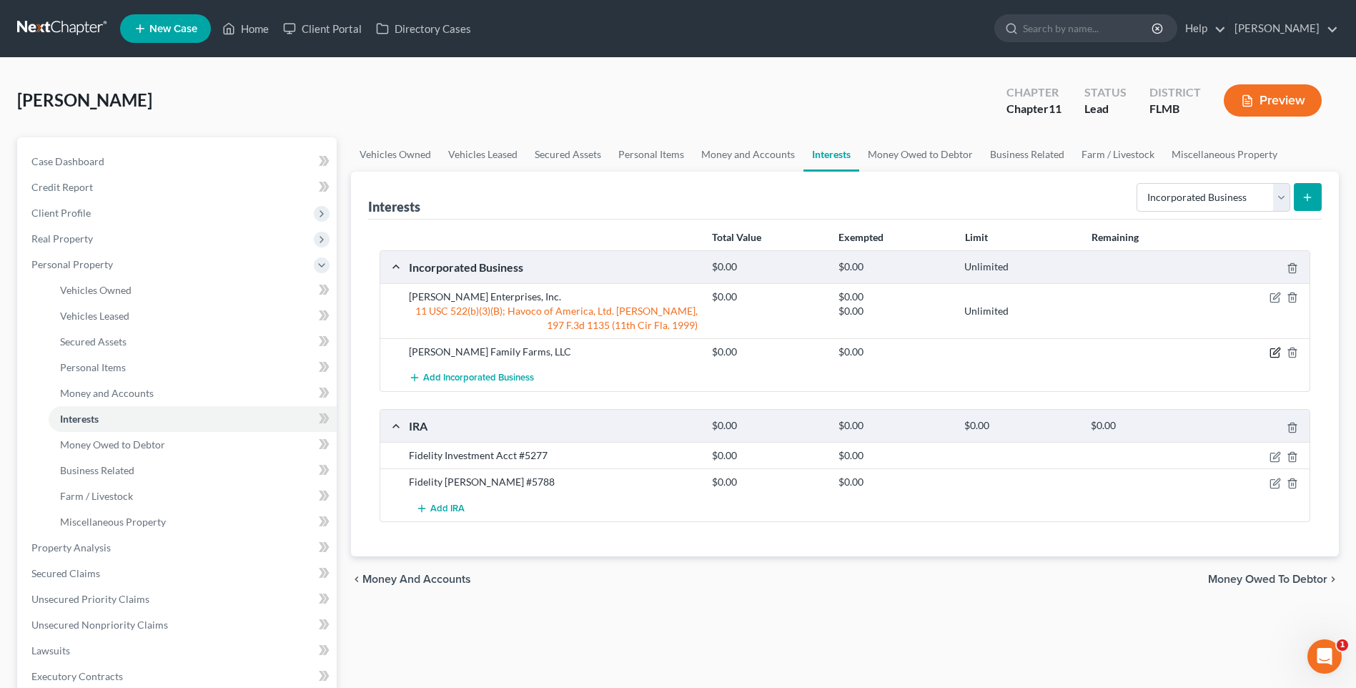
click at [1275, 349] on icon "button" at bounding box center [1274, 352] width 11 height 11
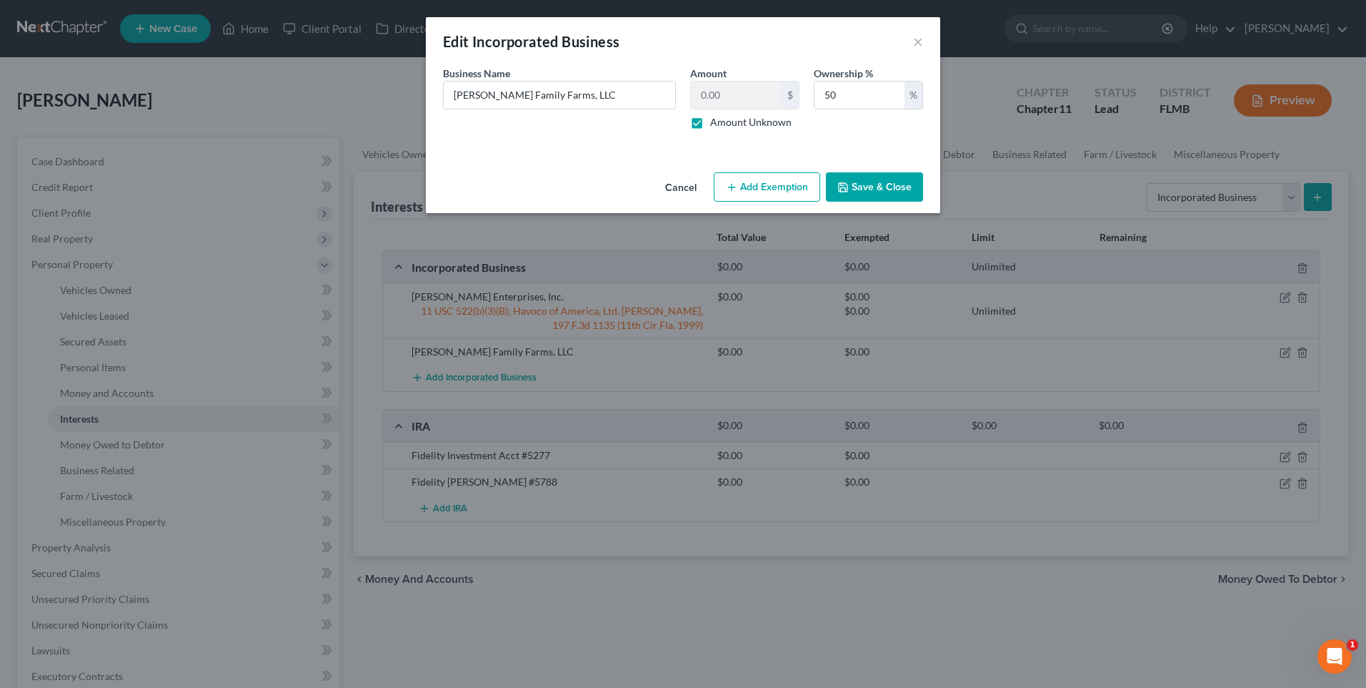
click at [750, 191] on button "Add Exemption" at bounding box center [767, 187] width 106 height 30
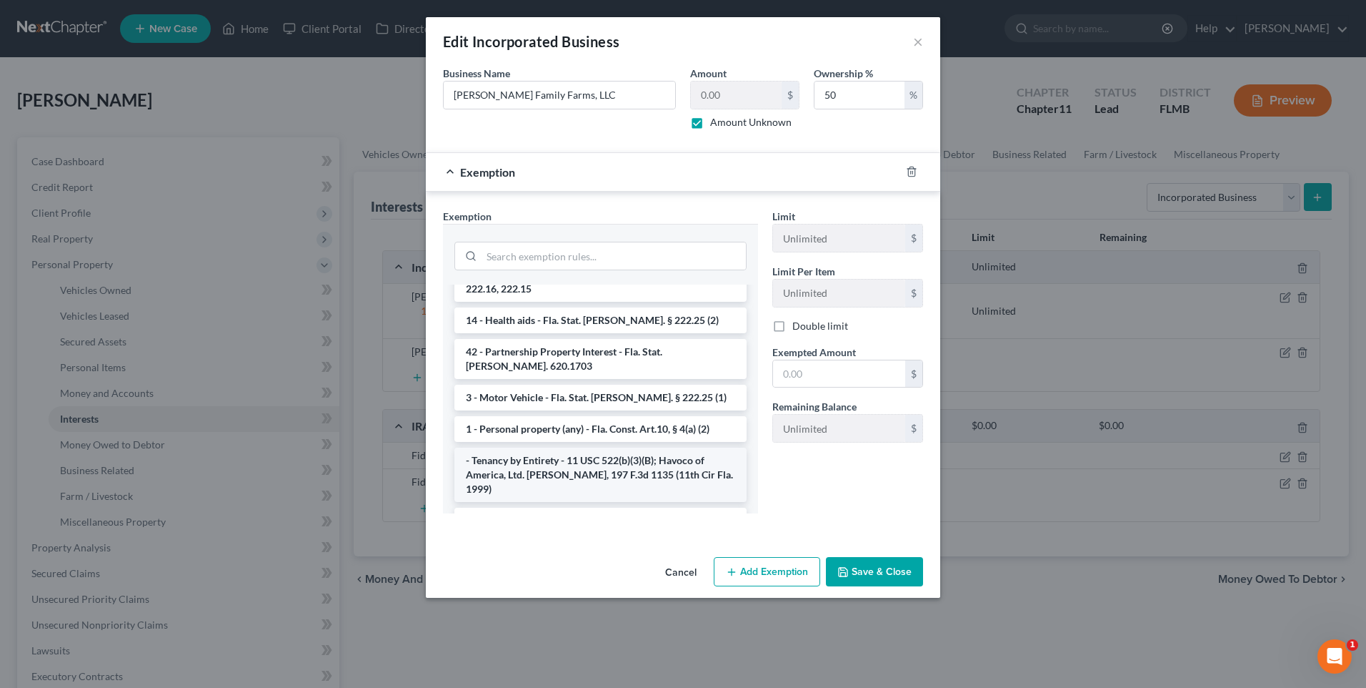
scroll to position [1181, 0]
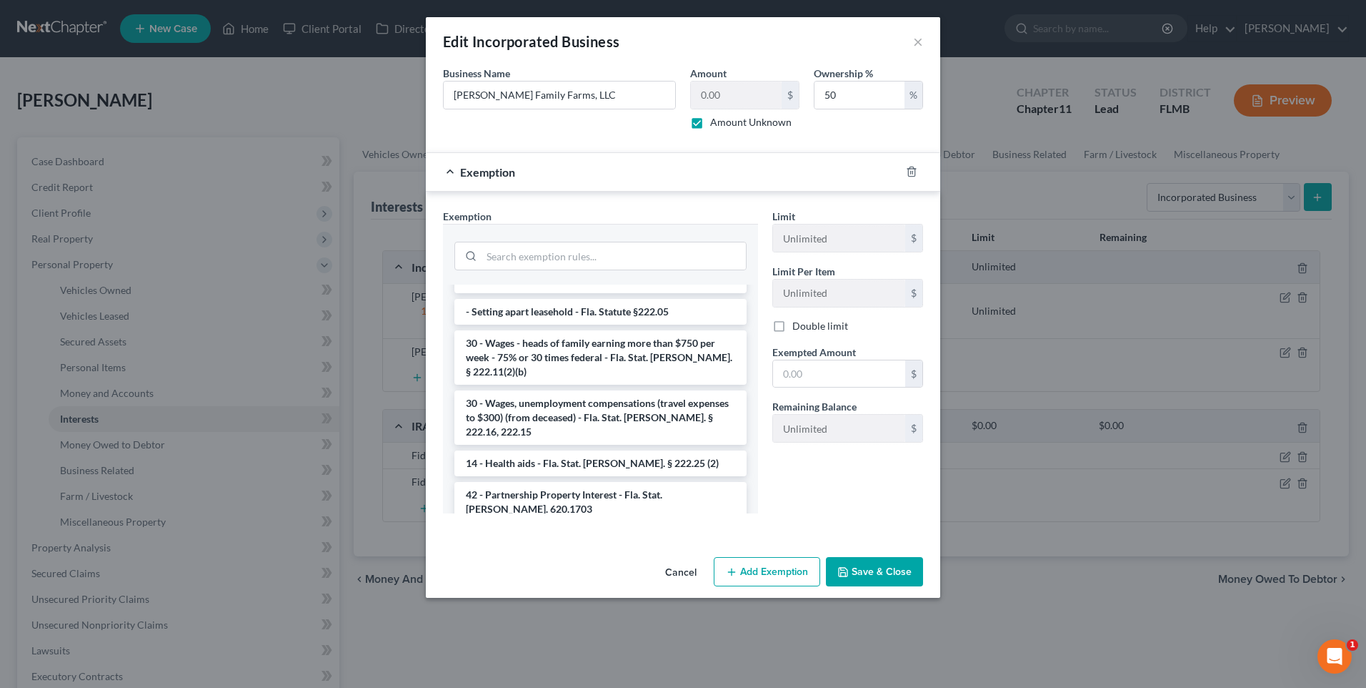
click at [563, 590] on li "- Tenancy by Entirety - 11 USC 522(b)(3)(B); Havoco of America, Ltd. v. Hill, 1…" at bounding box center [601, 617] width 292 height 54
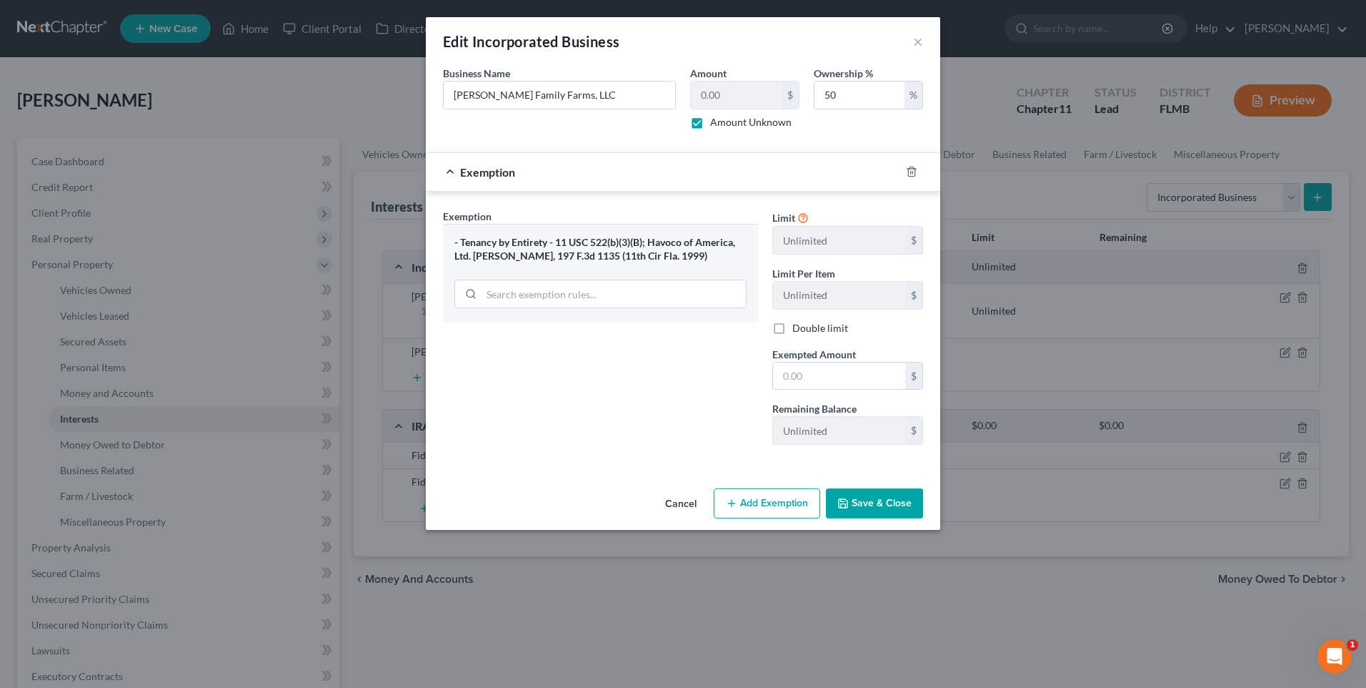
click at [878, 504] on button "Save & Close" at bounding box center [874, 503] width 97 height 30
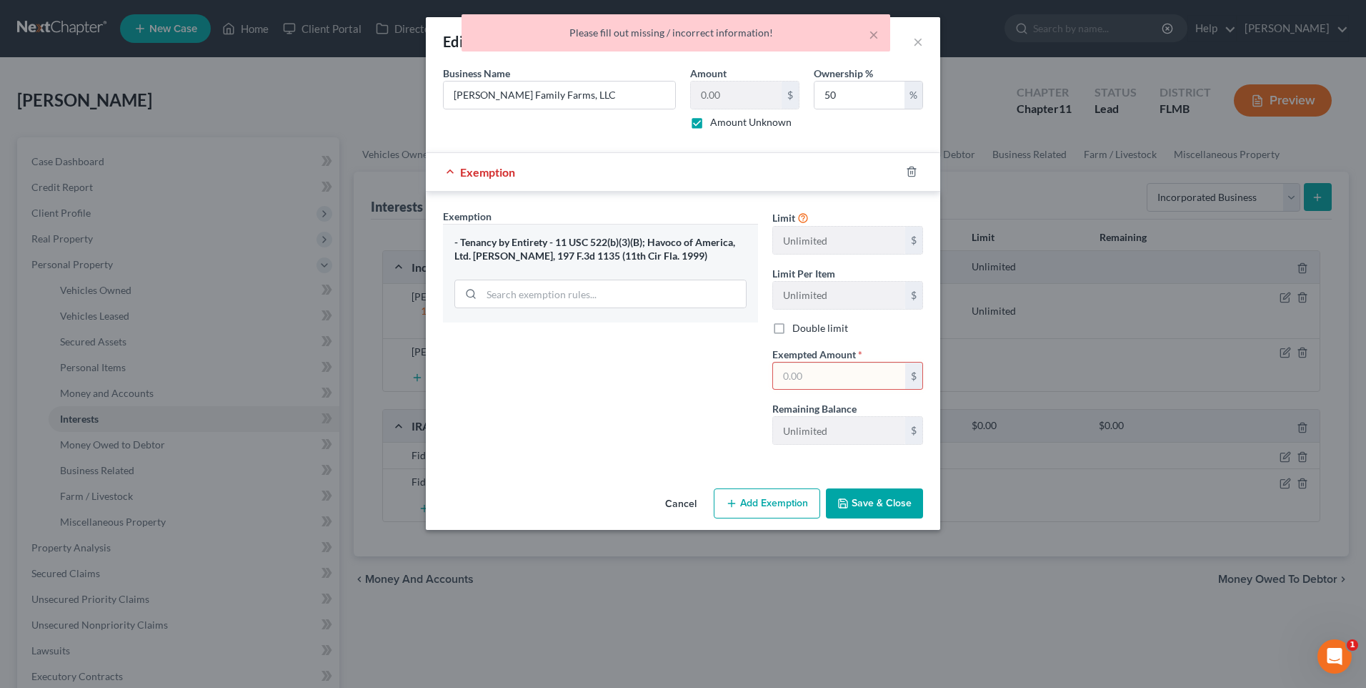
drag, startPoint x: 817, startPoint y: 372, endPoint x: 828, endPoint y: 373, distance: 11.5
click at [817, 372] on input "text" at bounding box center [839, 375] width 132 height 27
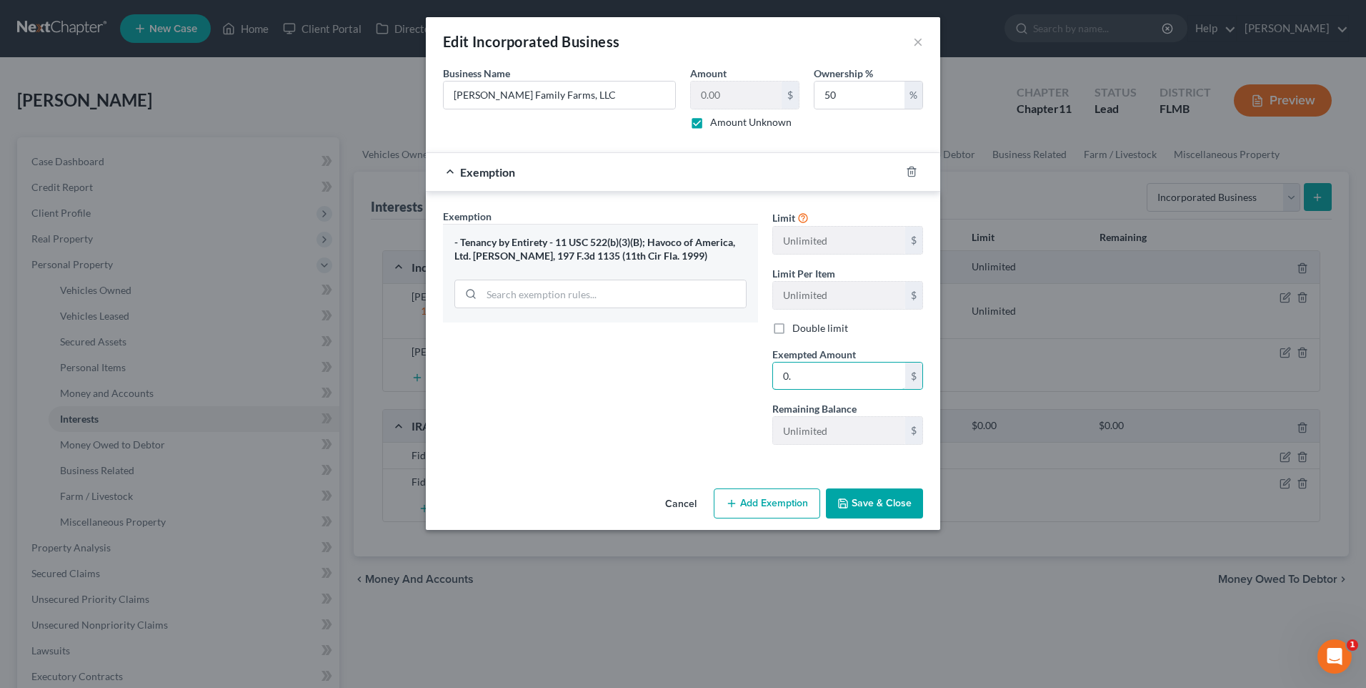
type input "0."
click at [901, 504] on button "Save & Close" at bounding box center [874, 503] width 97 height 30
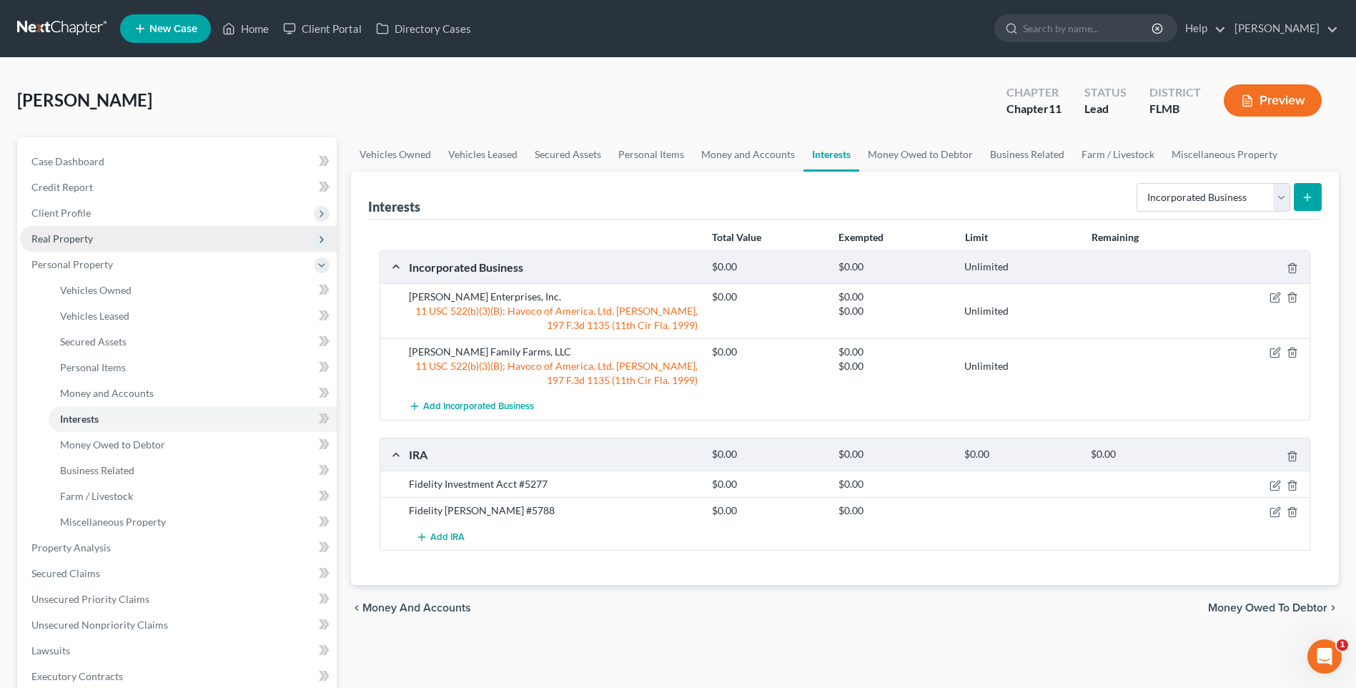
click at [64, 242] on span "Real Property" at bounding box center [61, 238] width 61 height 12
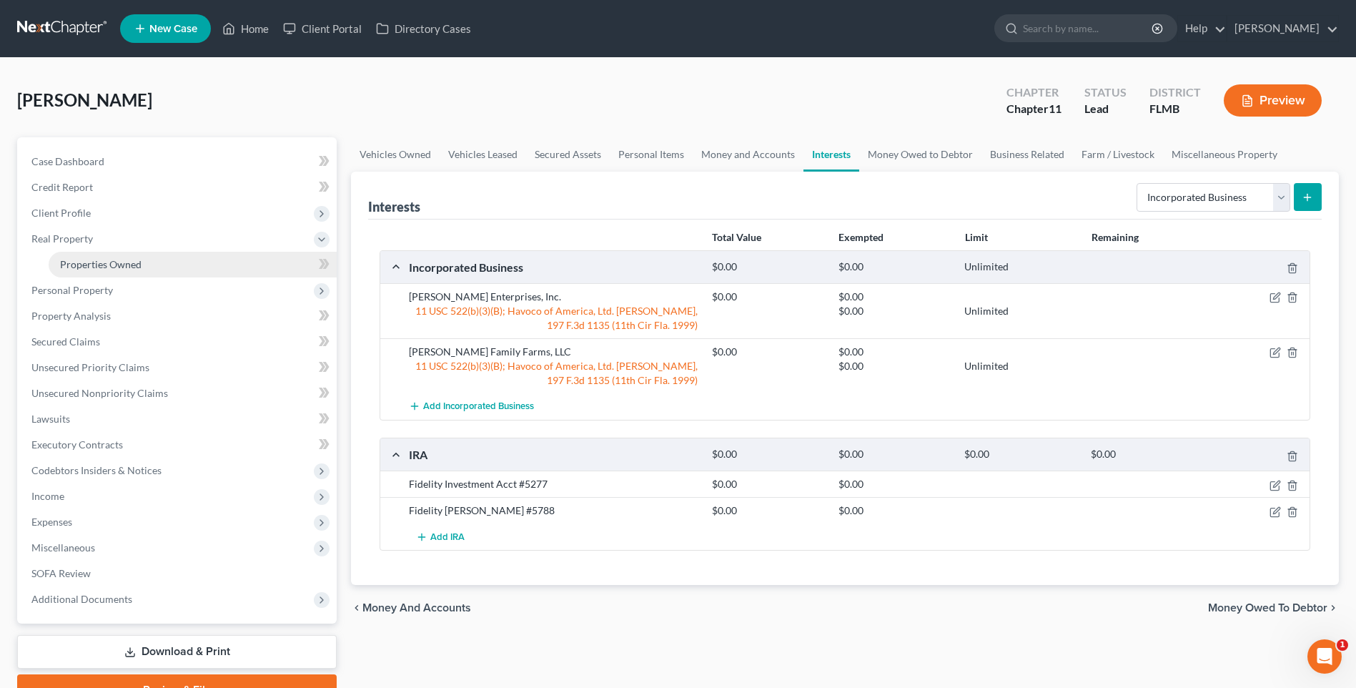
click at [106, 265] on span "Properties Owned" at bounding box center [100, 264] width 81 height 12
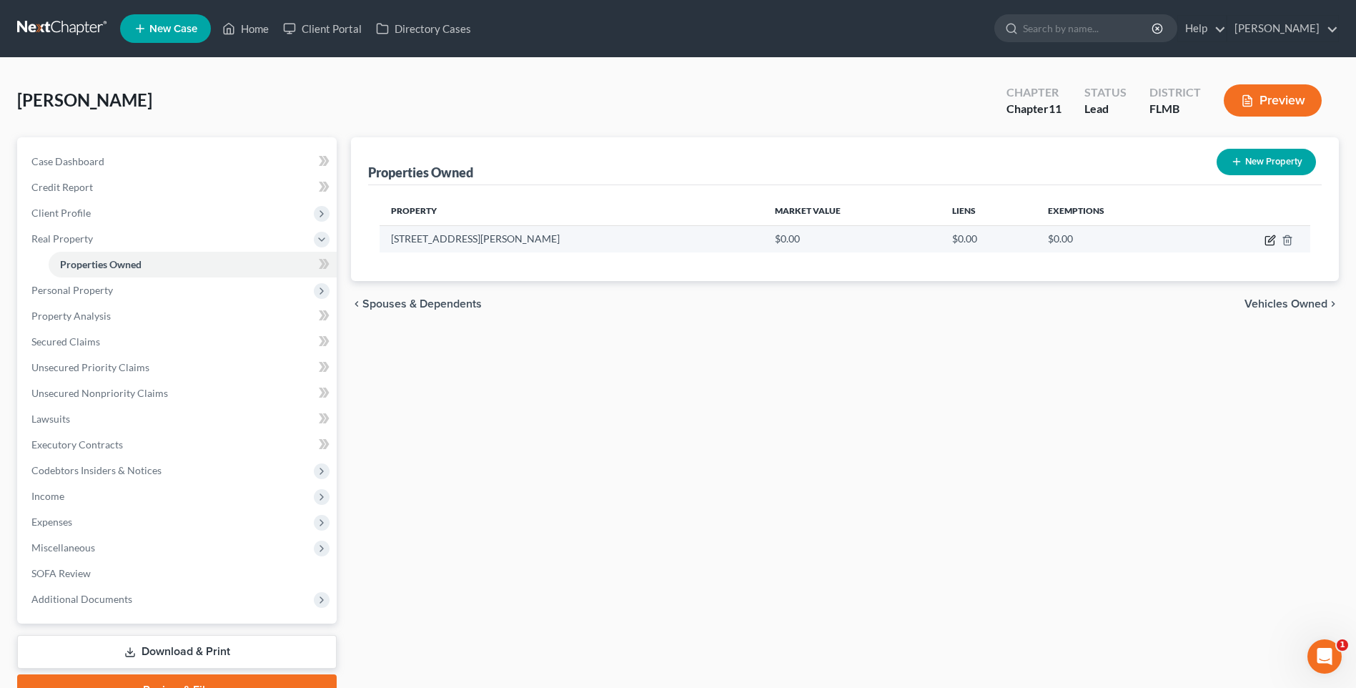
click at [1269, 239] on icon "button" at bounding box center [1269, 239] width 11 height 11
select select "9"
select select "27"
select select "3"
select select "5"
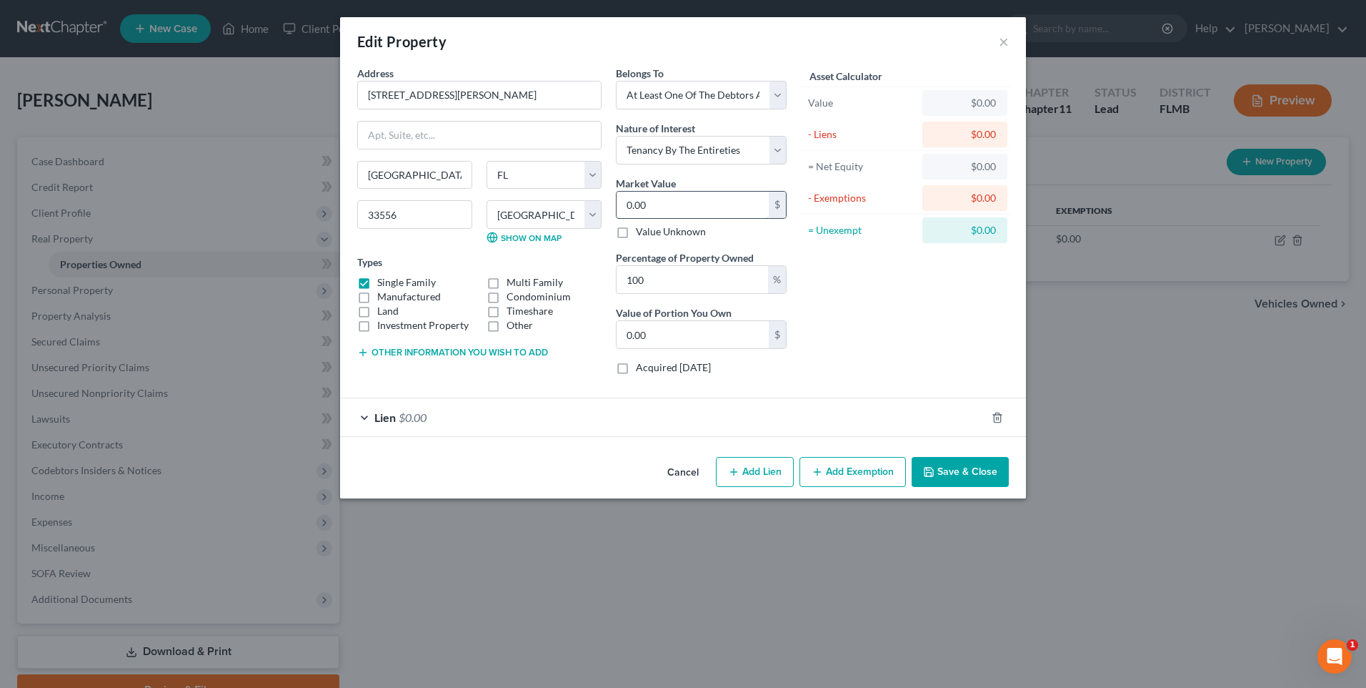
click at [690, 198] on input "0.00" at bounding box center [693, 205] width 152 height 27
click at [663, 207] on input "0.00" at bounding box center [693, 205] width 152 height 27
type input "0.00"
type input "0"
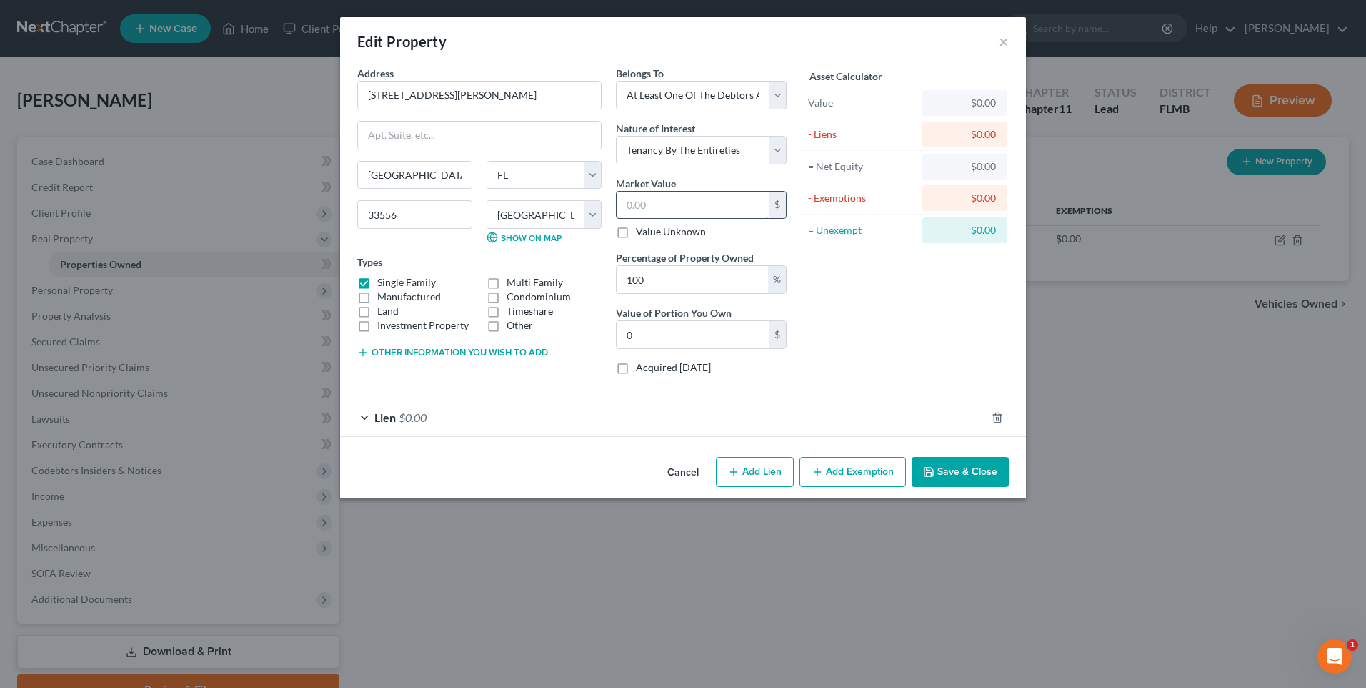
type input "1"
type input "1.00"
type input "17"
type input "17.00"
type input "170"
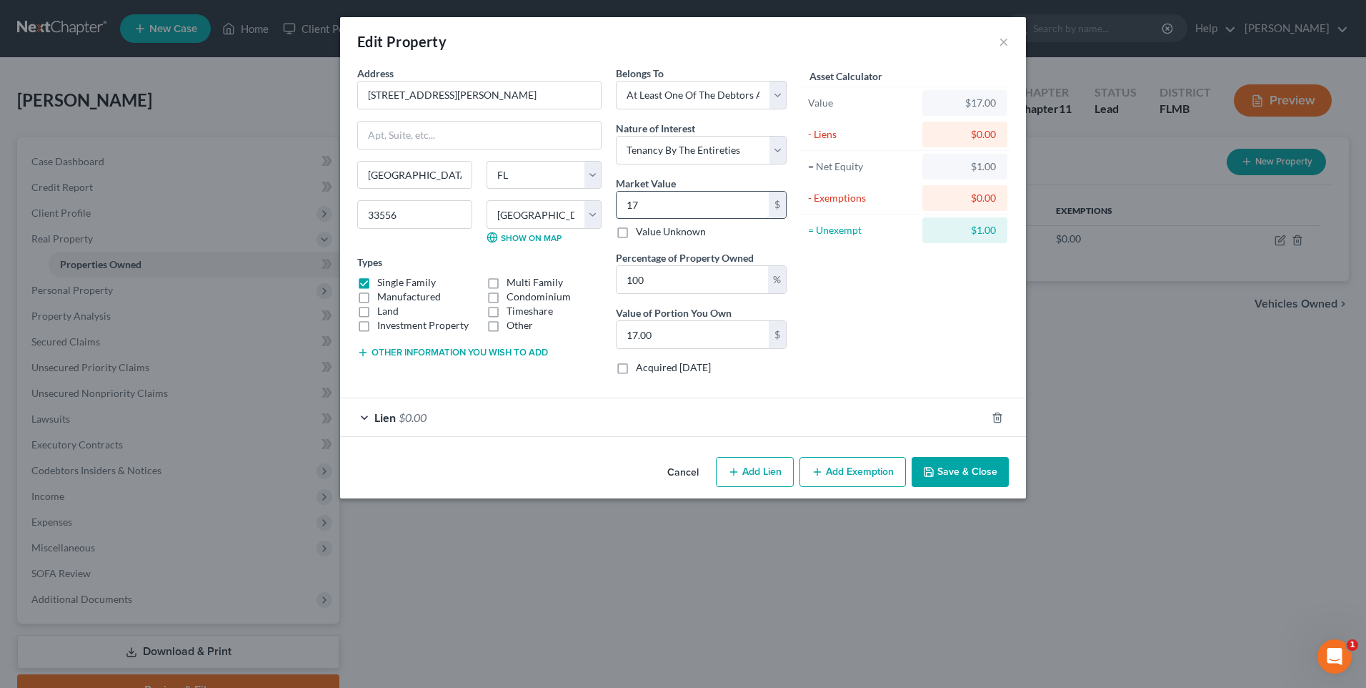
type input "170.00"
type input "1700"
type input "1,700.00"
type input "1,7000"
type input "17,000.00"
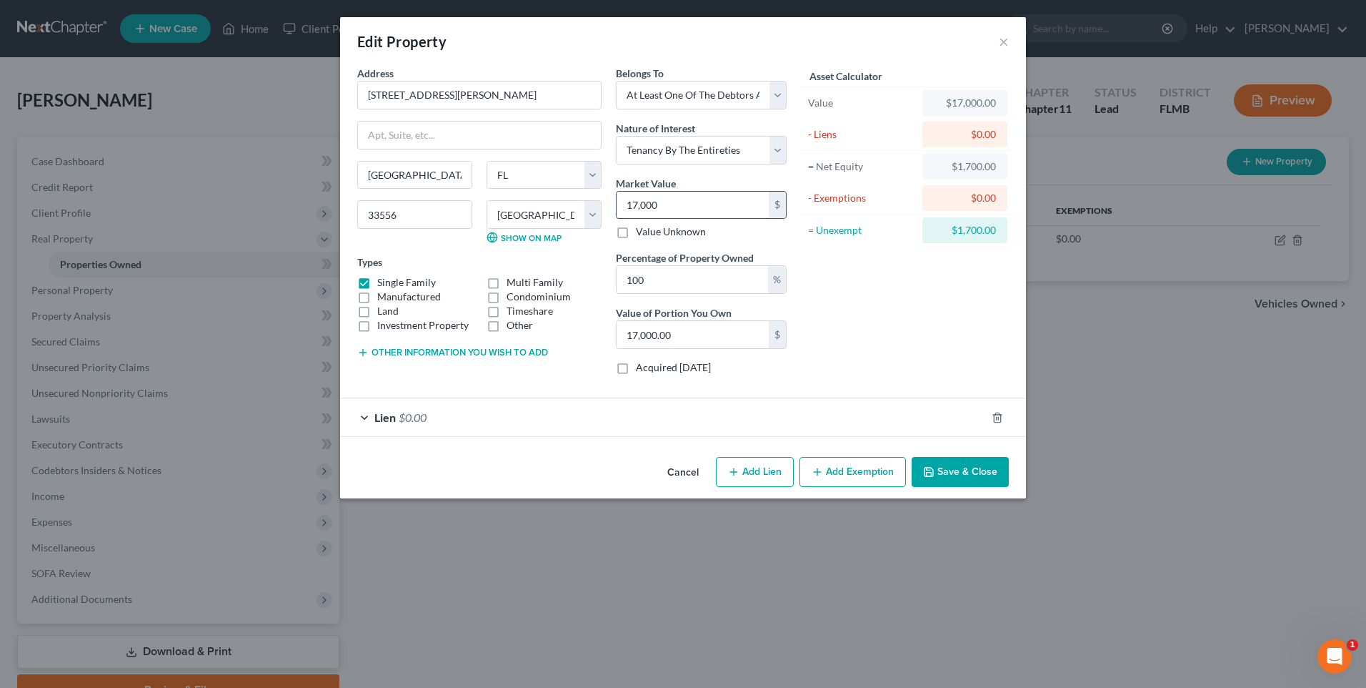
type input "17,0000"
type input "170,000.00"
type input "170,0000"
type input "1,700,000.00"
type input "1,700,000"
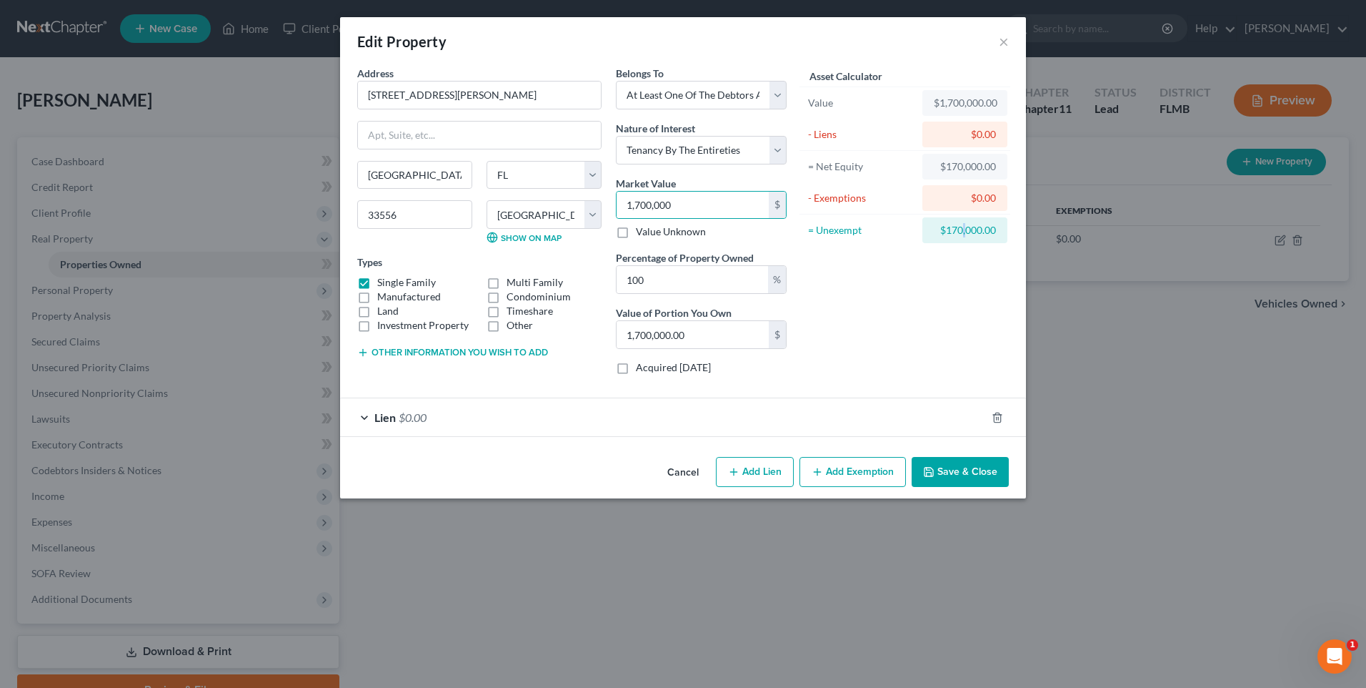
click at [965, 320] on div "Asset Calculator Value $1,700,000.00 - Liens $0.00 = Net Equity $170,000.00 - E…" at bounding box center [905, 226] width 222 height 320
click at [957, 470] on button "Save & Close" at bounding box center [960, 472] width 97 height 30
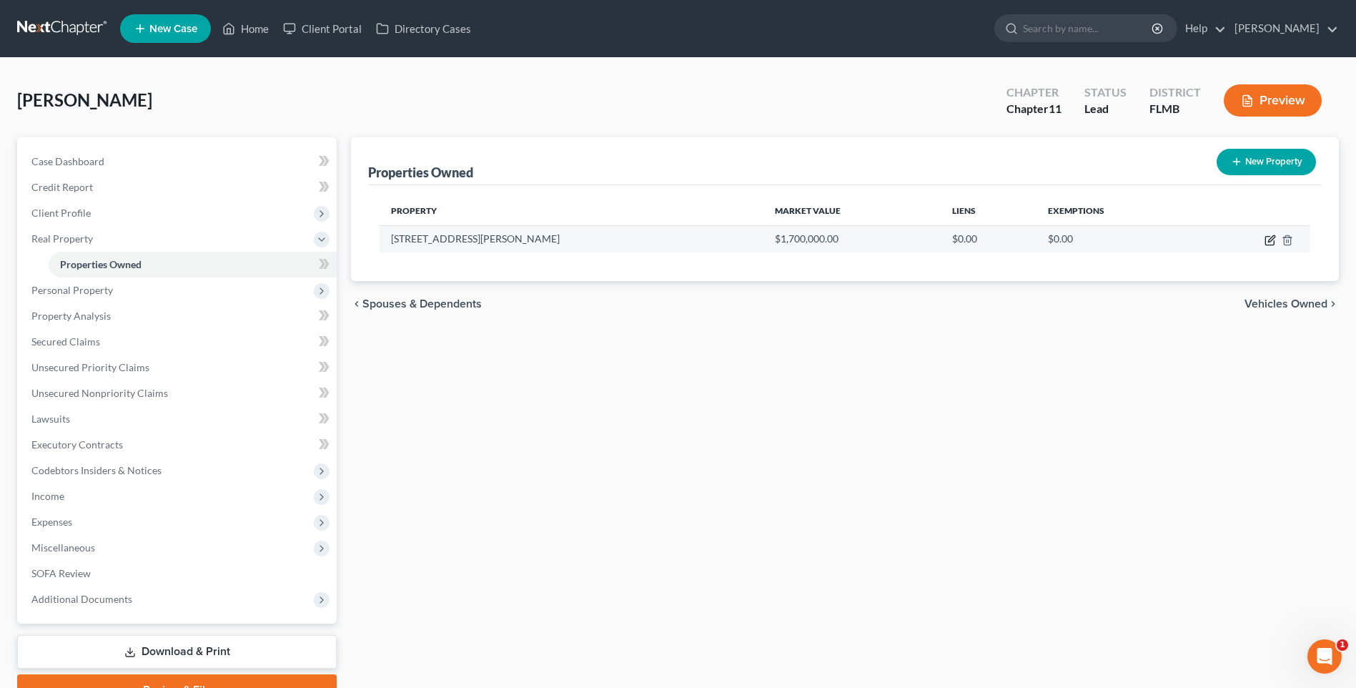
click at [1266, 239] on icon "button" at bounding box center [1269, 239] width 11 height 11
select select "9"
select select "27"
select select "3"
select select "5"
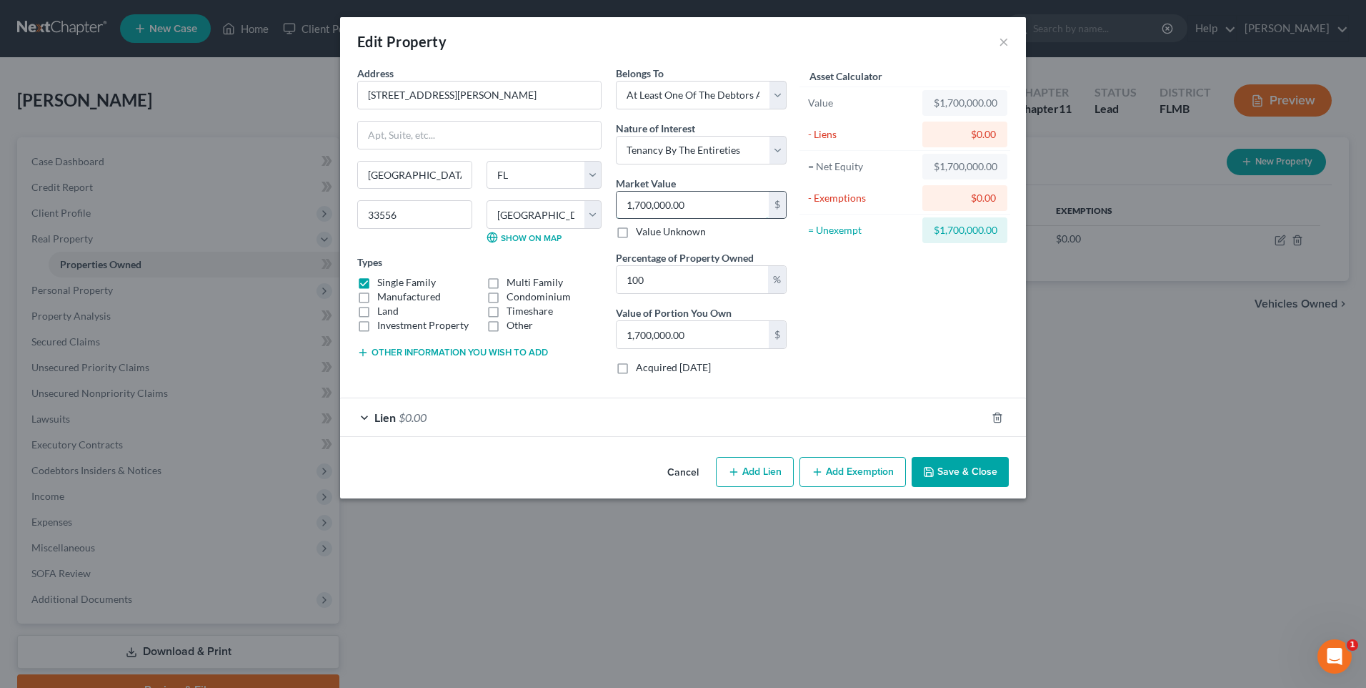
click at [723, 201] on input "1,700,000.00" at bounding box center [693, 205] width 152 height 27
type input "1"
type input "1.00"
type input "17"
type input "17.00"
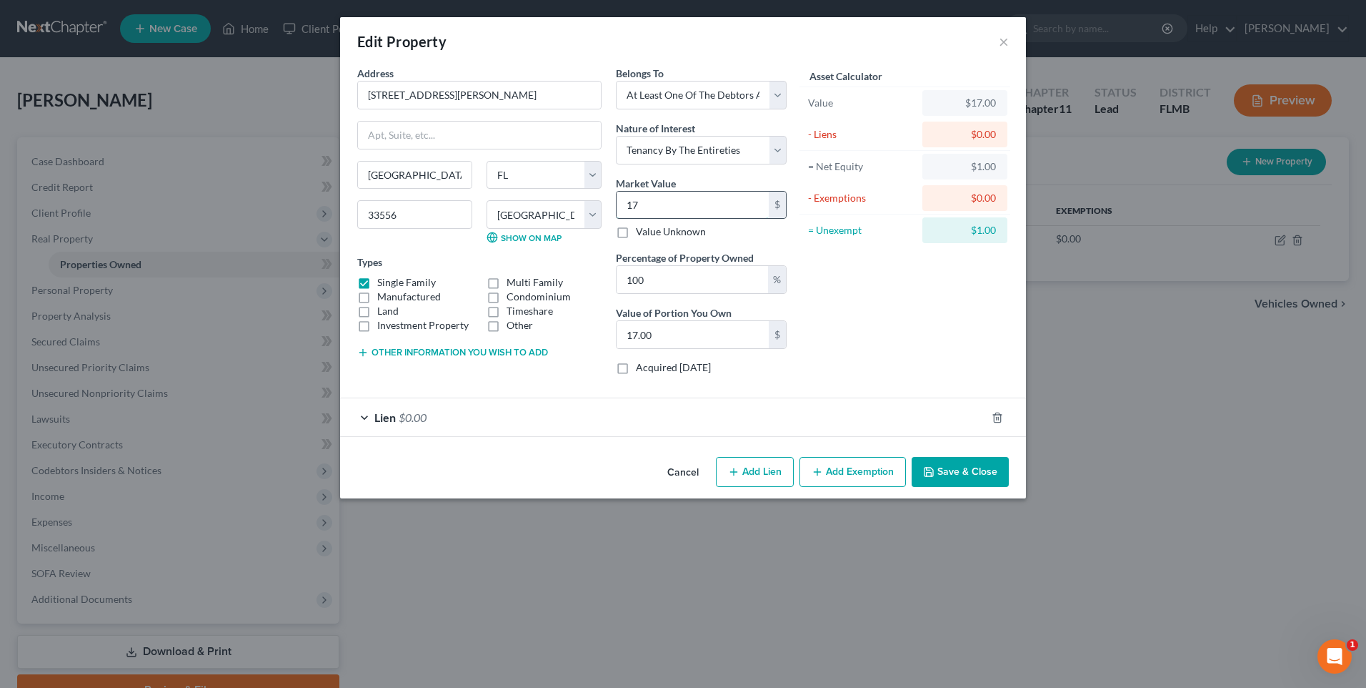
type input "179"
type input "179.00"
type input "1793"
type input "1,793.00"
type input "1,7935"
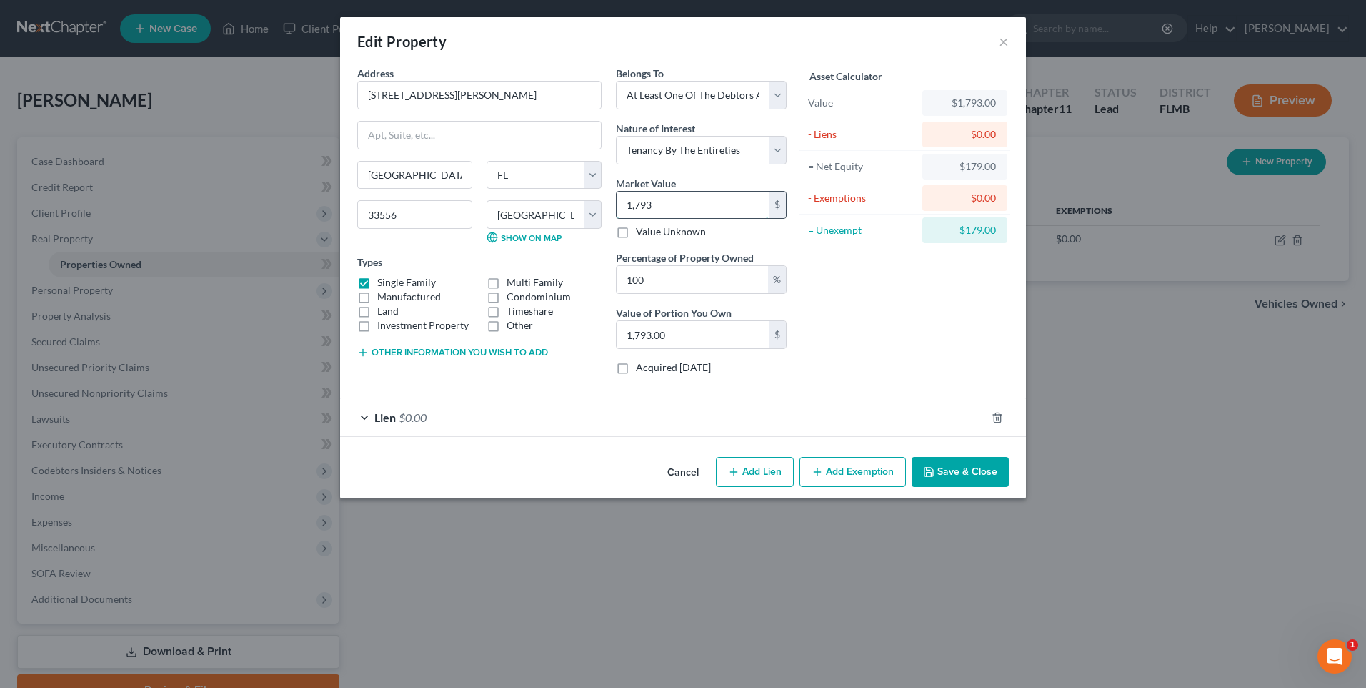
type input "17,935.00"
type input "17,9353"
type input "179,353.00"
type input "179,3532"
type input "1,793,532.00"
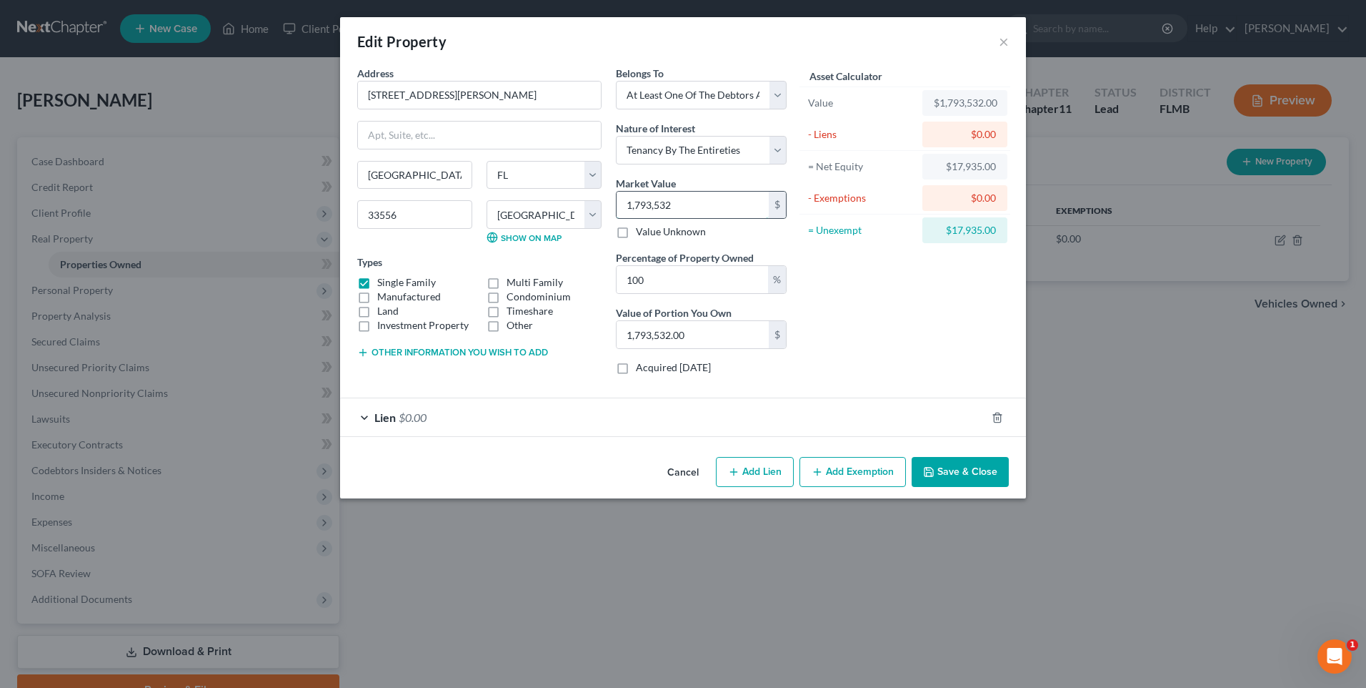
type input "1,793,532"
click at [956, 477] on button "Save & Close" at bounding box center [960, 472] width 97 height 30
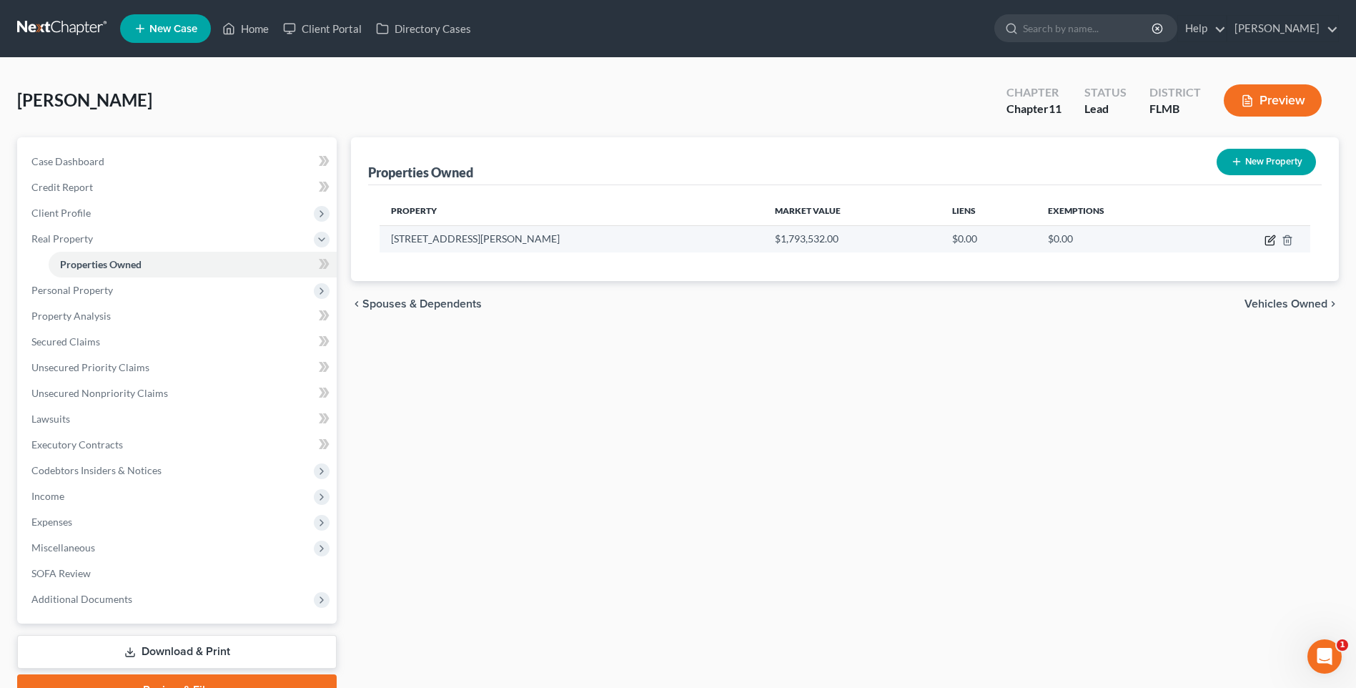
click at [1269, 242] on icon "button" at bounding box center [1271, 238] width 6 height 6
select select "9"
select select "27"
select select "3"
select select "5"
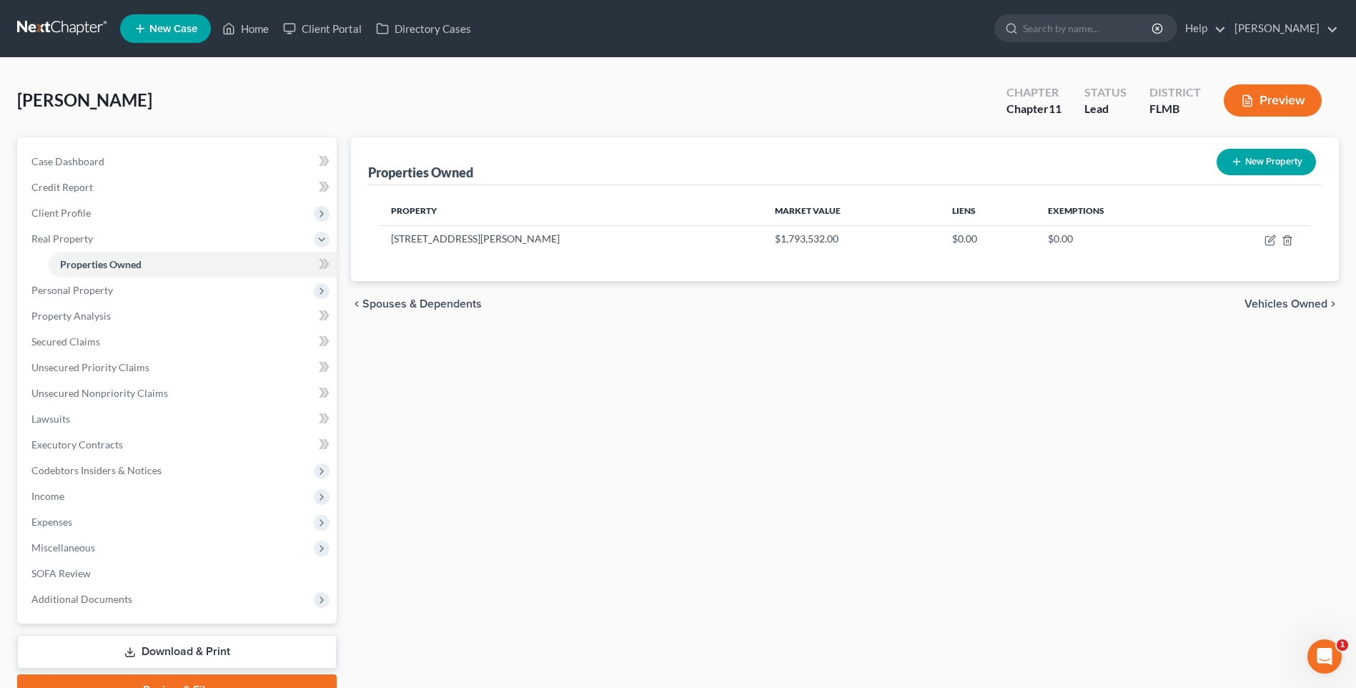
select select "46"
select select "2"
select select "0"
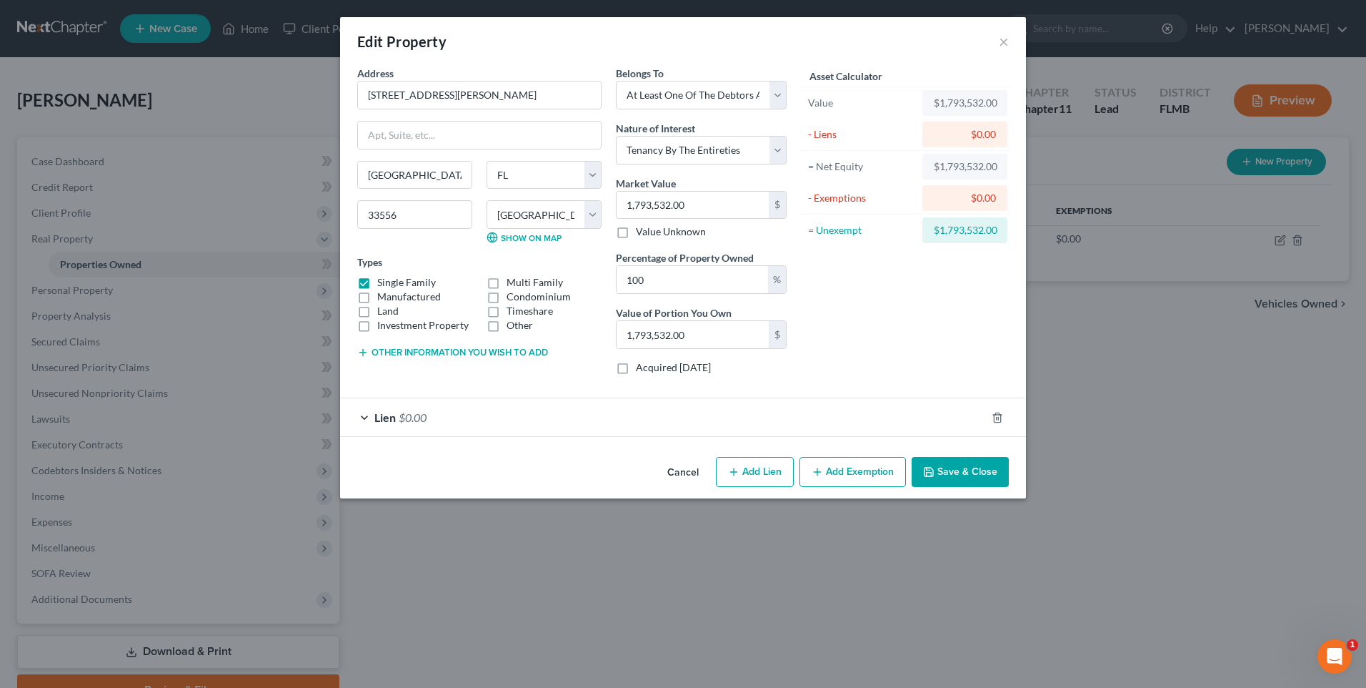
click at [364, 415] on div "Lien $0.00" at bounding box center [663, 417] width 646 height 38
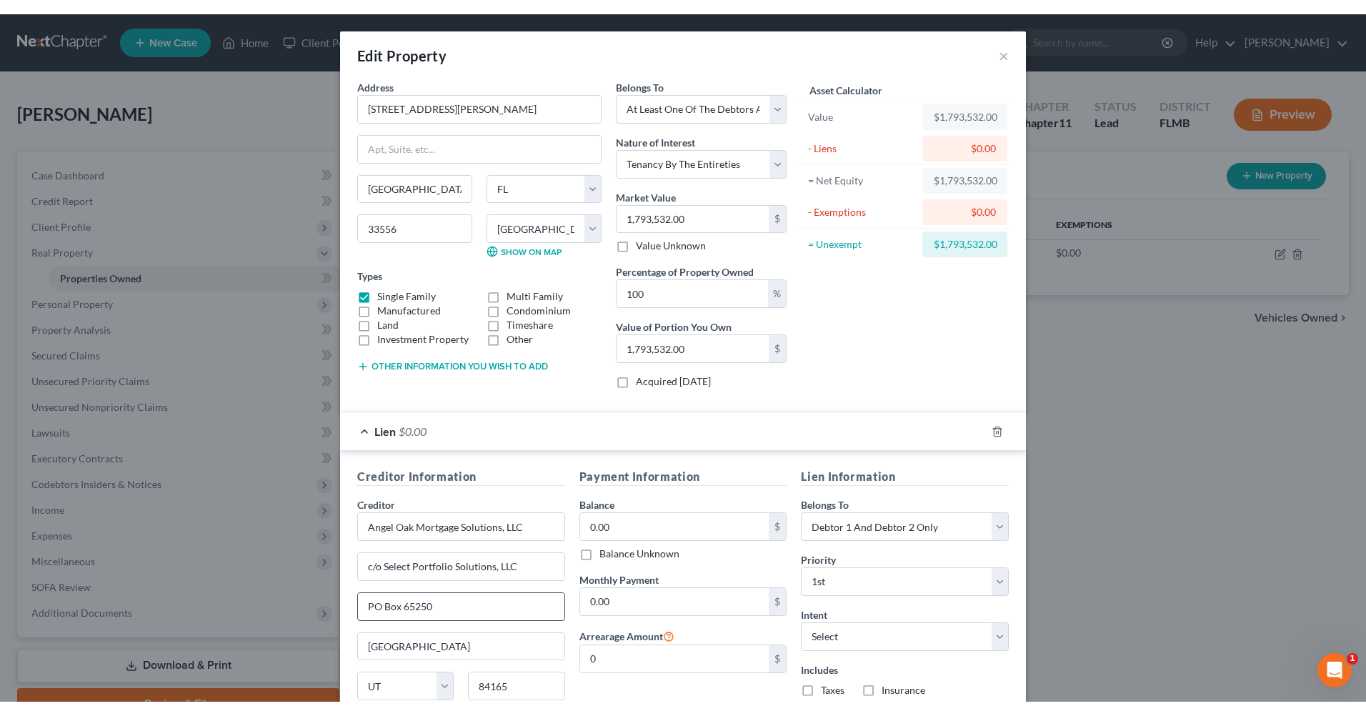
scroll to position [126, 0]
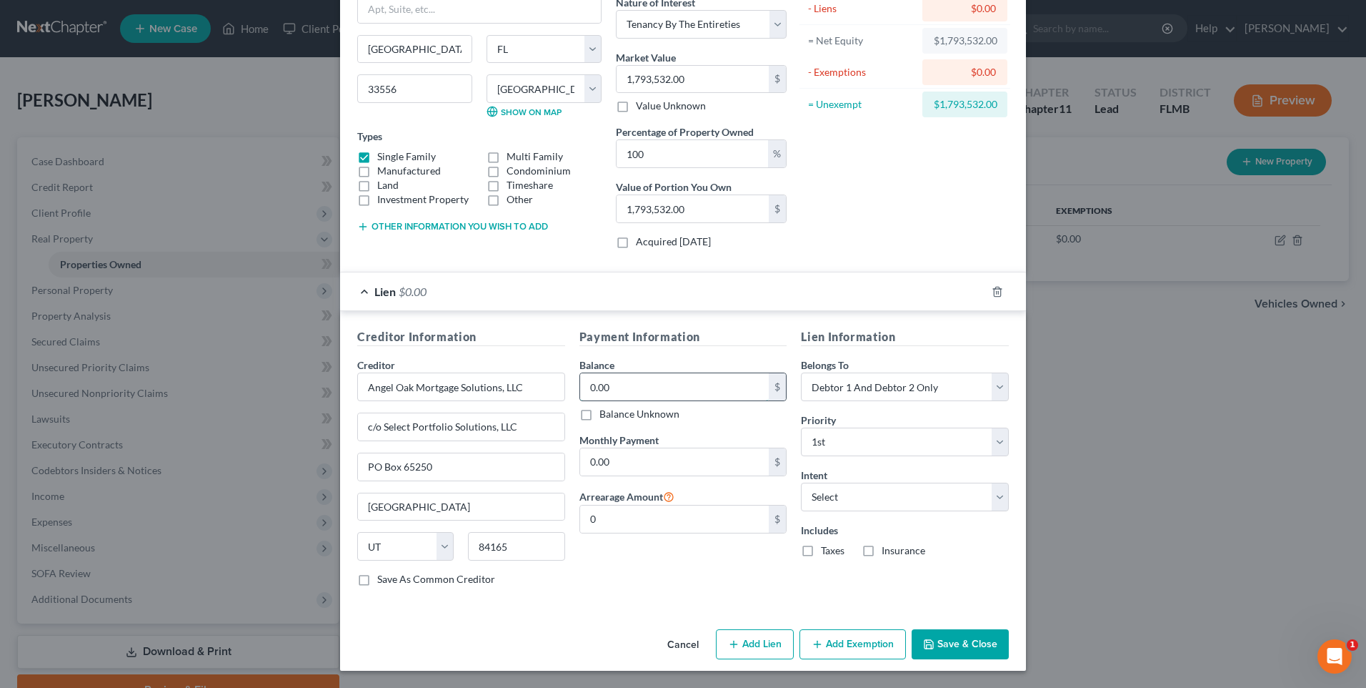
click at [729, 382] on input "0.00" at bounding box center [674, 386] width 189 height 27
type input "1,100,000"
click at [728, 457] on input "0.00" at bounding box center [674, 461] width 189 height 27
click at [944, 655] on button "Save & Close" at bounding box center [960, 644] width 97 height 30
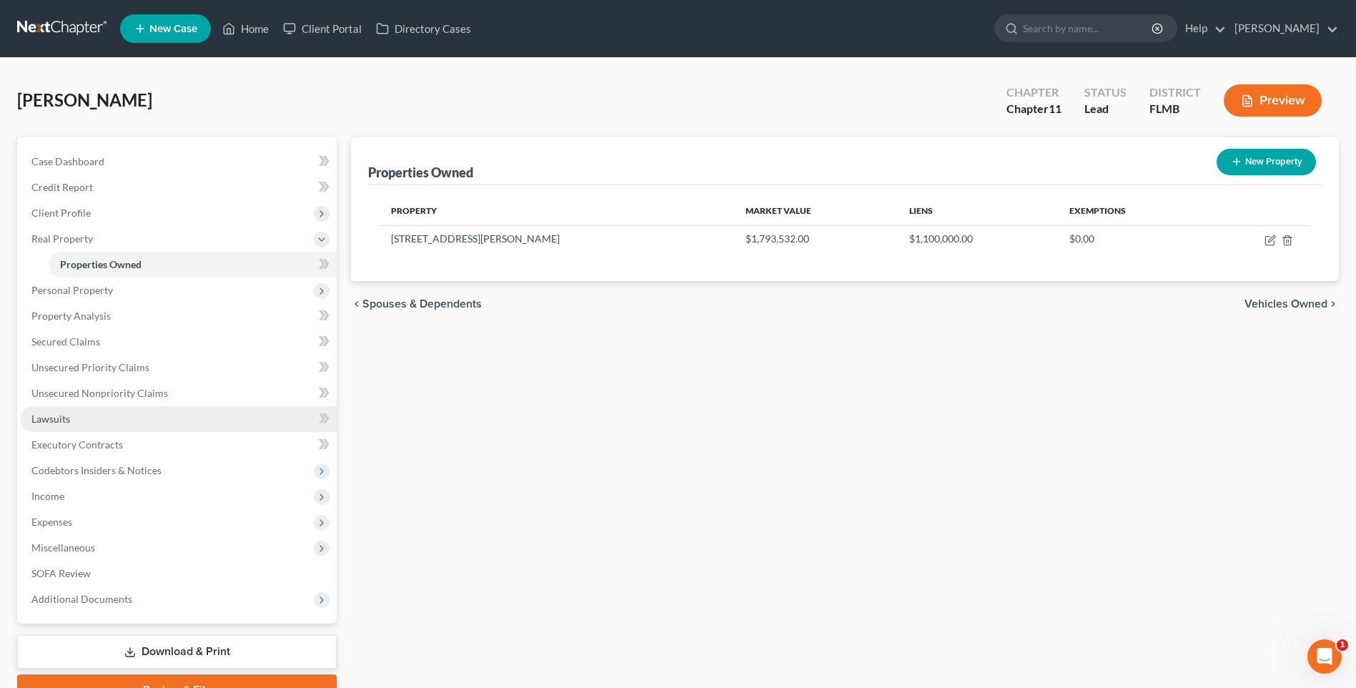
click at [50, 414] on span "Lawsuits" at bounding box center [50, 418] width 39 height 12
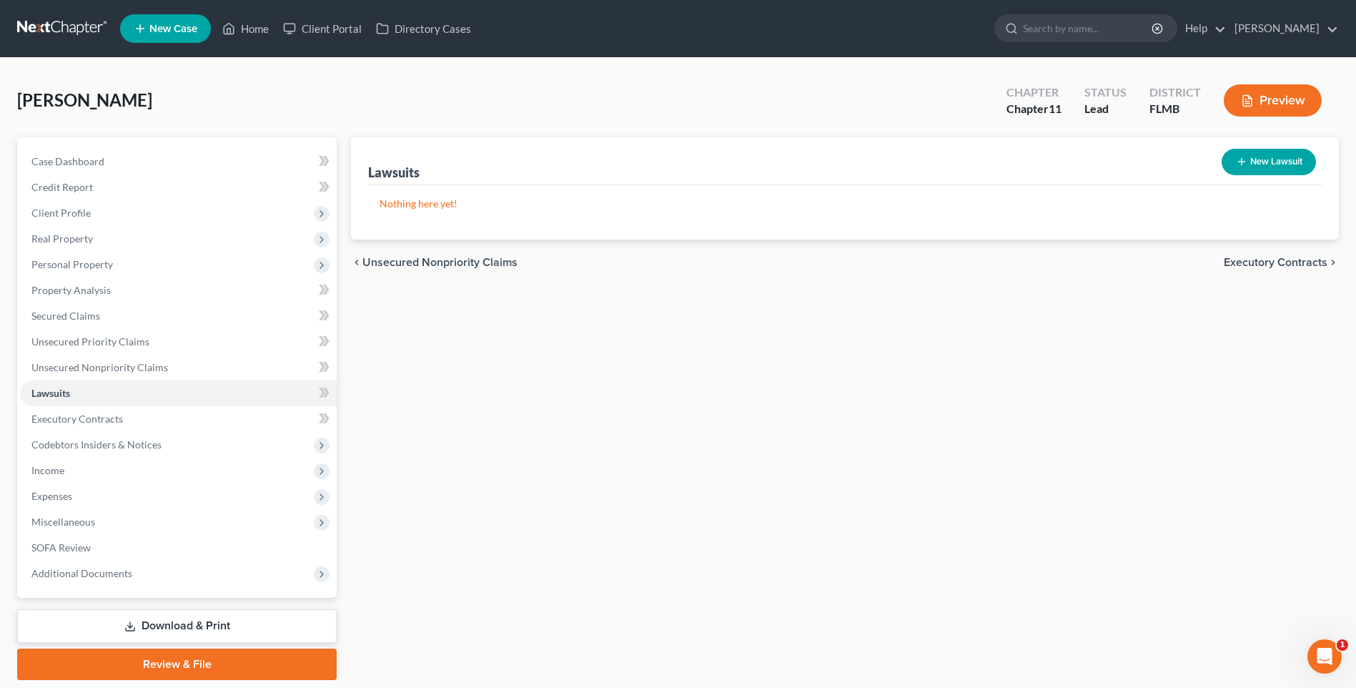
click at [1254, 157] on button "New Lawsuit" at bounding box center [1268, 162] width 94 height 26
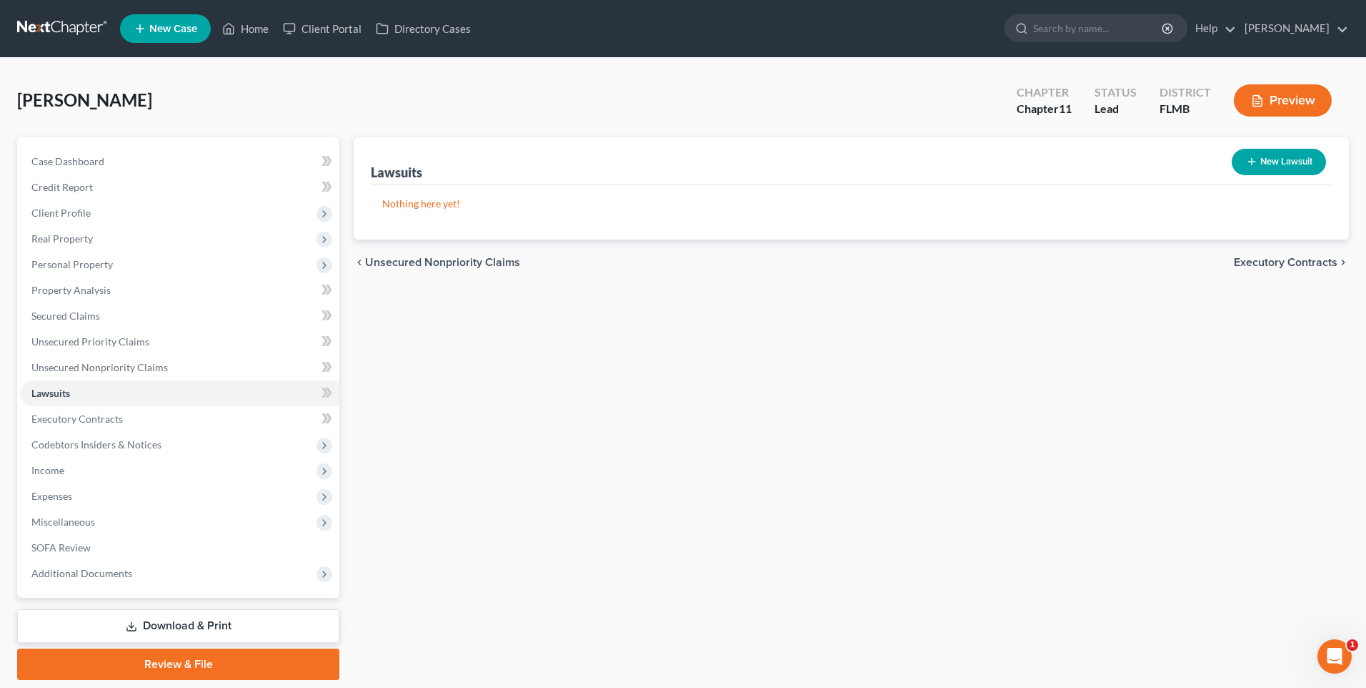
select select "0"
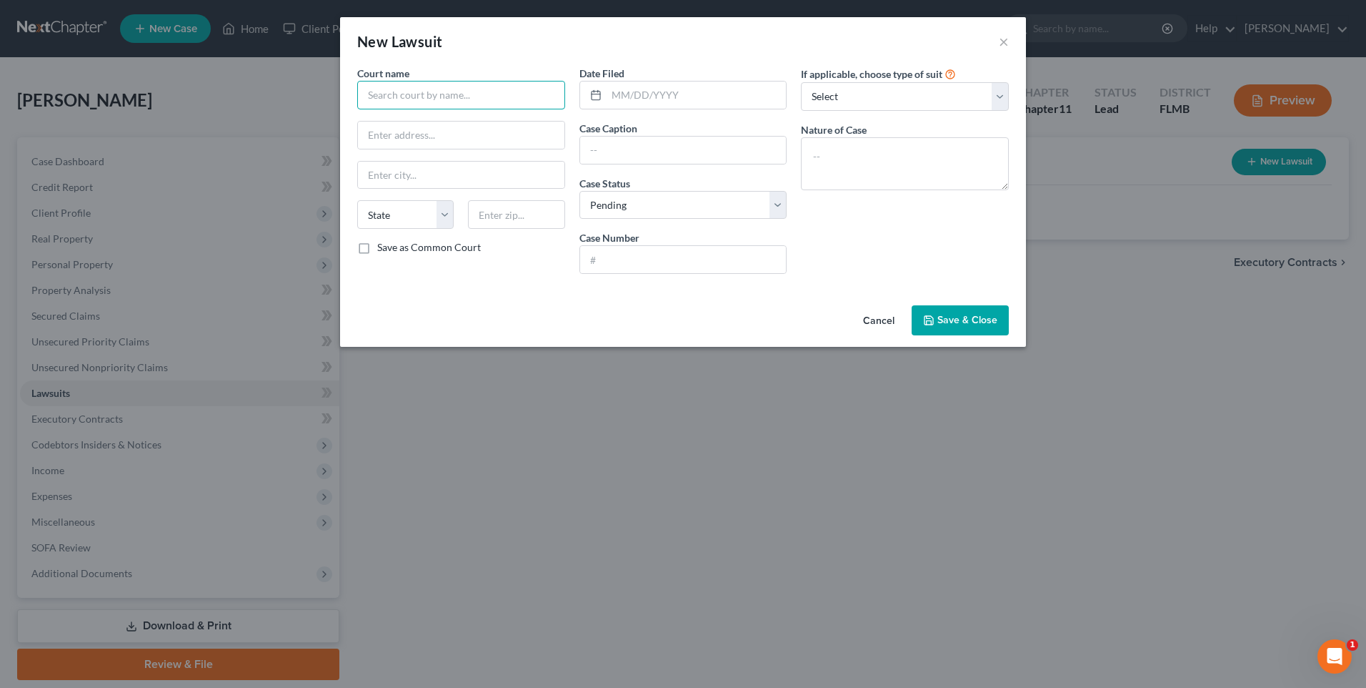
click at [445, 94] on input "text" at bounding box center [461, 95] width 208 height 29
click at [460, 94] on input "text" at bounding box center [461, 95] width 208 height 29
type input "Pinellas Circuit Court"
type input "315 Court Street"
click at [424, 168] on input "text" at bounding box center [461, 175] width 207 height 27
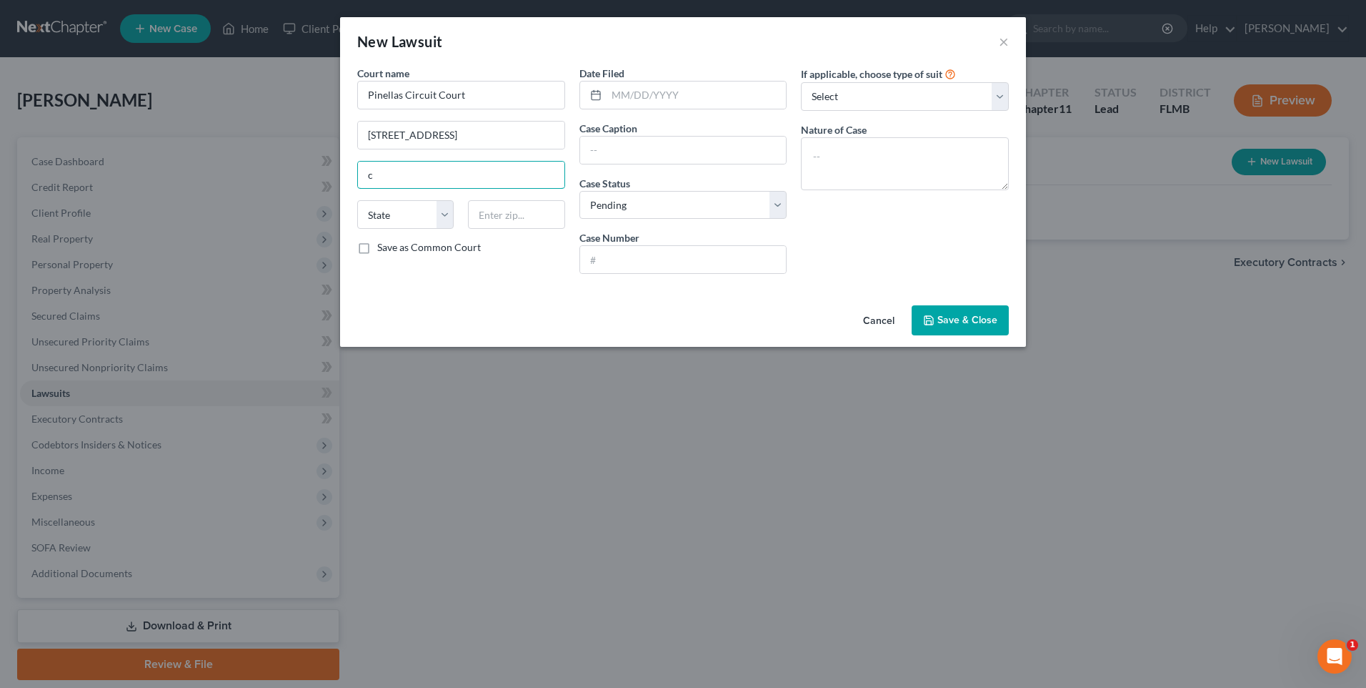
type input "Clearwater"
select select "9"
type input "33756"
click at [658, 96] on input "text" at bounding box center [697, 94] width 180 height 27
click at [620, 142] on input "text" at bounding box center [683, 150] width 207 height 27
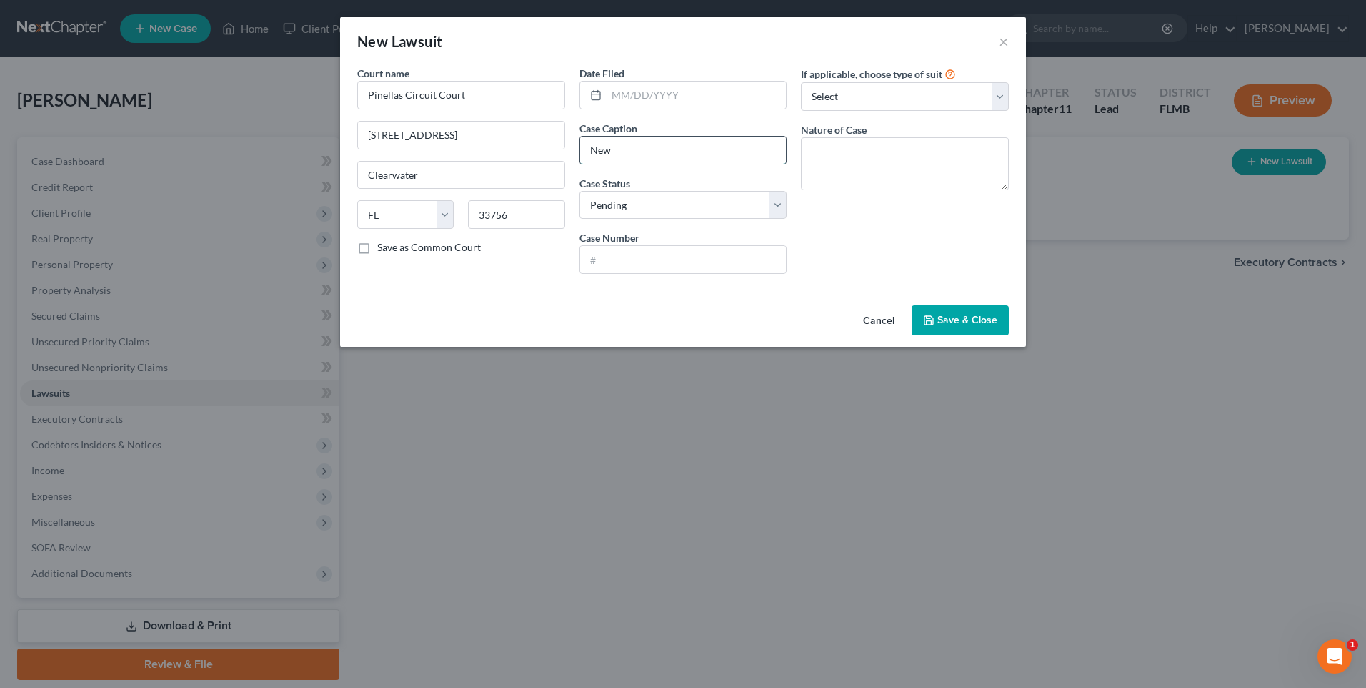
type input "New Horizon Benefit Administrators, Inc. v. Richard K. Pertile et al"
click at [672, 145] on input "New Horizon Benefit Administrators, Inc. v. Richard K. Pertile et al" at bounding box center [683, 150] width 207 height 27
click at [648, 263] on input "text" at bounding box center [683, 259] width 207 height 27
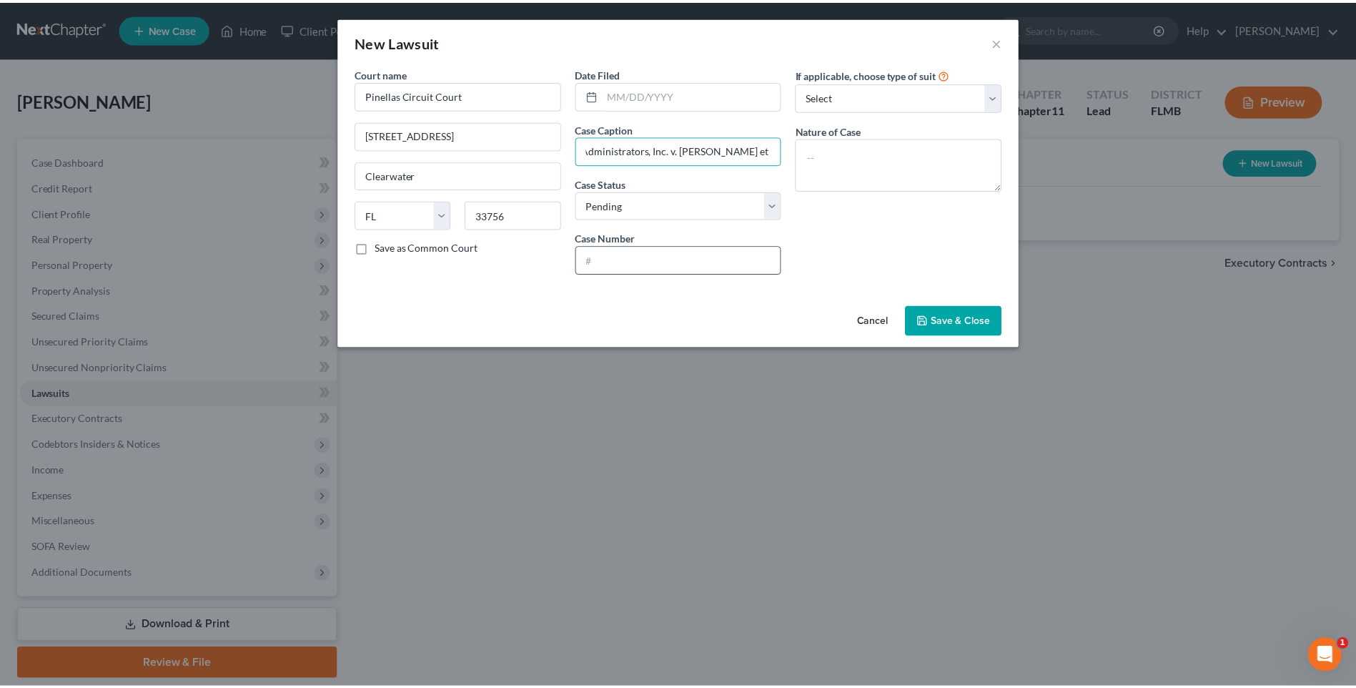
scroll to position [0, 0]
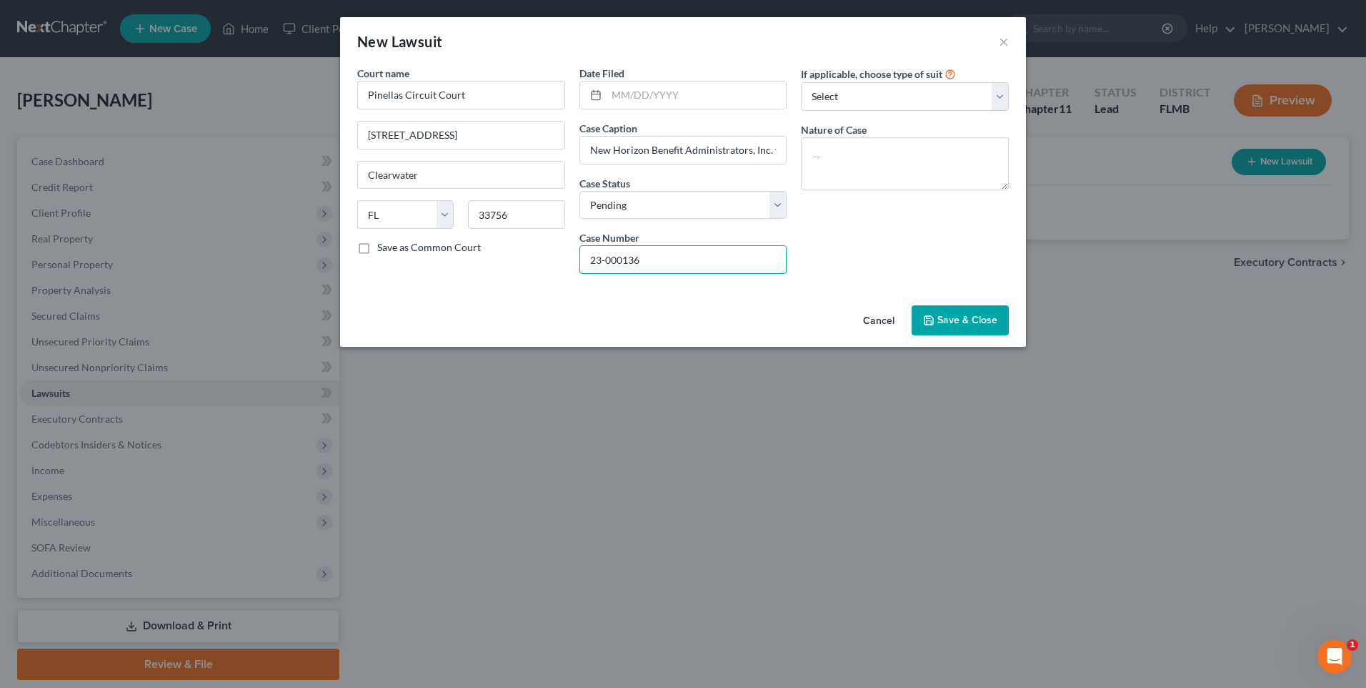
type input "23-000136-CI"
click at [647, 93] on input "text" at bounding box center [697, 94] width 180 height 27
click at [918, 104] on select "Select Repossession Garnishment Foreclosure Attached, Seized, Or Levied Other" at bounding box center [905, 96] width 208 height 29
select select "4"
click at [801, 82] on select "Select Repossession Garnishment Foreclosure Attached, Seized, Or Levied Other" at bounding box center [905, 96] width 208 height 29
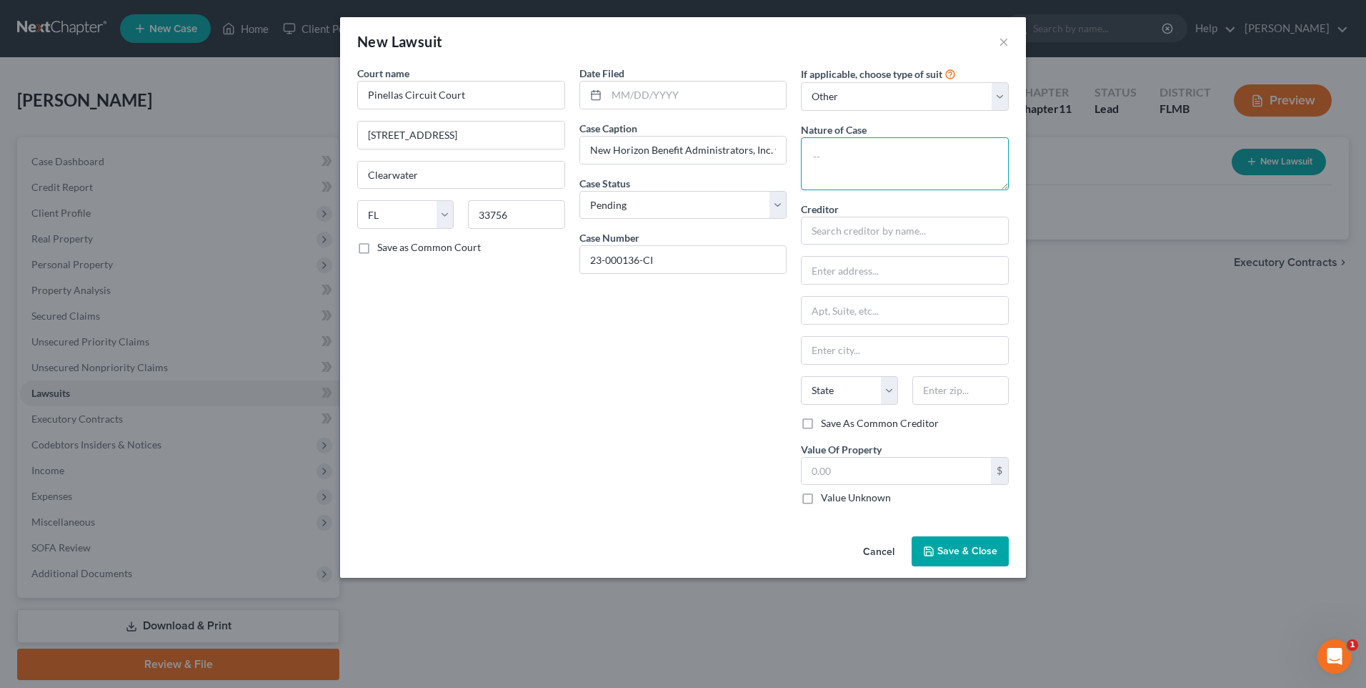
click at [883, 154] on textarea at bounding box center [905, 163] width 208 height 53
click at [860, 230] on input "text" at bounding box center [905, 231] width 208 height 29
click at [972, 547] on span "Save & Close" at bounding box center [968, 551] width 60 height 12
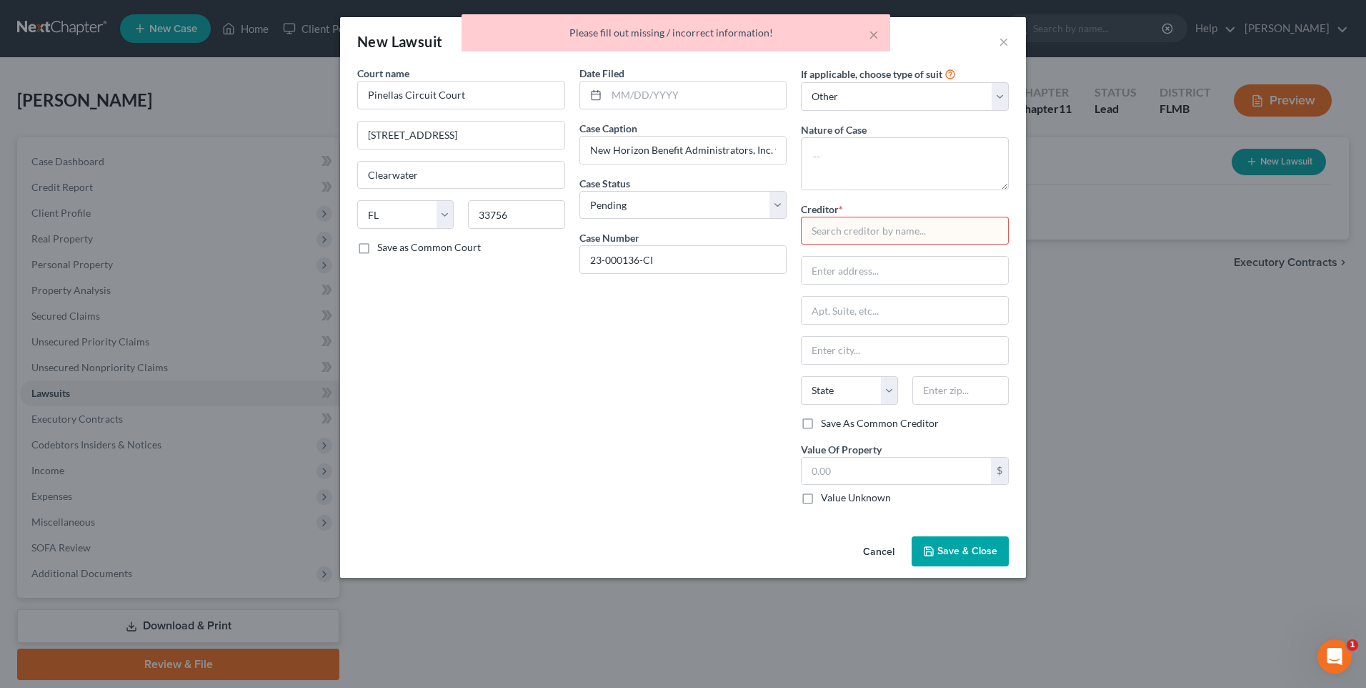
click at [848, 227] on input "text" at bounding box center [905, 231] width 208 height 29
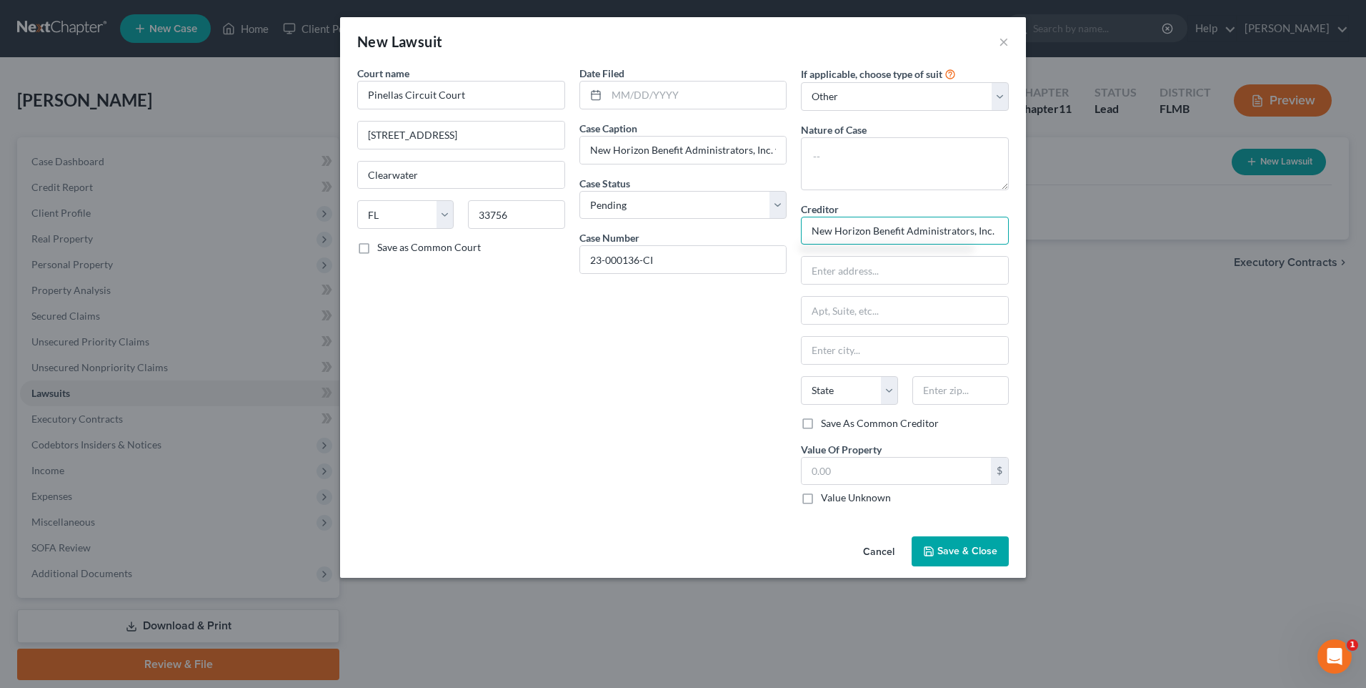
type input "New Horizon Benefit Administrators, Inc."
click at [773, 207] on select "Select Pending On Appeal Concluded" at bounding box center [684, 205] width 208 height 29
select select "1"
click at [580, 191] on select "Select Pending On Appeal Concluded" at bounding box center [684, 205] width 208 height 29
click at [882, 259] on input "text" at bounding box center [905, 270] width 207 height 27
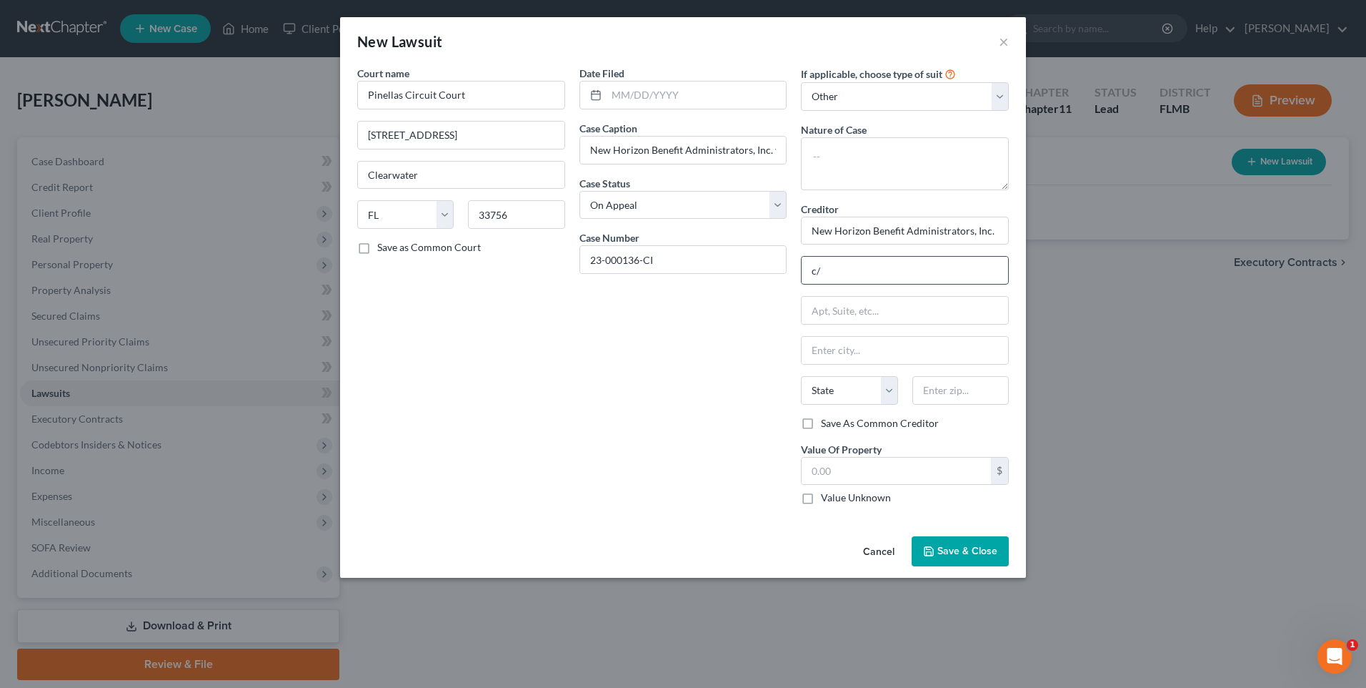
type input "c/o Reed Russell"
click at [849, 313] on input "text" at bounding box center [905, 310] width 207 height 27
type input "Suite 600-2523"
type input "Tampa"
type input "33602"
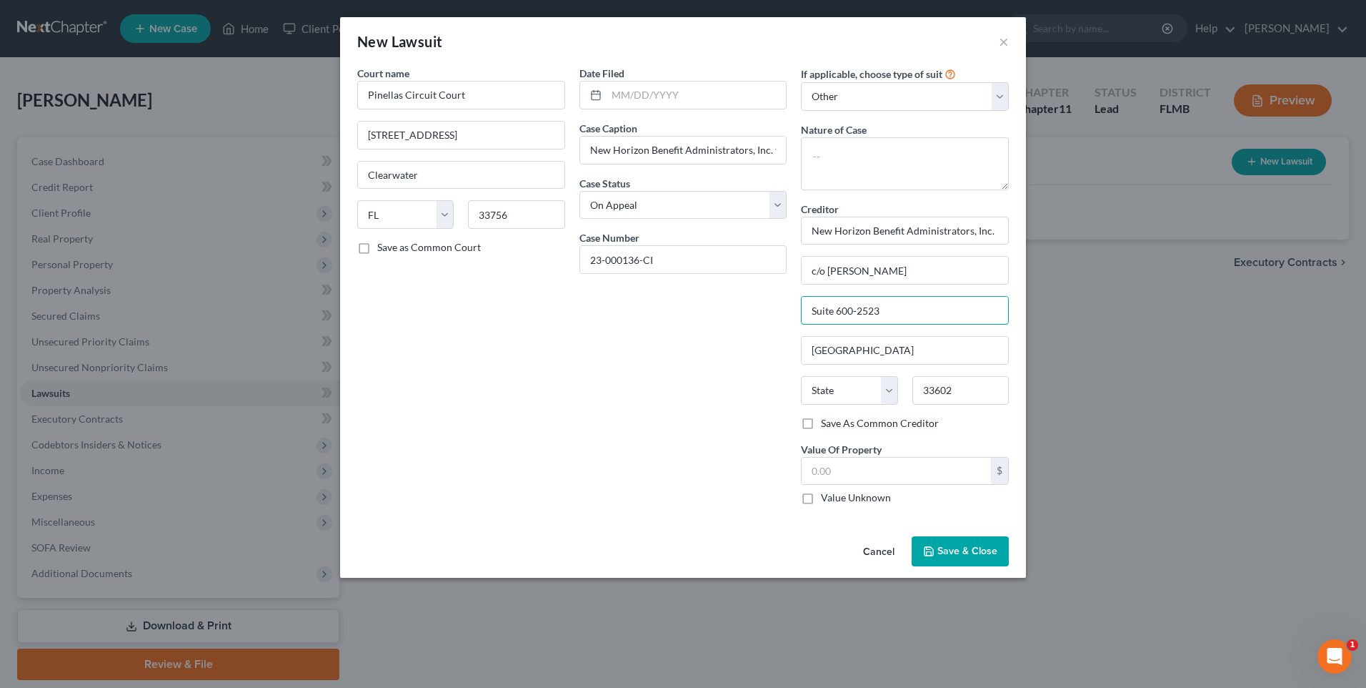
select select "9"
drag, startPoint x: 885, startPoint y: 312, endPoint x: 835, endPoint y: 314, distance: 50.1
click at [835, 314] on input "Suite 600-2523" at bounding box center [905, 310] width 207 height 27
type input "Suite2000"
click at [957, 549] on span "Save & Close" at bounding box center [968, 551] width 60 height 12
